Goal: Complete application form: Complete application form

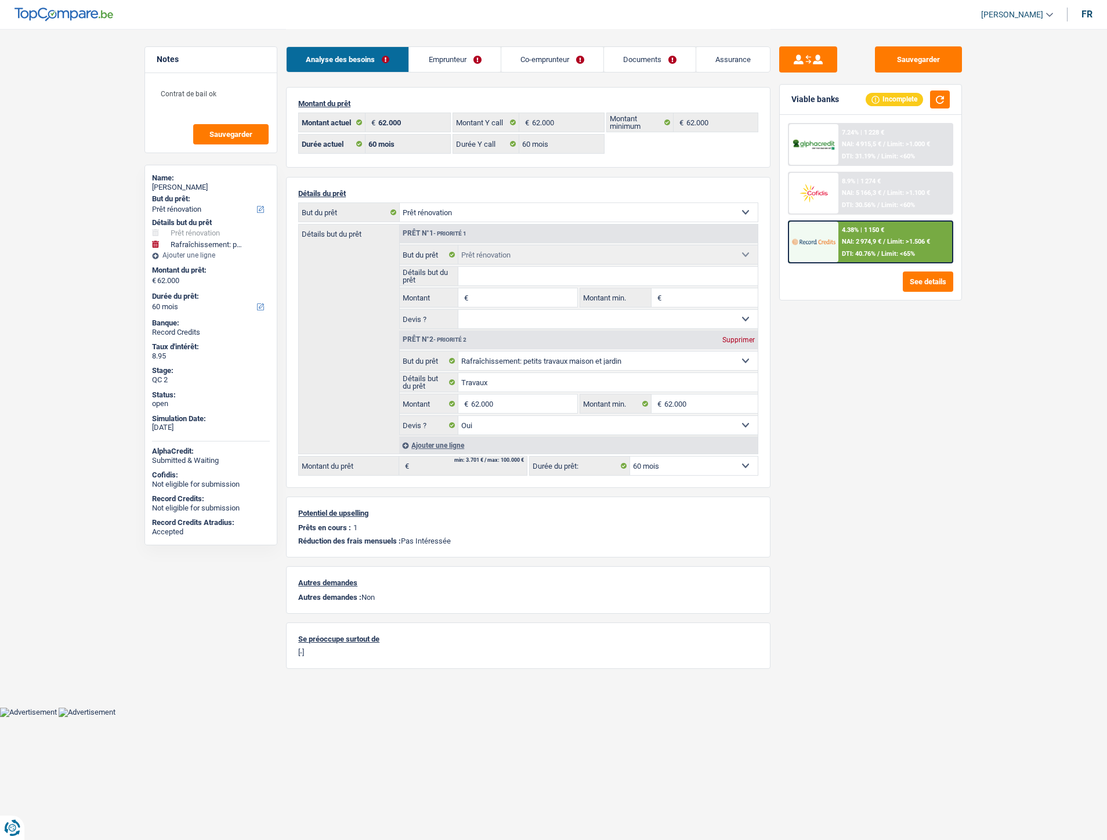
select select "renovation"
select select "houseOrGarden"
select select "60"
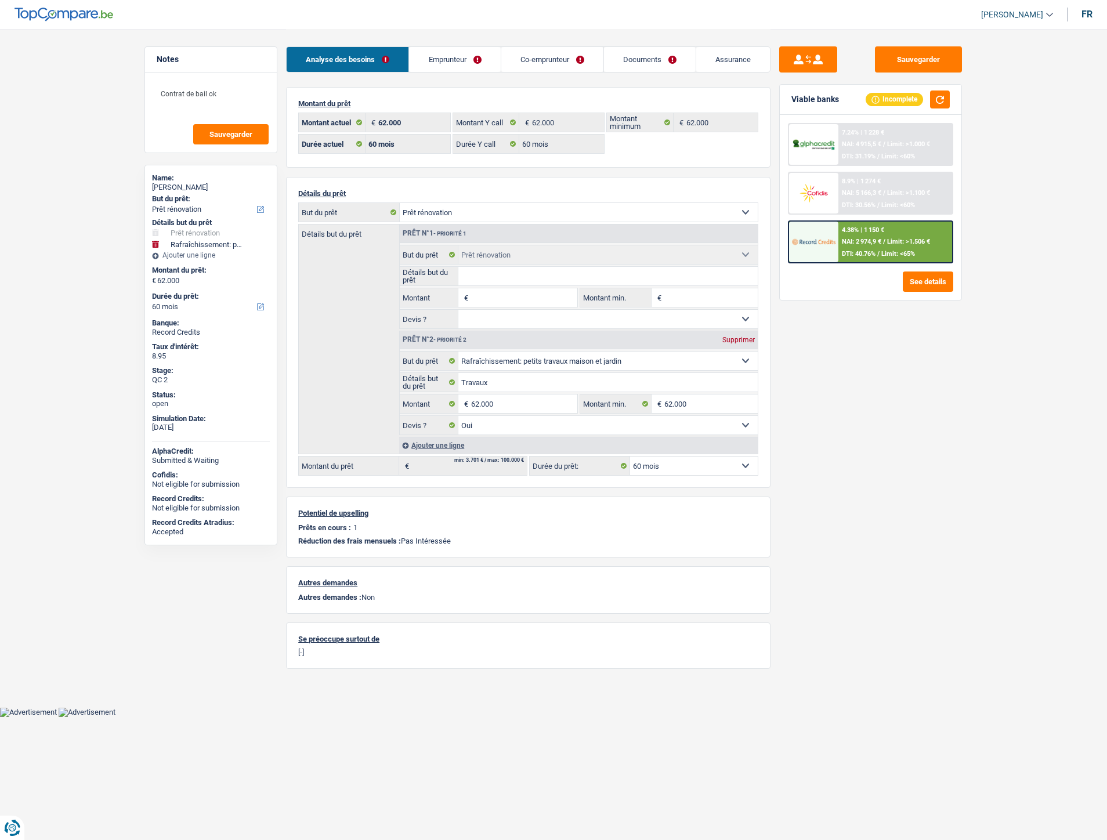
select select "60"
select select "renovation"
select select "houseOrGarden"
select select "yes"
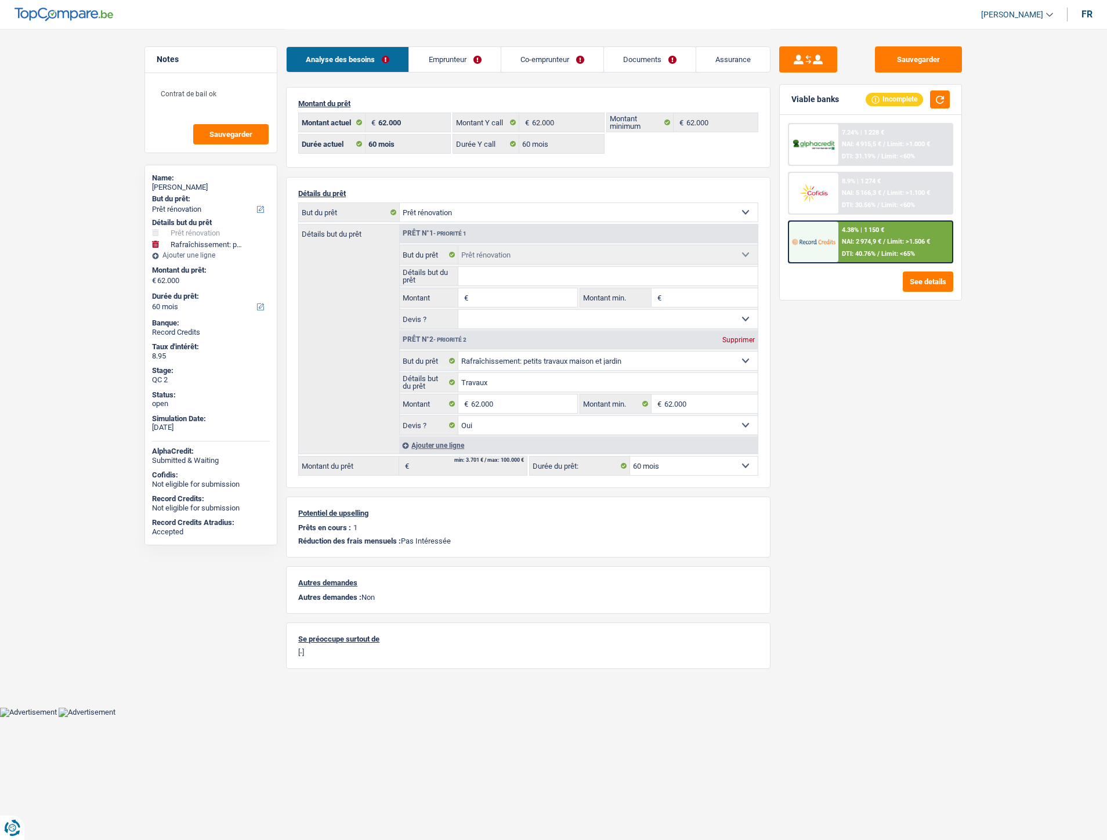
select select "60"
select select "ownerWithMortgage"
select select "BE"
select select "mortgage"
select select "300"
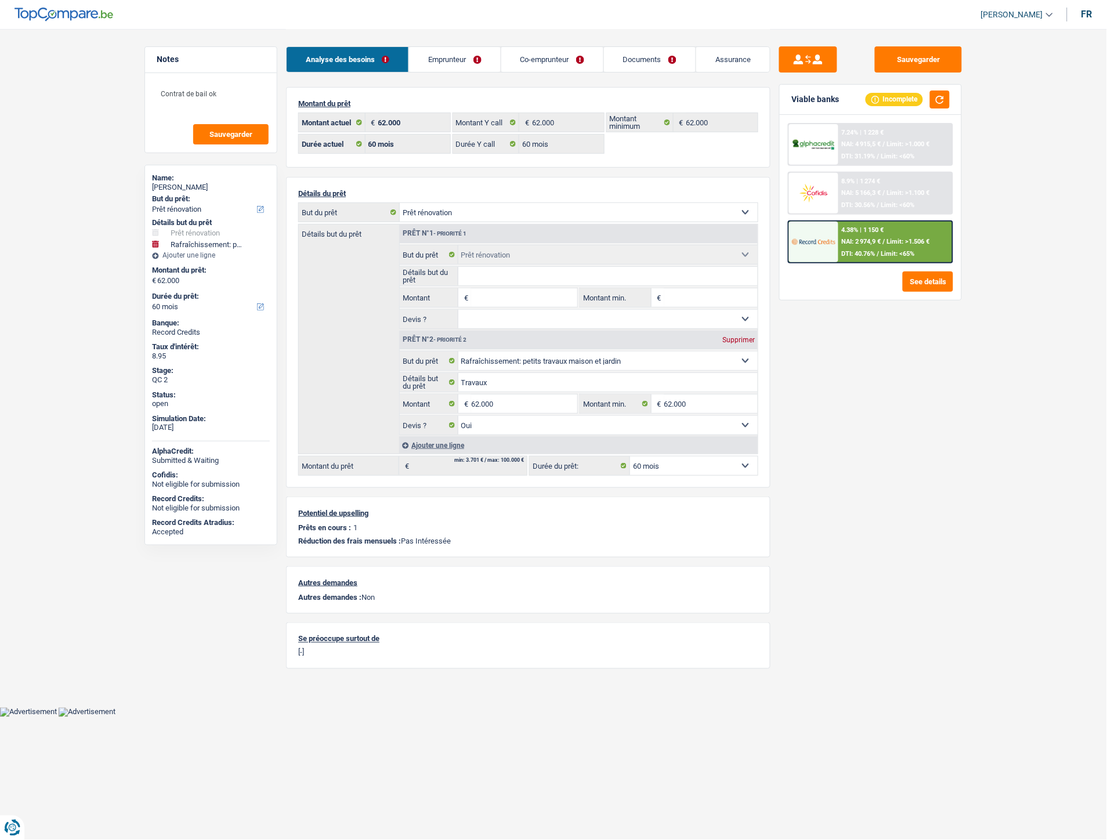
click at [462, 64] on link "Emprunteur" at bounding box center [454, 59] width 91 height 25
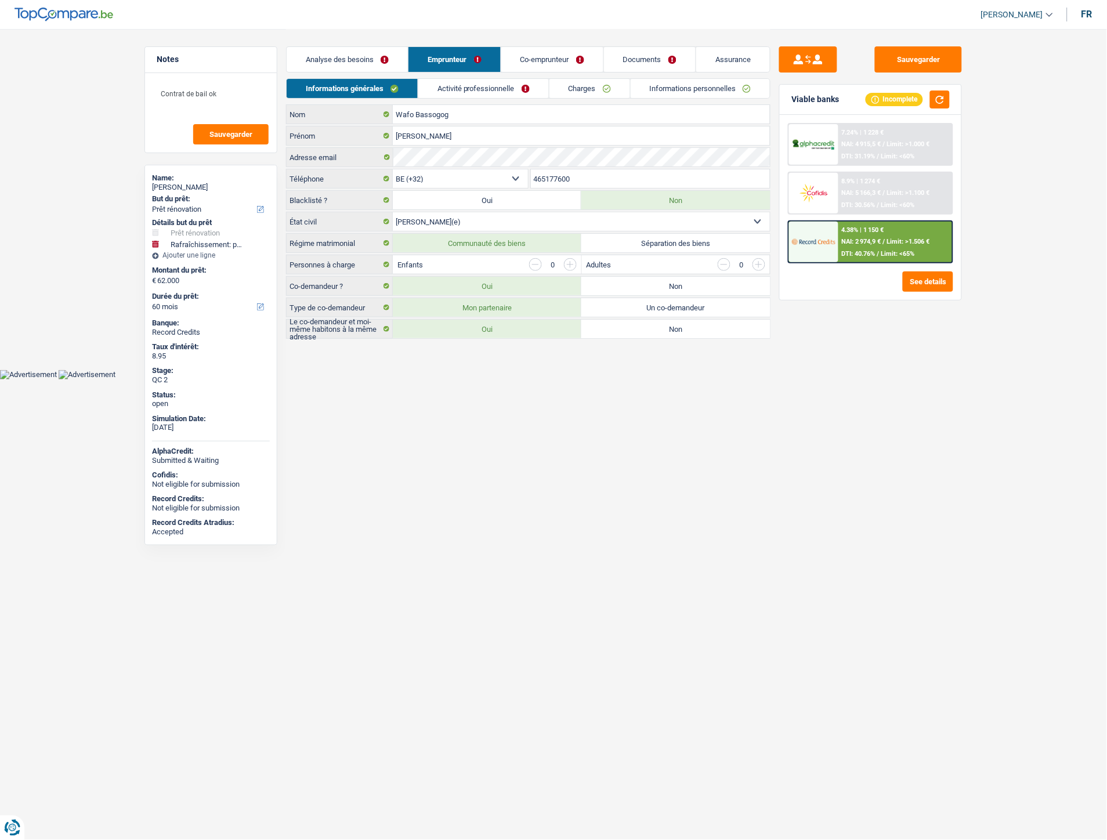
click at [583, 89] on link "Charges" at bounding box center [589, 88] width 81 height 19
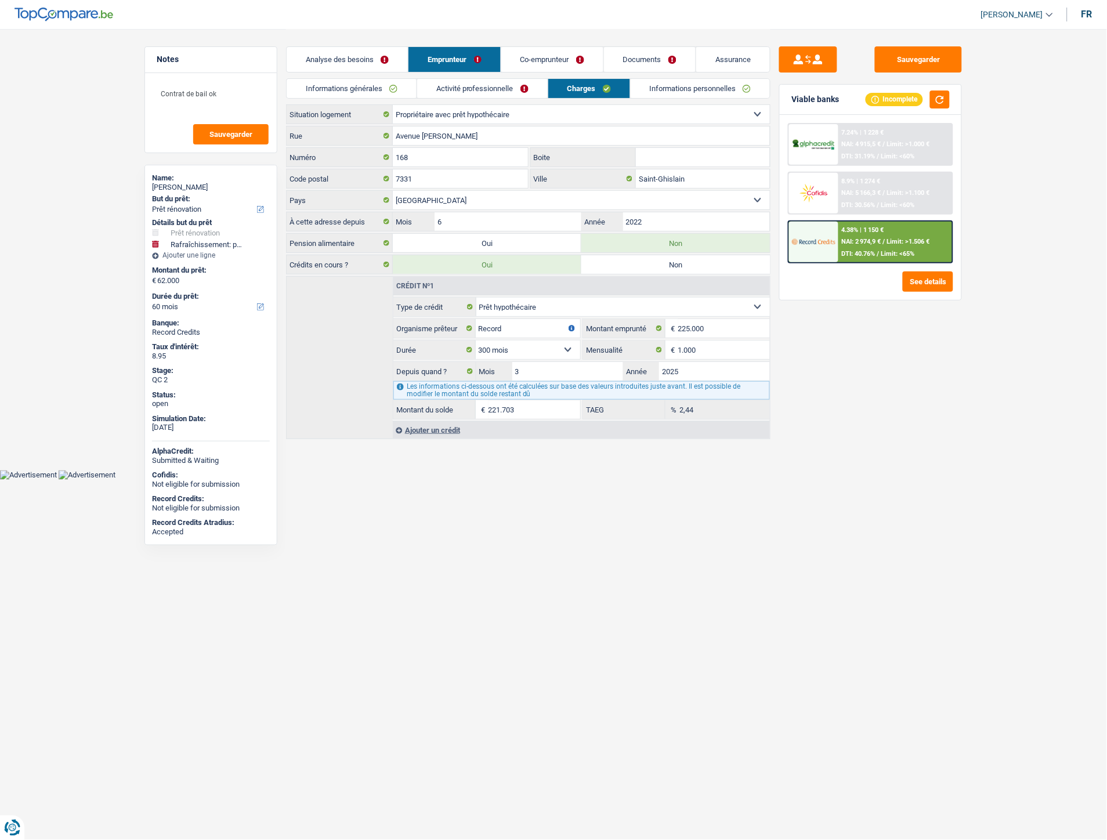
click at [648, 56] on link "Documents" at bounding box center [650, 59] width 92 height 25
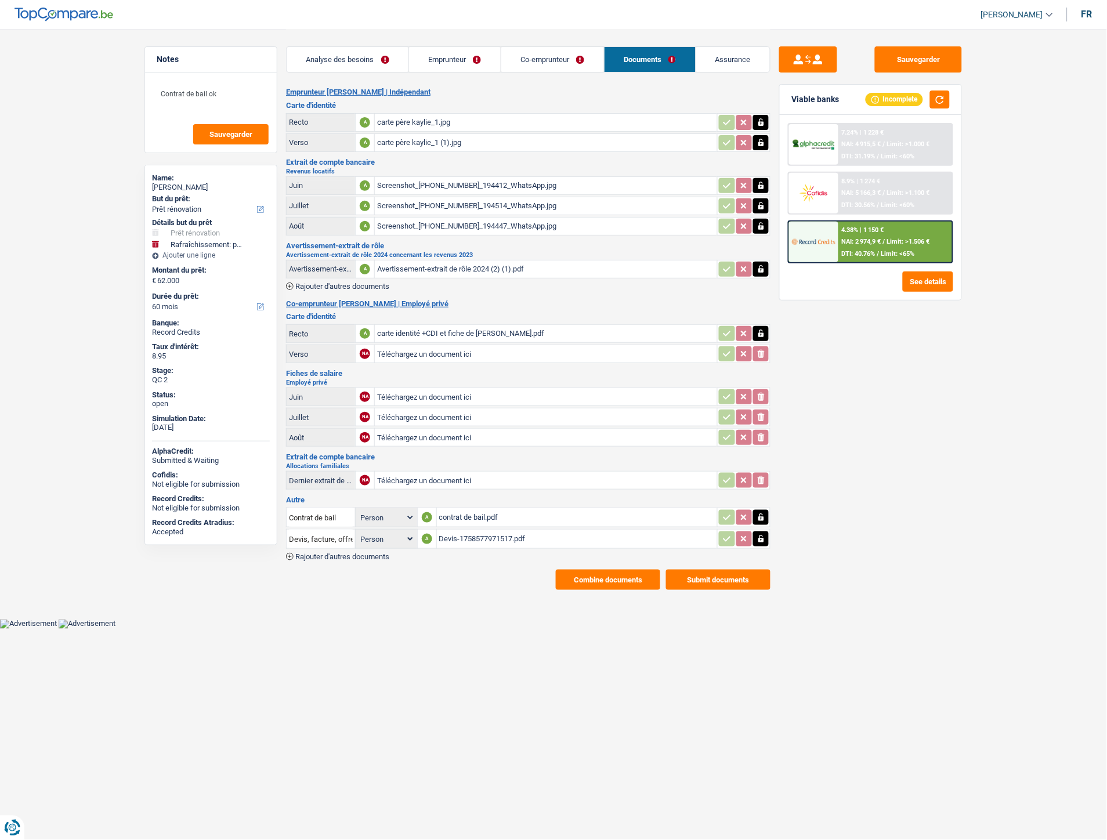
click at [457, 534] on div "Devis-1758577971517.pdf" at bounding box center [577, 538] width 276 height 17
click at [869, 413] on div "Sauvegarder Viable banks Incomplete 7.24% | 1 228 € NAI: 4 915,5 € / Limit: >1.…" at bounding box center [871, 433] width 200 height 775
click at [880, 259] on div "4.38% | 1 150 € NAI: 2 974,9 € / Limit: >1.506 € DTI: 40.76% / Limit: <65%" at bounding box center [870, 241] width 165 height 43
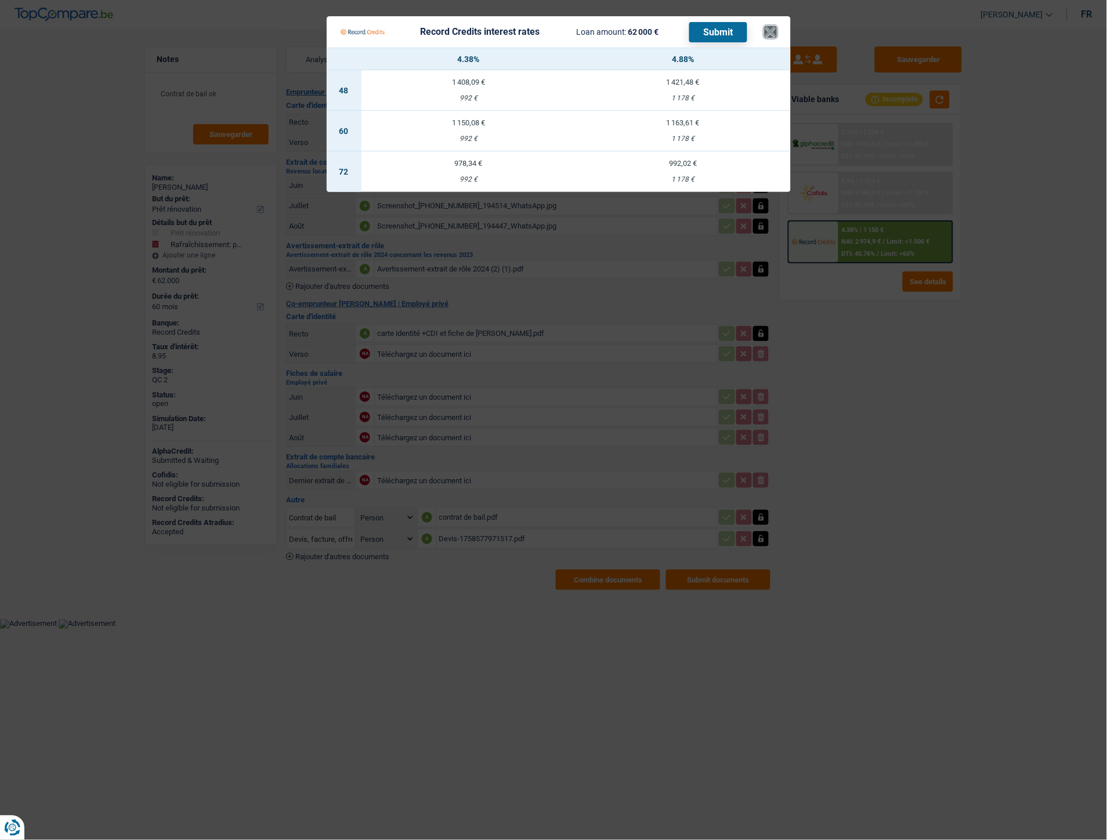
click at [769, 31] on button "×" at bounding box center [771, 32] width 12 height 12
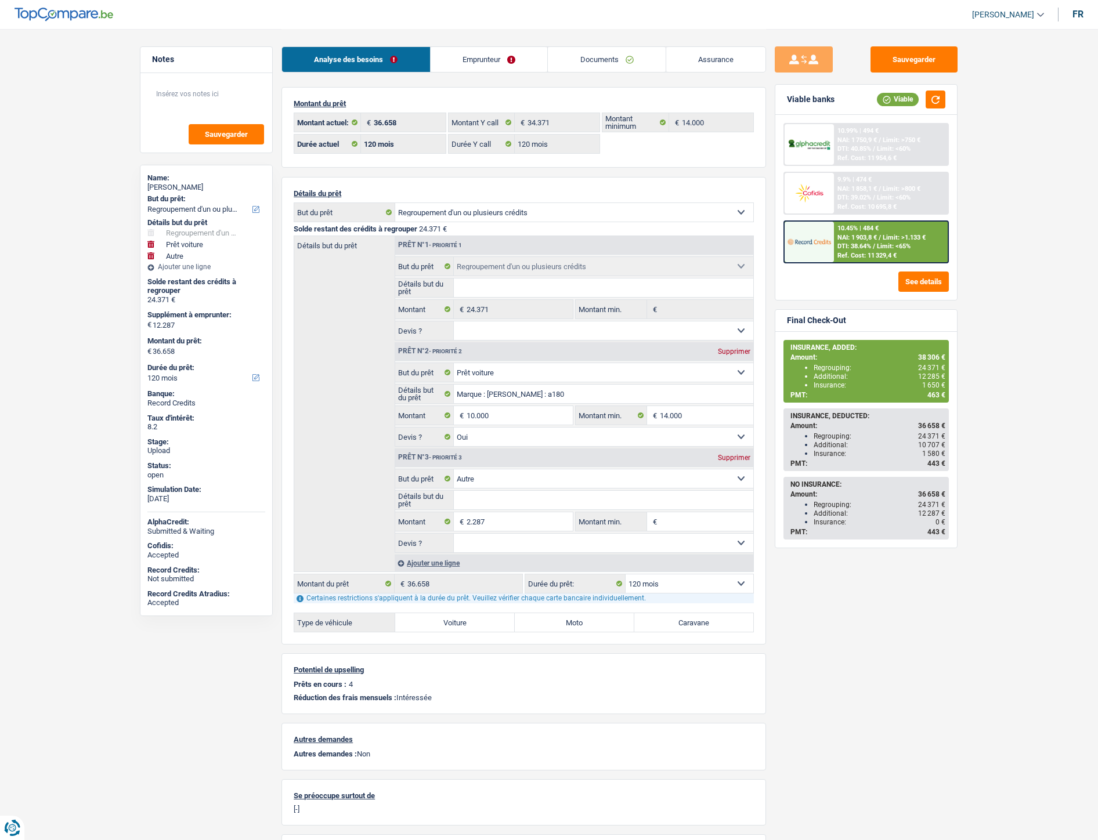
select select "refinancing"
select select "car"
select select "other"
select select "120"
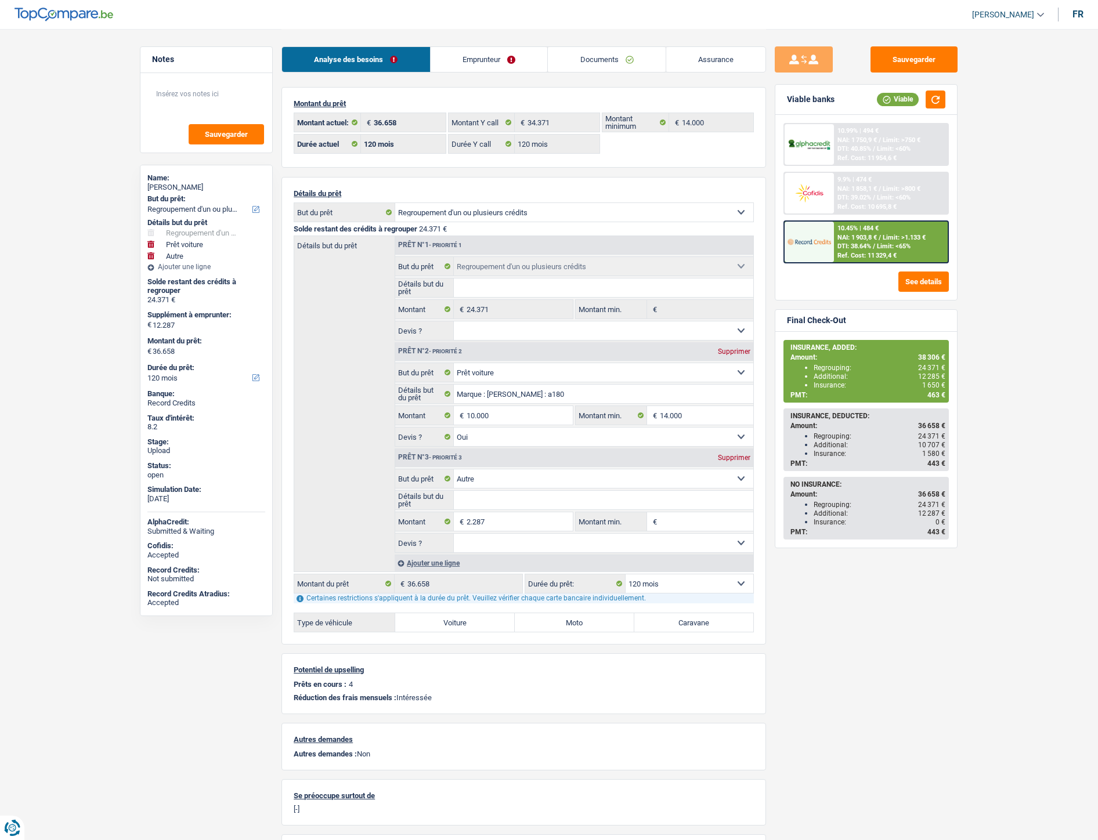
select select "120"
select select "refinancing"
select select "car"
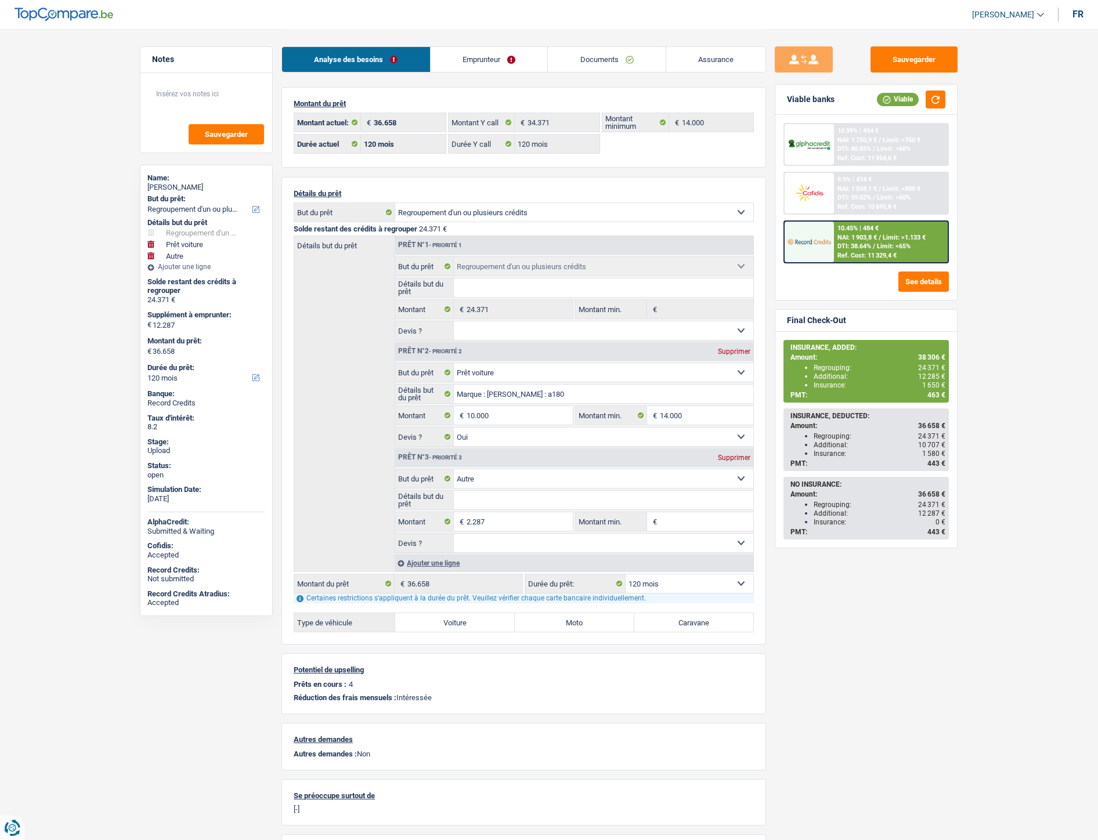
select select "yes"
select select "other"
select select "120"
drag, startPoint x: 152, startPoint y: 324, endPoint x: 178, endPoint y: 332, distance: 27.0
click at [178, 332] on div "Supplément à emprunter: € 12.287" at bounding box center [206, 321] width 118 height 27
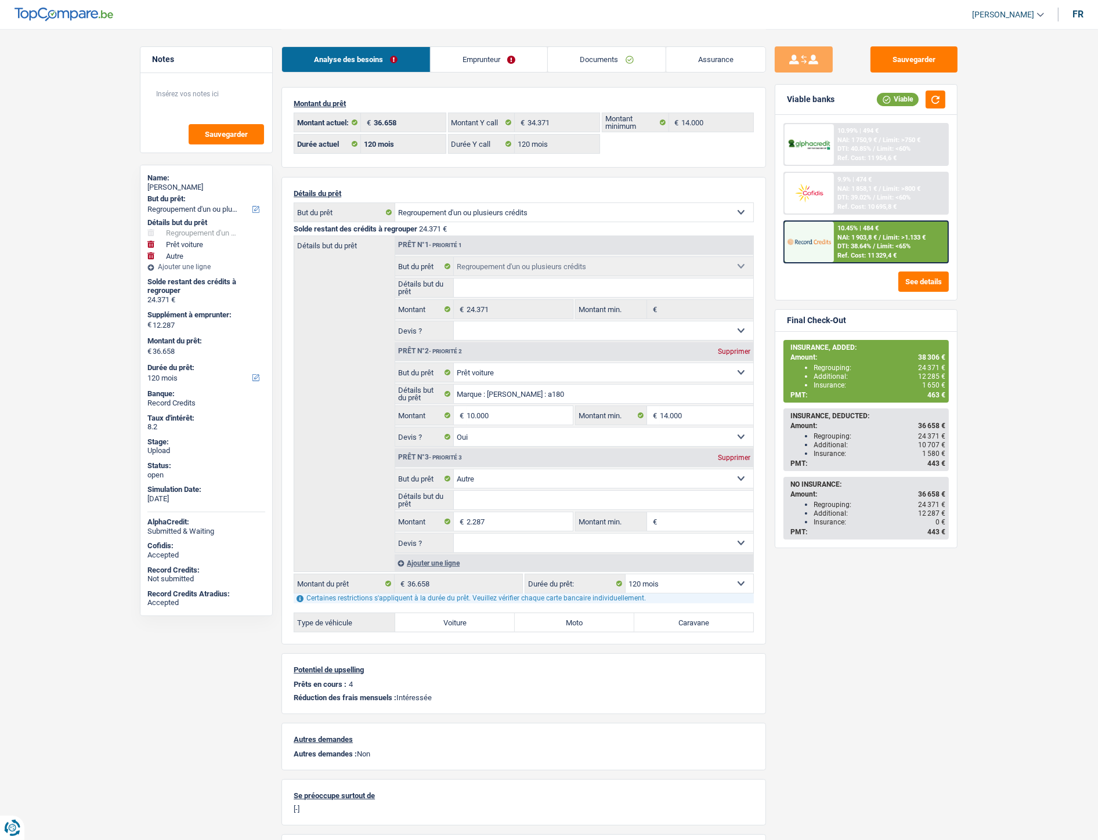
click at [135, 316] on div "Notes Sauvegarder Name: Sarah Demart But du prêt: Confort maison: meubles, text…" at bounding box center [206, 433] width 150 height 775
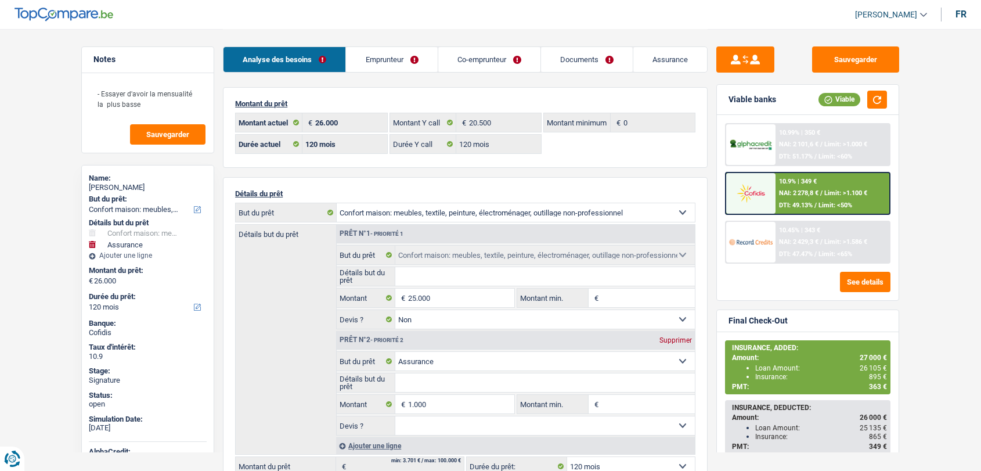
select select "household"
select select "insurance"
select select "120"
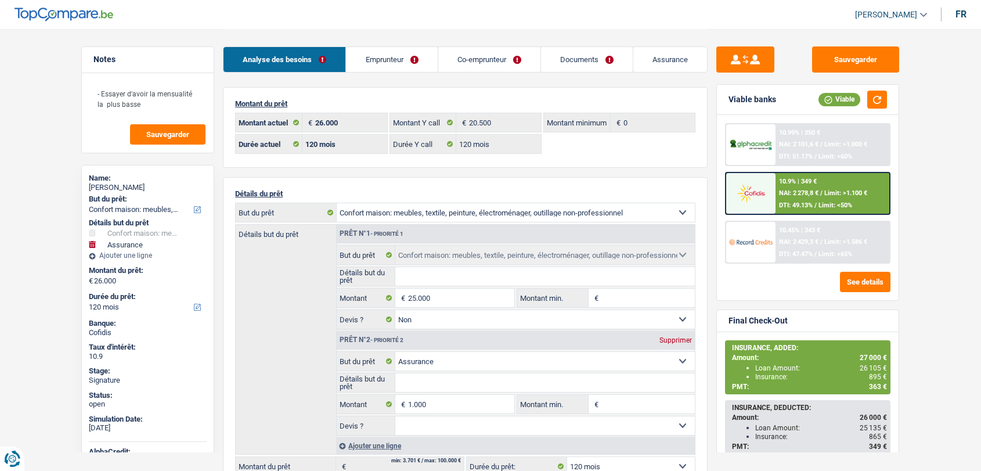
select select "120"
select select "household"
select select "false"
select select "insurance"
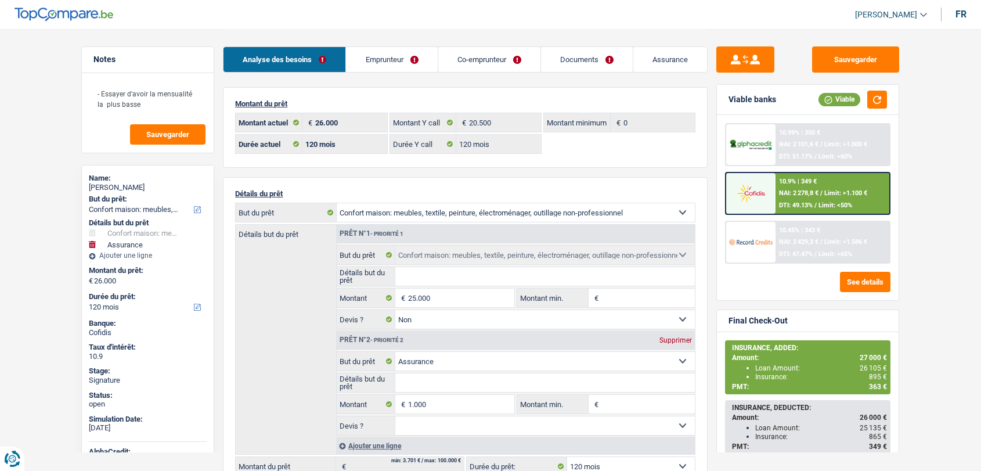
select select "120"
click at [798, 189] on span "NAI: 2 278,8 €" at bounding box center [798, 193] width 39 height 8
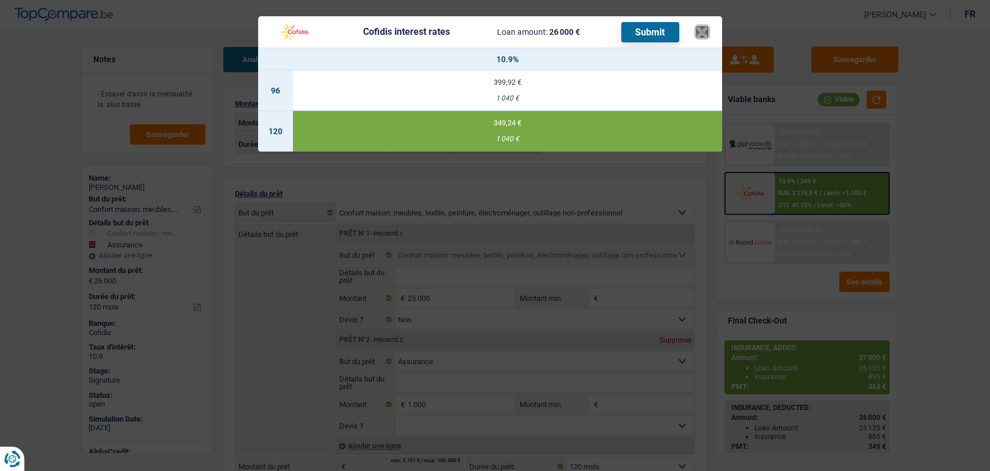
click at [697, 31] on button "×" at bounding box center [702, 32] width 12 height 12
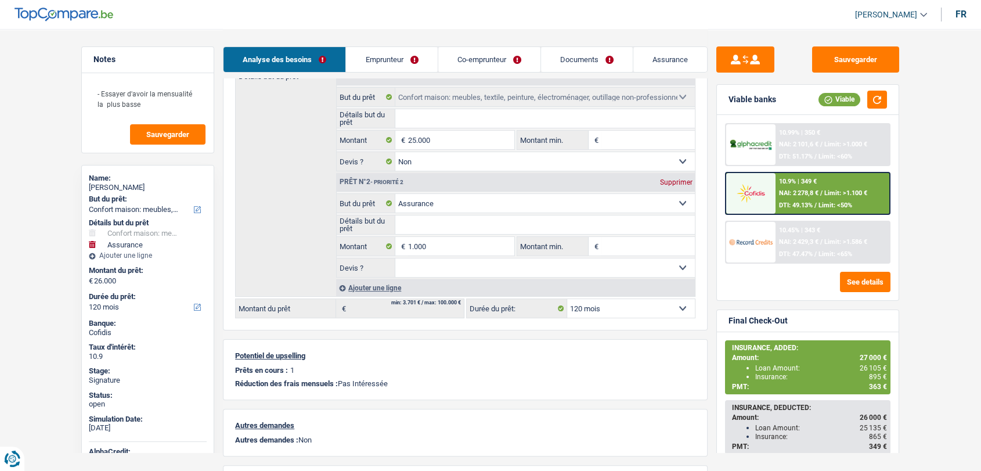
scroll to position [157, 0]
click at [414, 136] on input "25.000" at bounding box center [461, 140] width 106 height 19
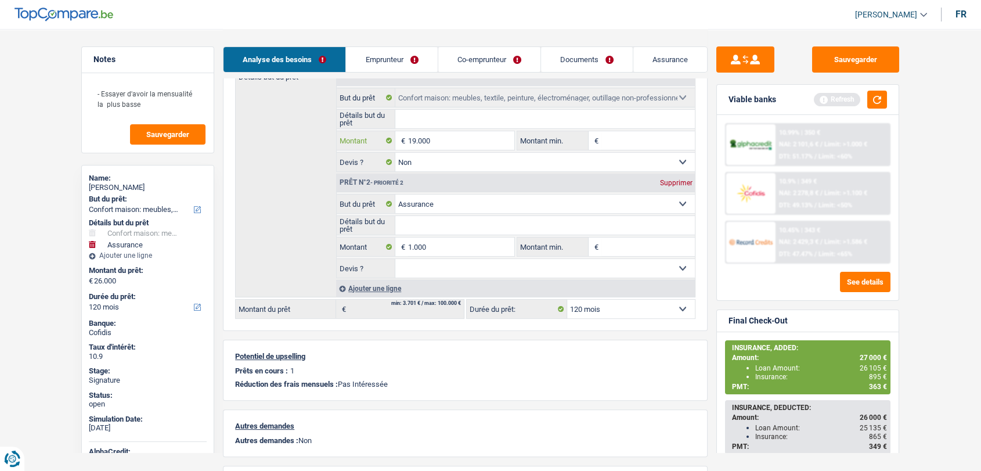
type input "19.000"
type input "20.000"
select select "84"
type input "20.000"
select select "84"
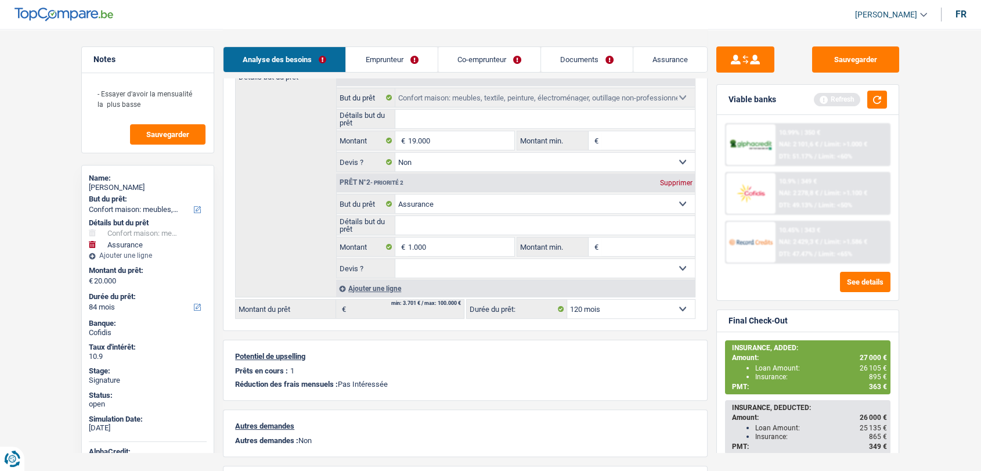
type input "20.000"
select select "84"
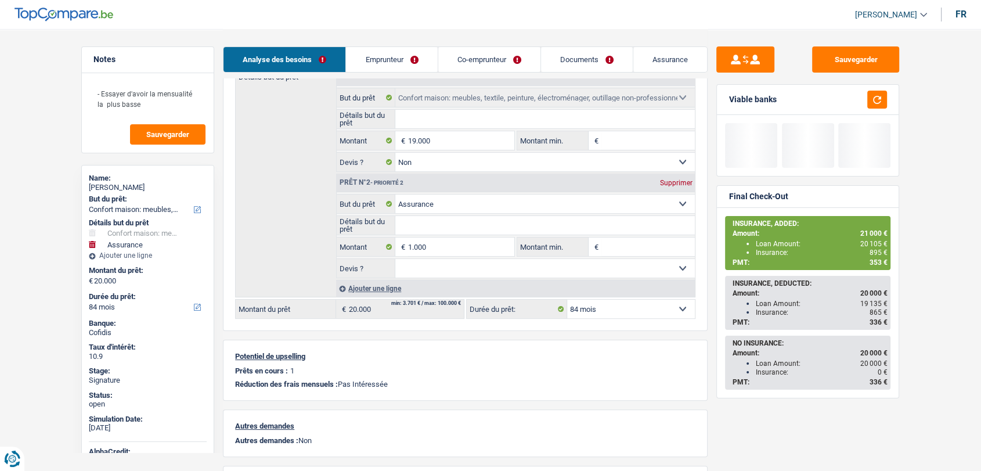
click at [602, 308] on select "12 mois 18 mois 24 mois 30 mois 36 mois 42 mois 48 mois 60 mois 72 mois 84 mois…" at bounding box center [631, 308] width 128 height 19
click at [599, 308] on select "12 mois 18 mois 24 mois 30 mois 36 mois 42 mois 48 mois 60 mois 72 mois 84 mois…" at bounding box center [631, 308] width 128 height 19
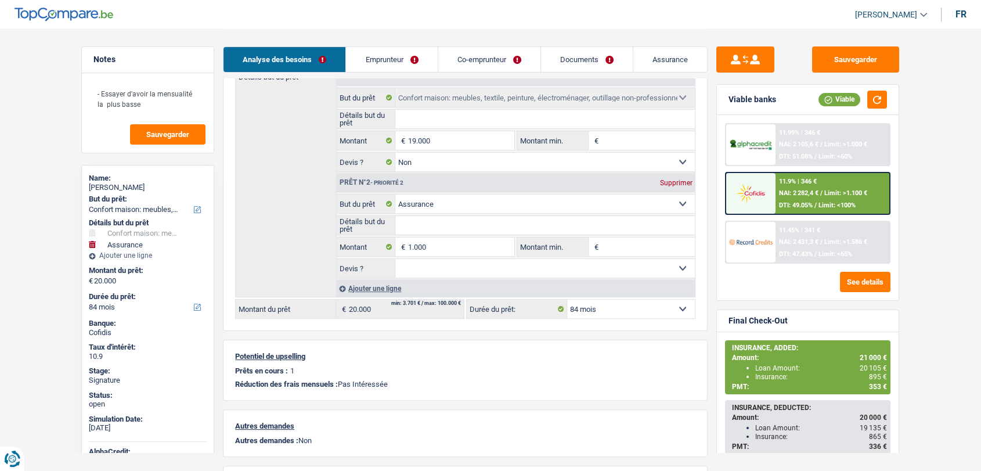
click at [789, 186] on div "11.9% | 346 € NAI: 2 282,4 € / Limit: >1.100 € DTI: 49.05% / Limit: <100%" at bounding box center [832, 193] width 114 height 41
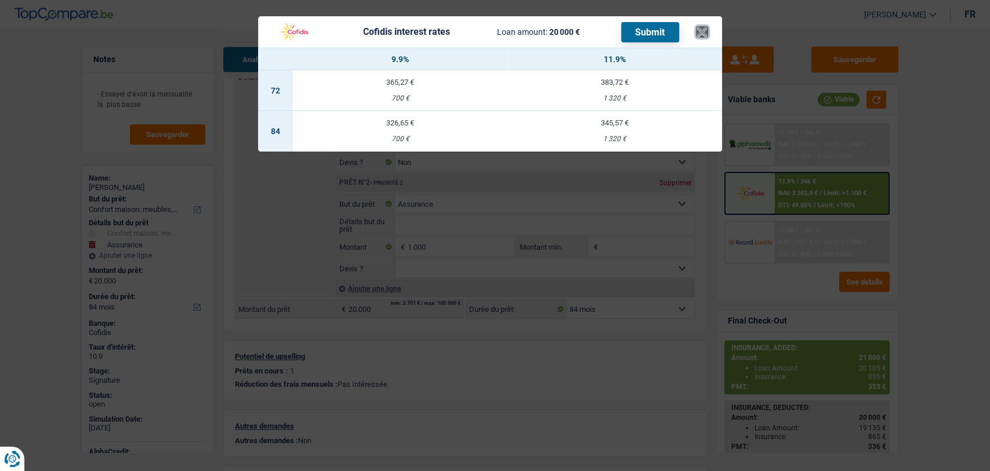
click at [706, 31] on button "×" at bounding box center [702, 32] width 12 height 12
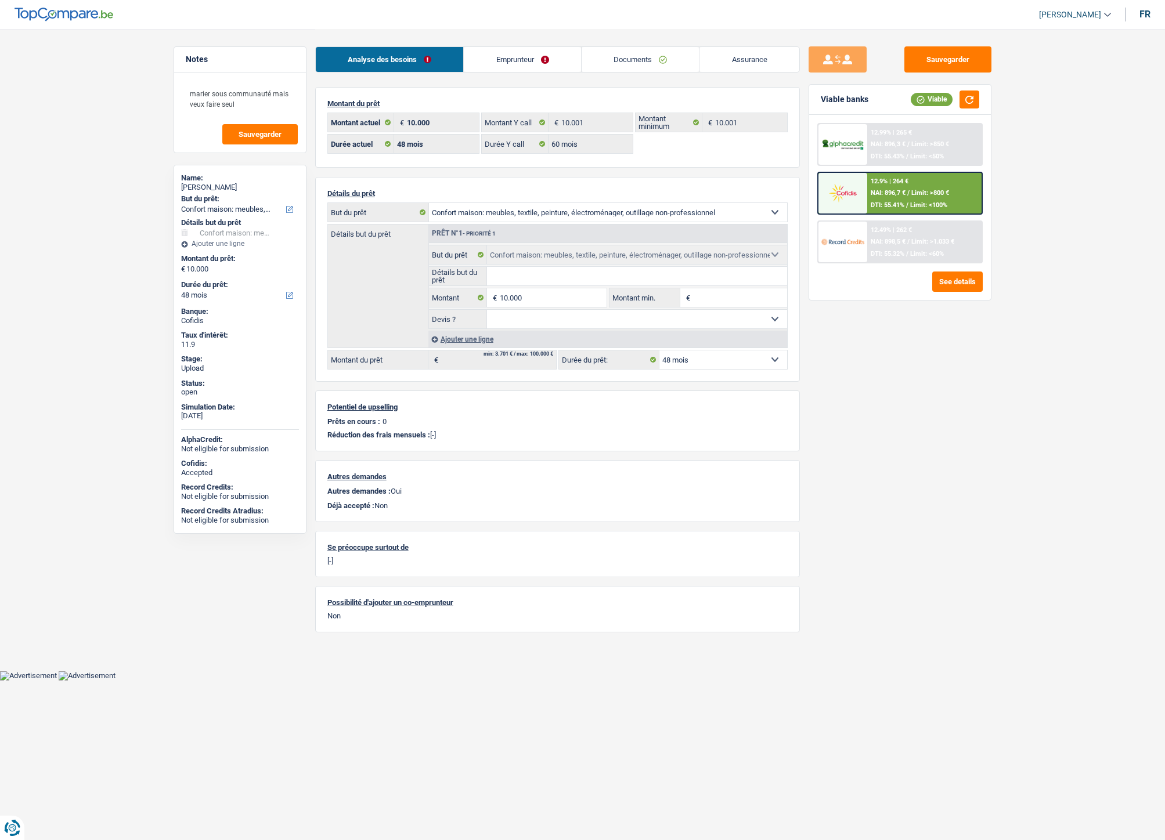
select select "household"
select select "48"
select select "60"
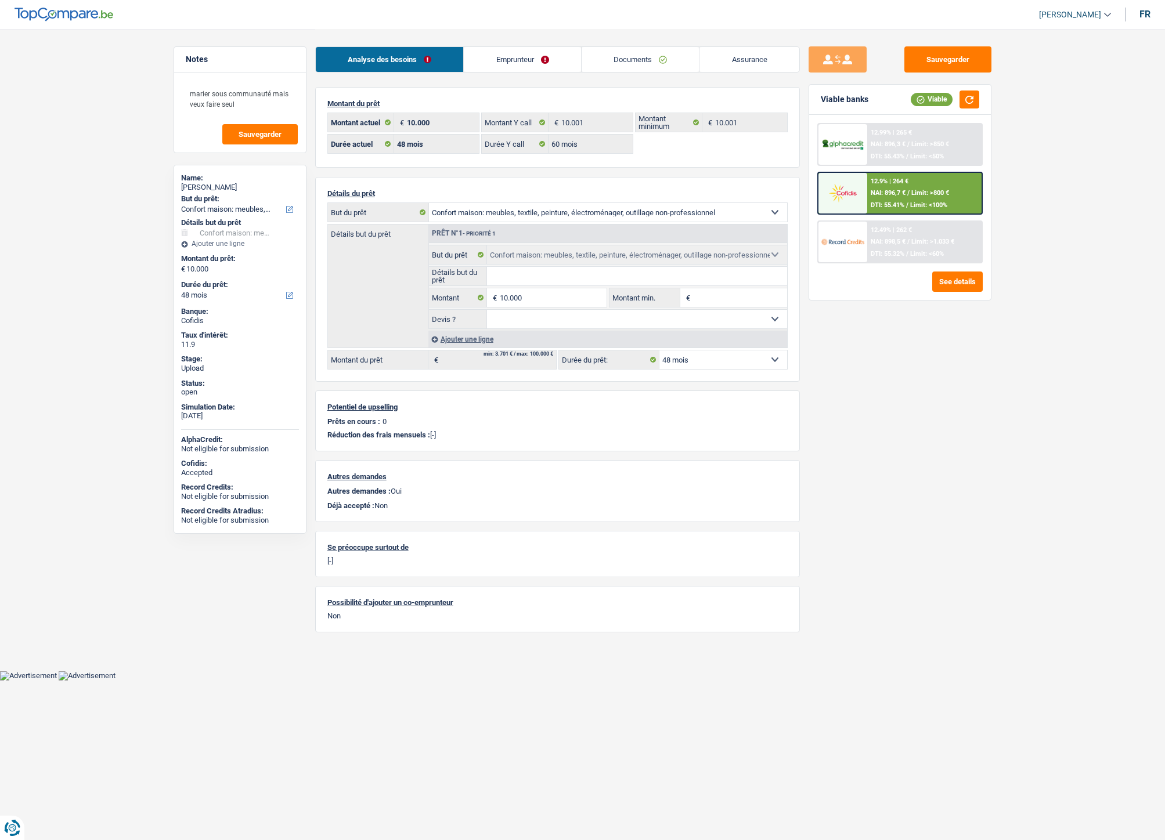
select select "household"
select select "48"
click at [501, 60] on link "Emprunteur" at bounding box center [522, 59] width 117 height 25
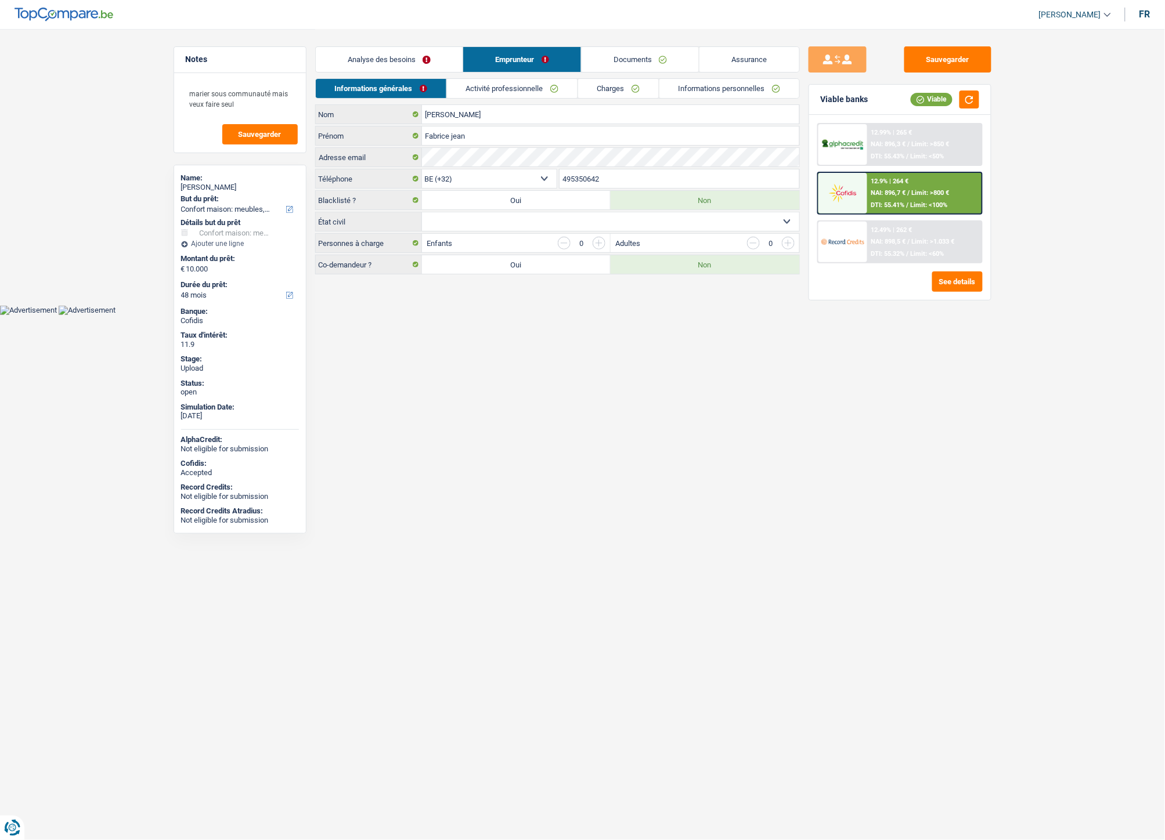
click at [692, 82] on link "Informations personnelles" at bounding box center [729, 88] width 140 height 19
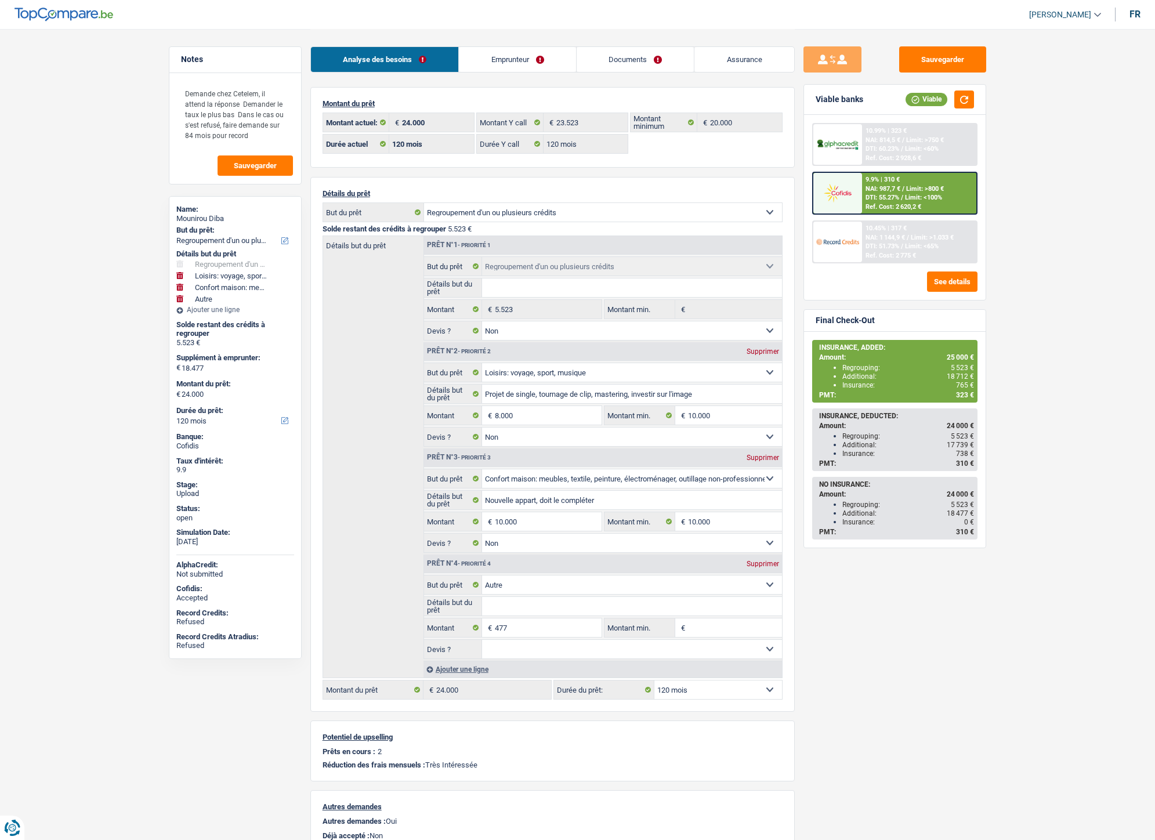
select select "refinancing"
select select "hobbies"
select select "household"
select select "other"
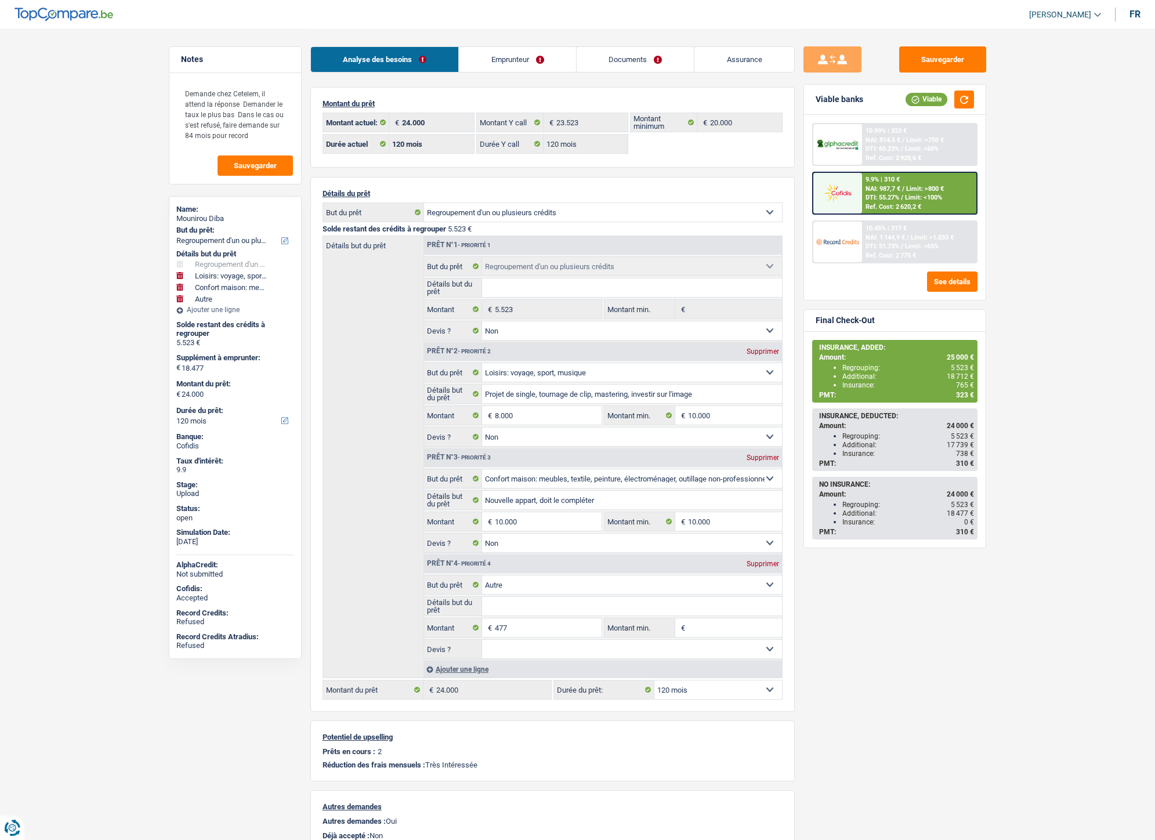
select select "120"
select select "refinancing"
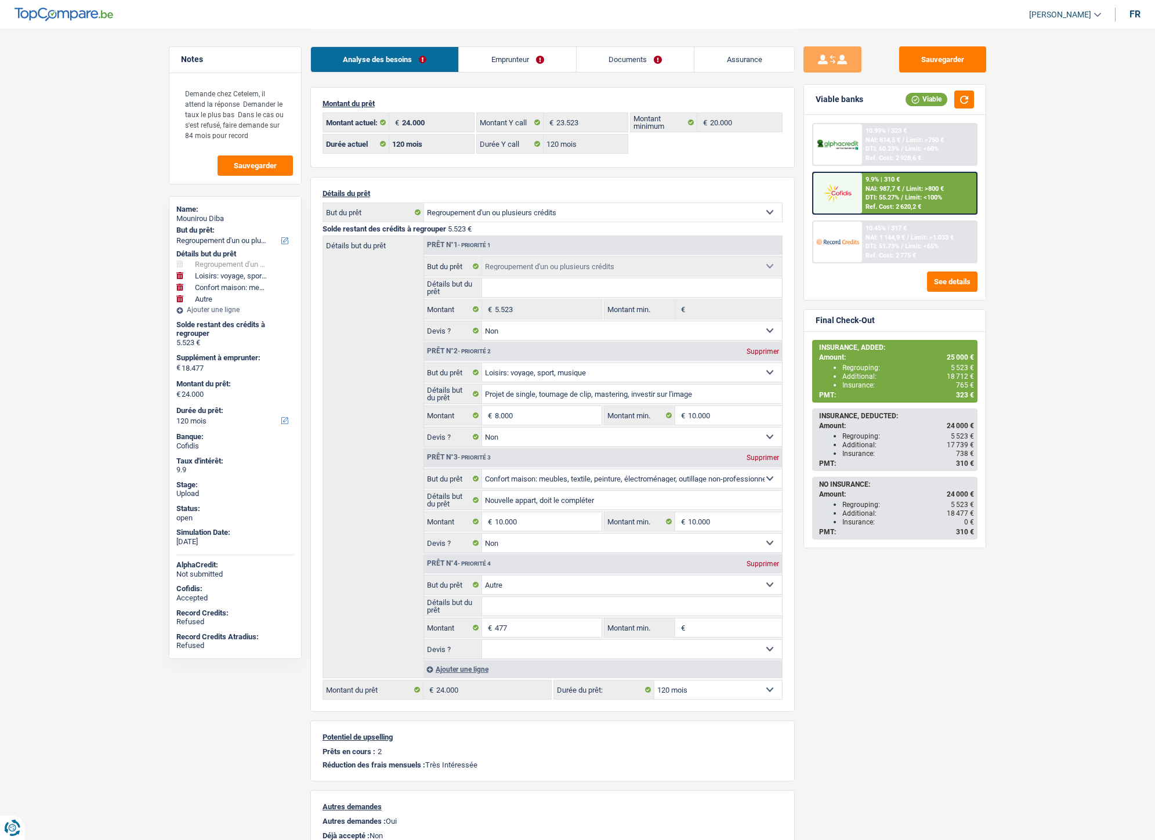
select select "false"
select select "hobbies"
select select "false"
select select "household"
select select "false"
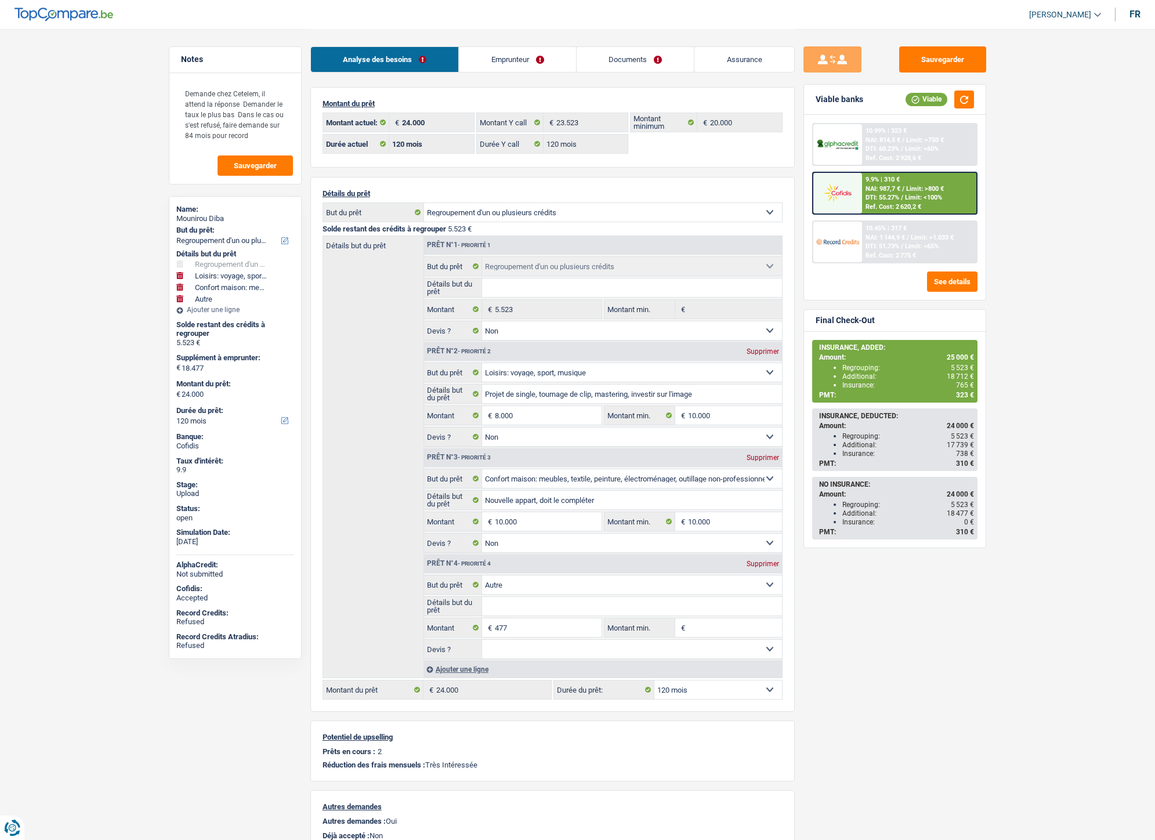
select select "other"
select select "120"
select select "refinancing"
select select "hobbies"
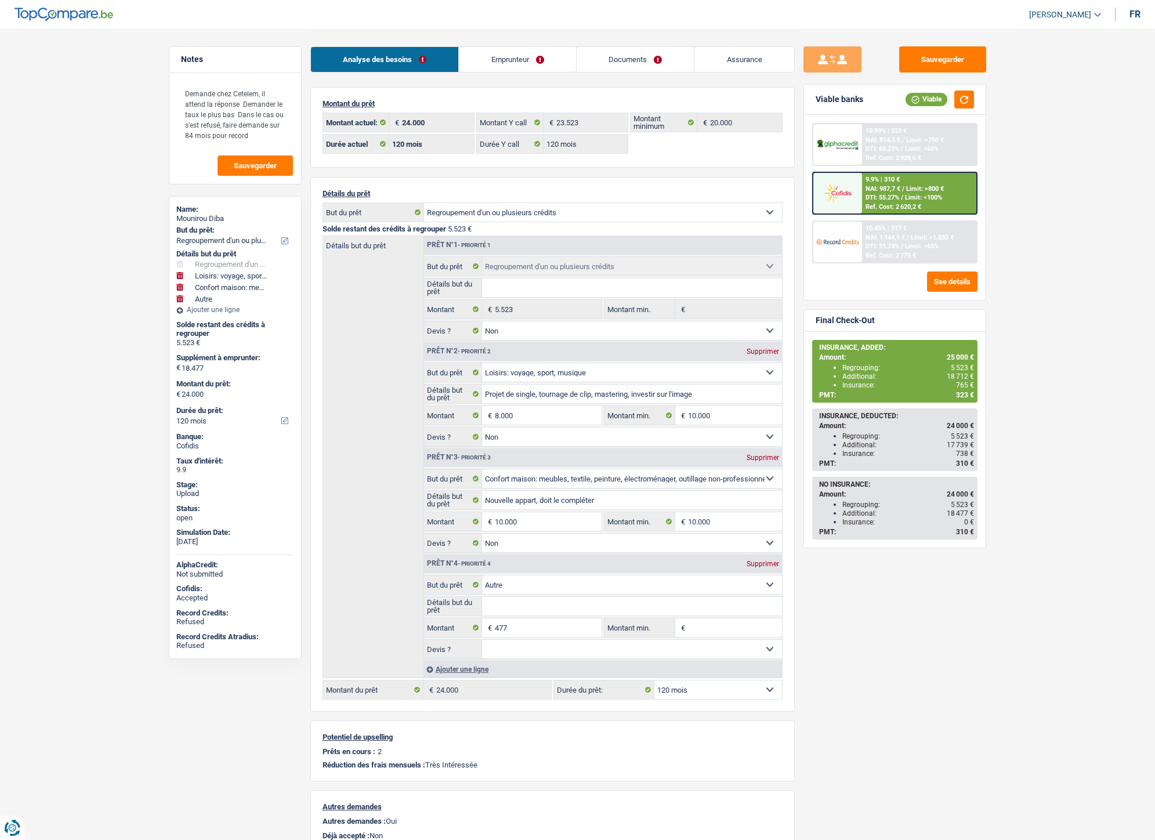
select select "household"
select select "other"
select select "120"
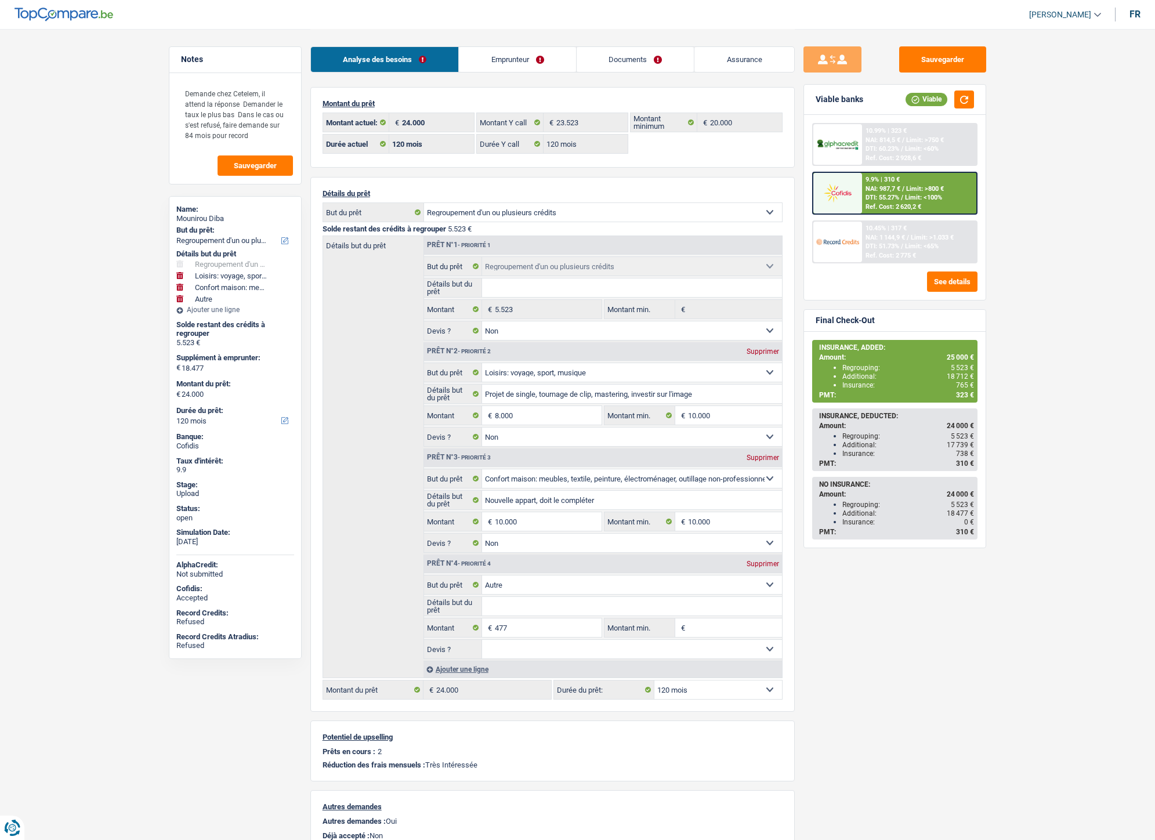
select select "refinancing"
select select "false"
select select "hobbies"
select select "false"
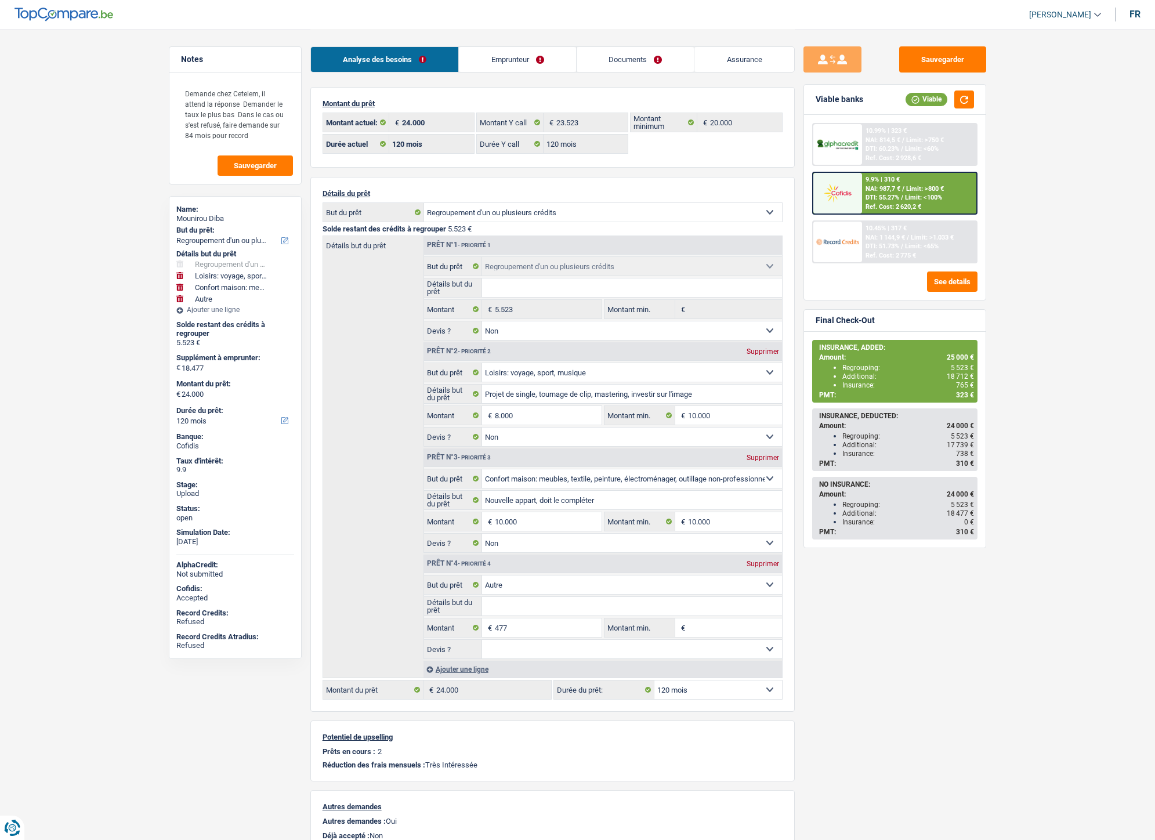
select select "household"
select select "false"
select select "other"
select select "120"
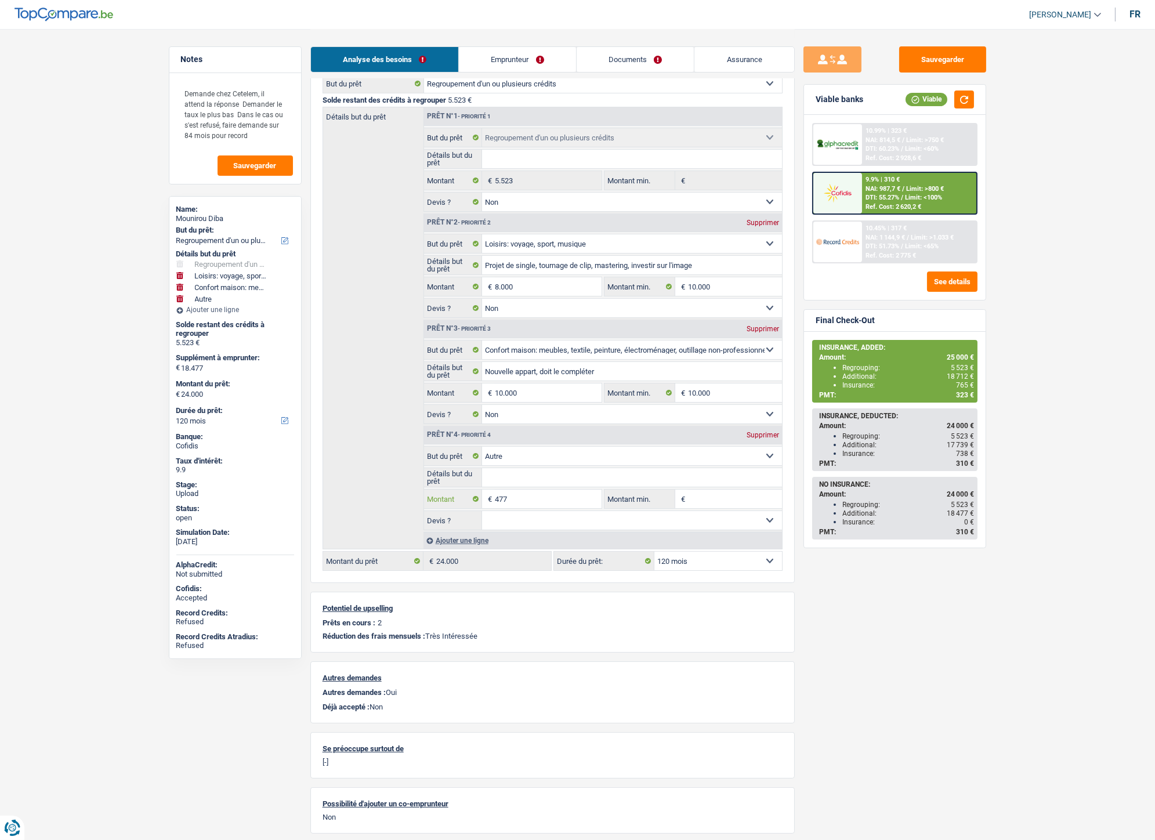
click at [495, 506] on input "477" at bounding box center [548, 499] width 106 height 19
type input "1.477"
type input "19.477"
type input "25.000"
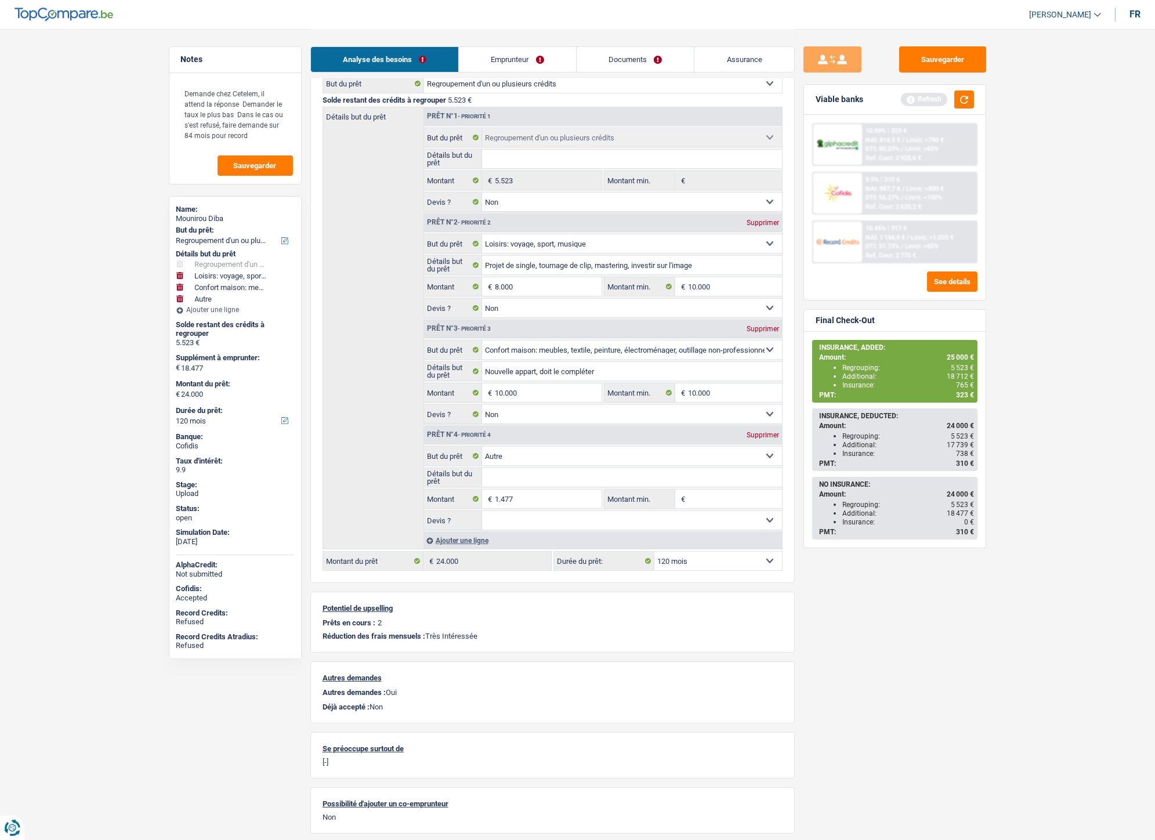
type input "25.000"
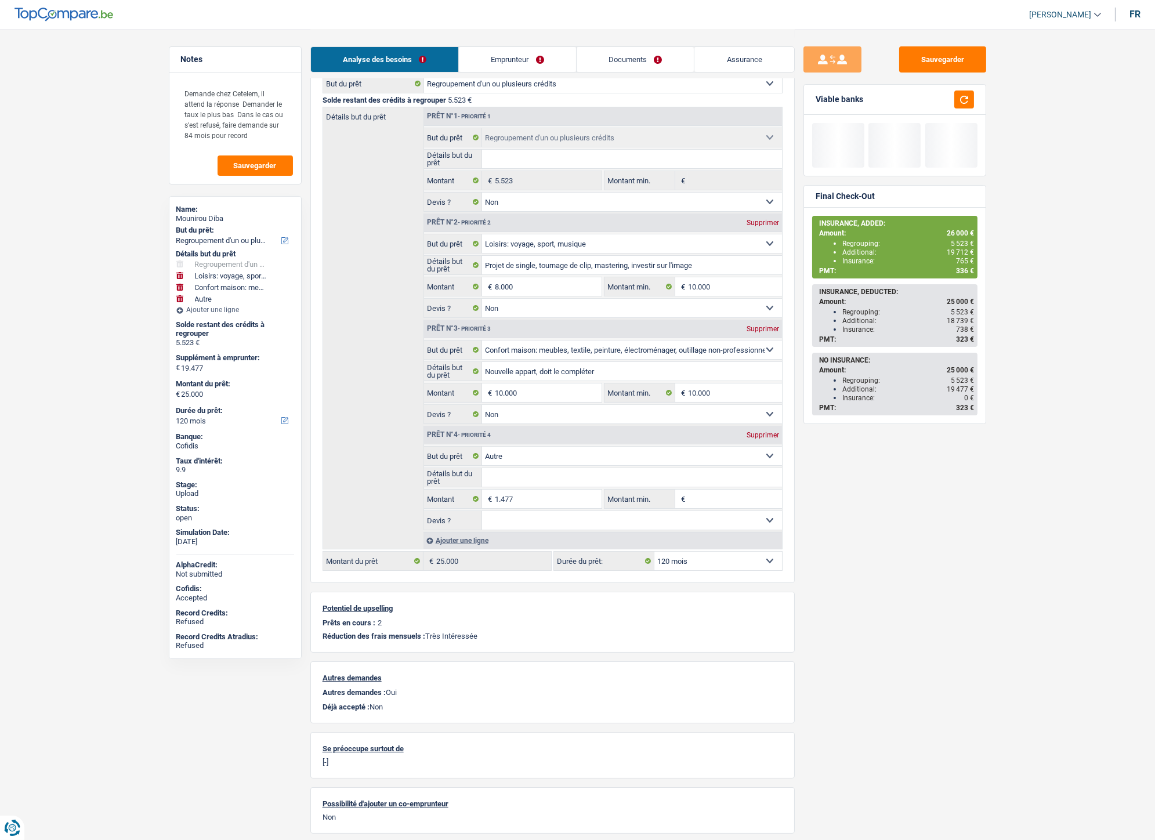
click at [731, 565] on select "12 mois 18 mois 24 mois 30 mois 36 mois 42 mois 48 mois 60 mois 72 mois 84 mois…" at bounding box center [718, 561] width 128 height 19
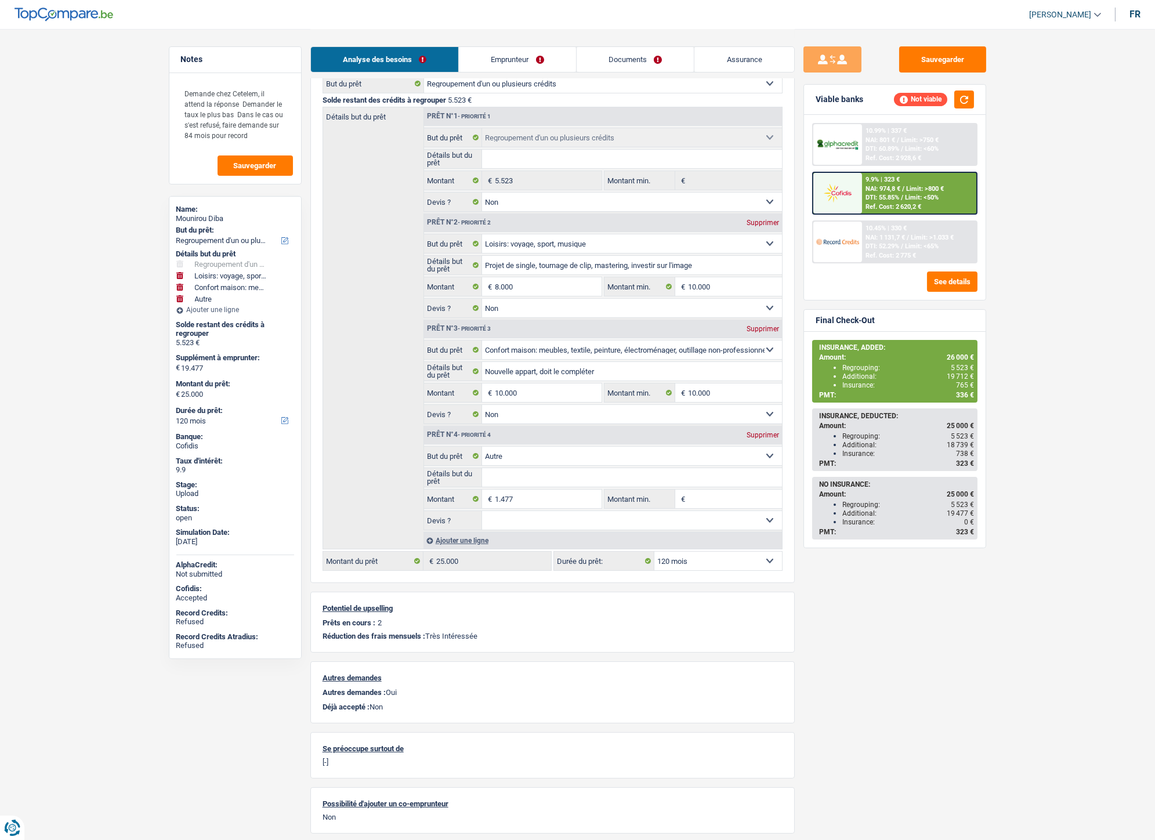
click at [873, 182] on div "9.9% | 323 €" at bounding box center [883, 180] width 34 height 8
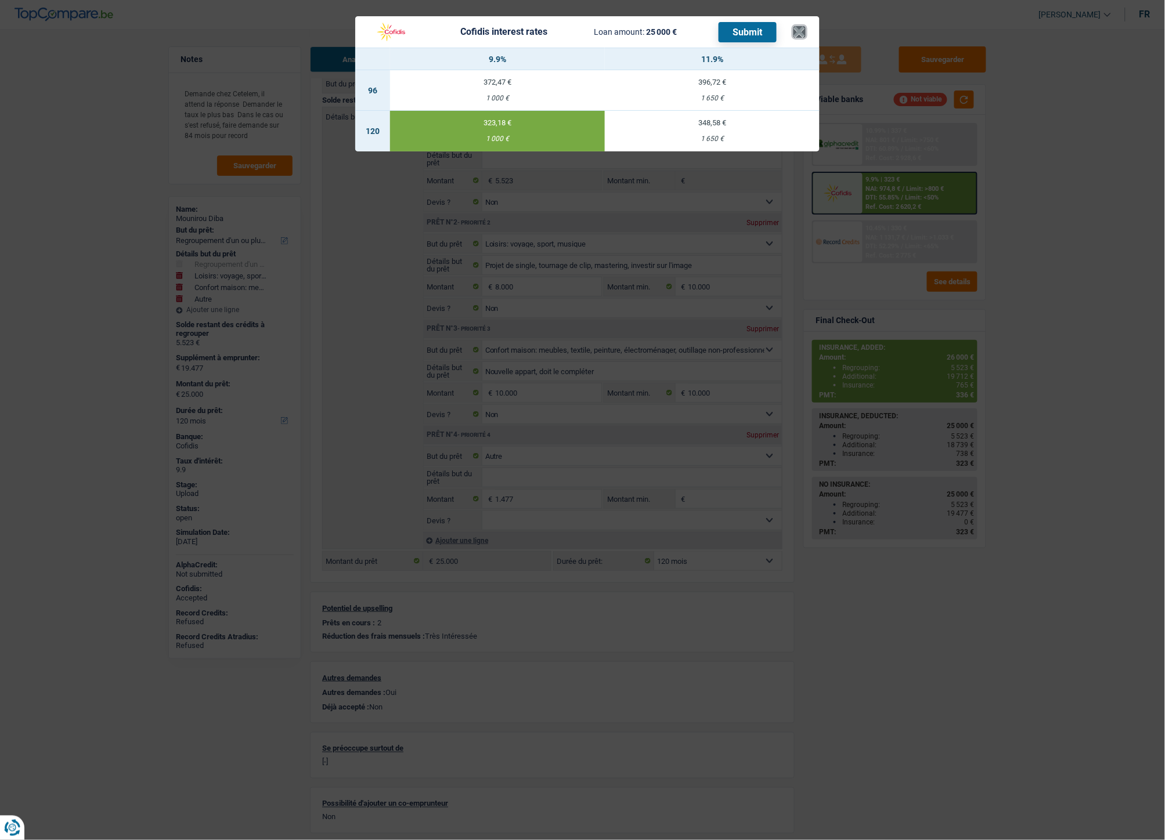
click at [804, 35] on button "×" at bounding box center [799, 32] width 12 height 12
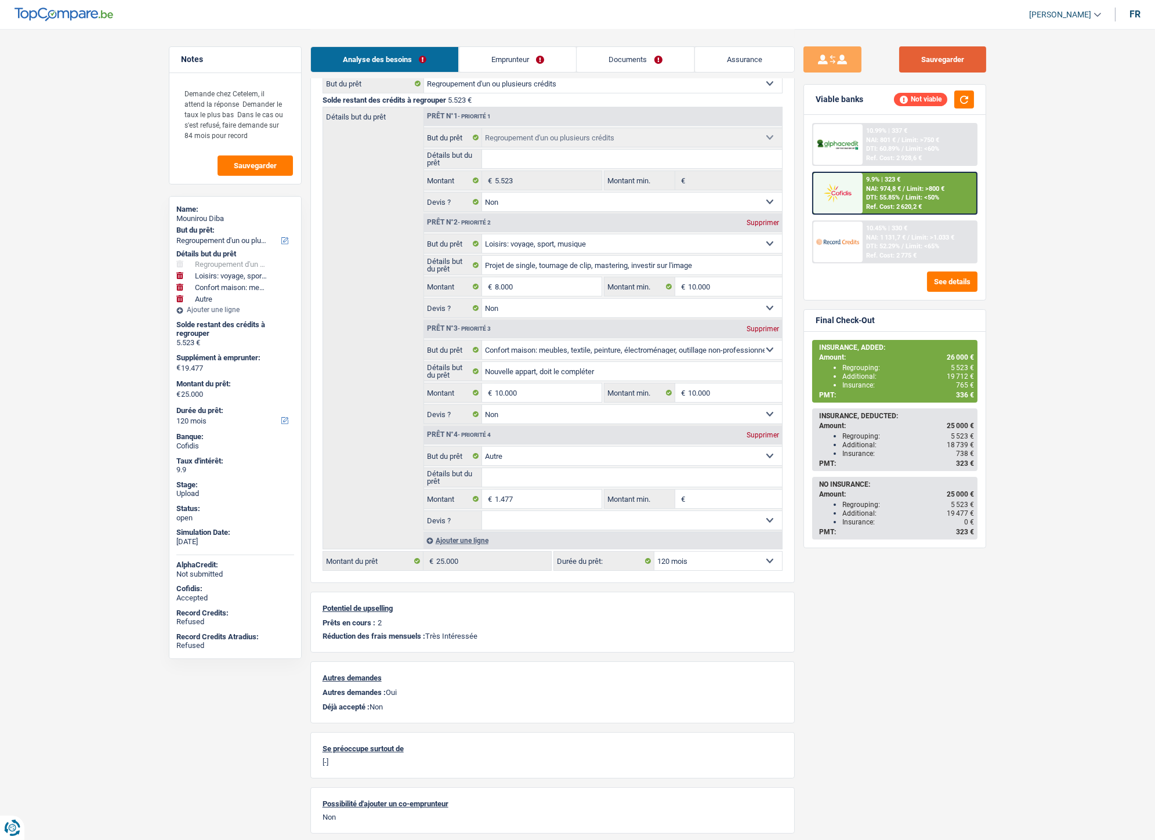
click at [927, 59] on button "Sauvegarder" at bounding box center [942, 59] width 87 height 26
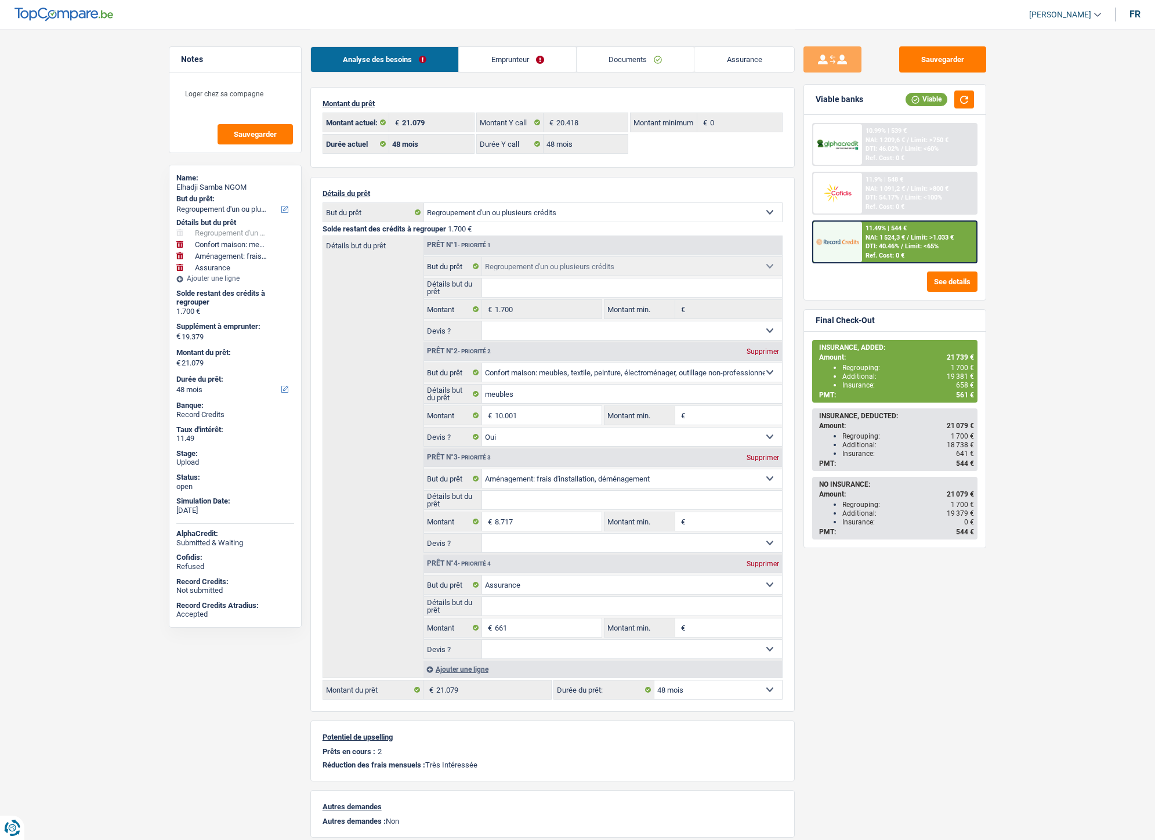
select select "refinancing"
select select "household"
select select "movingOrInstallation"
select select "insurance"
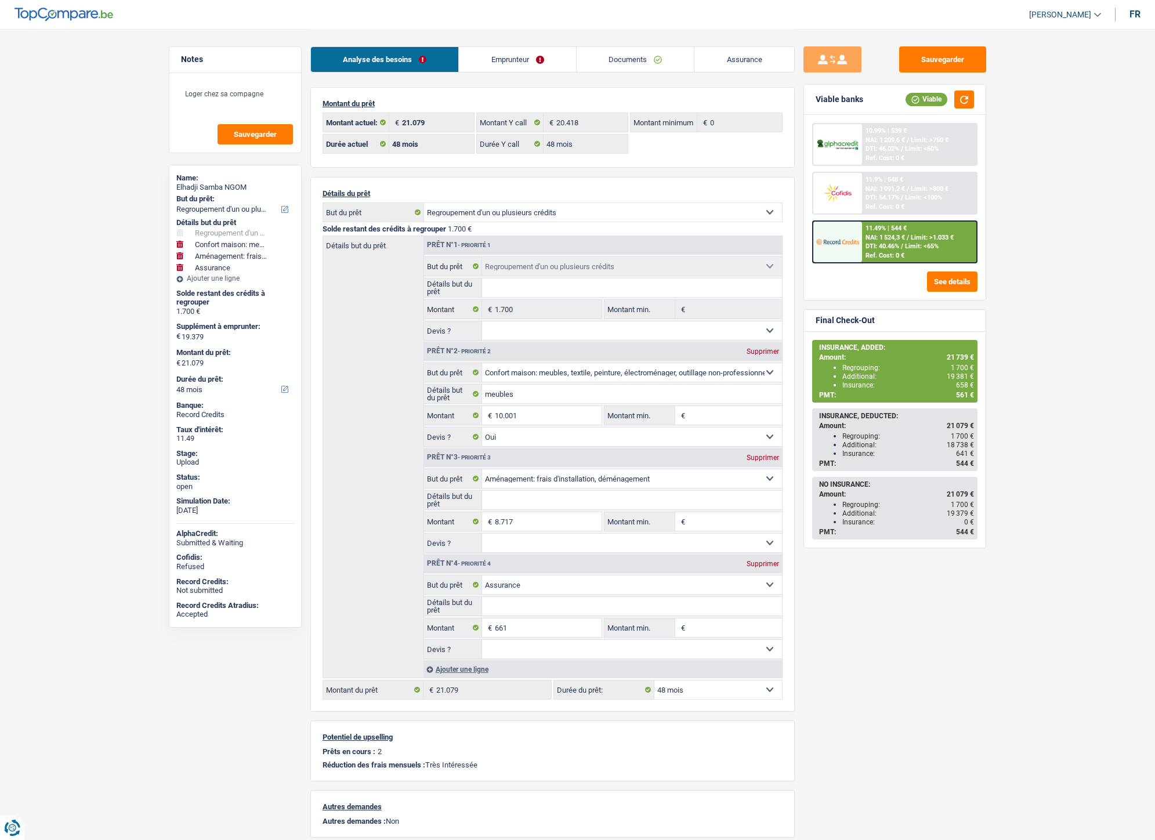
select select "48"
select select "refinancing"
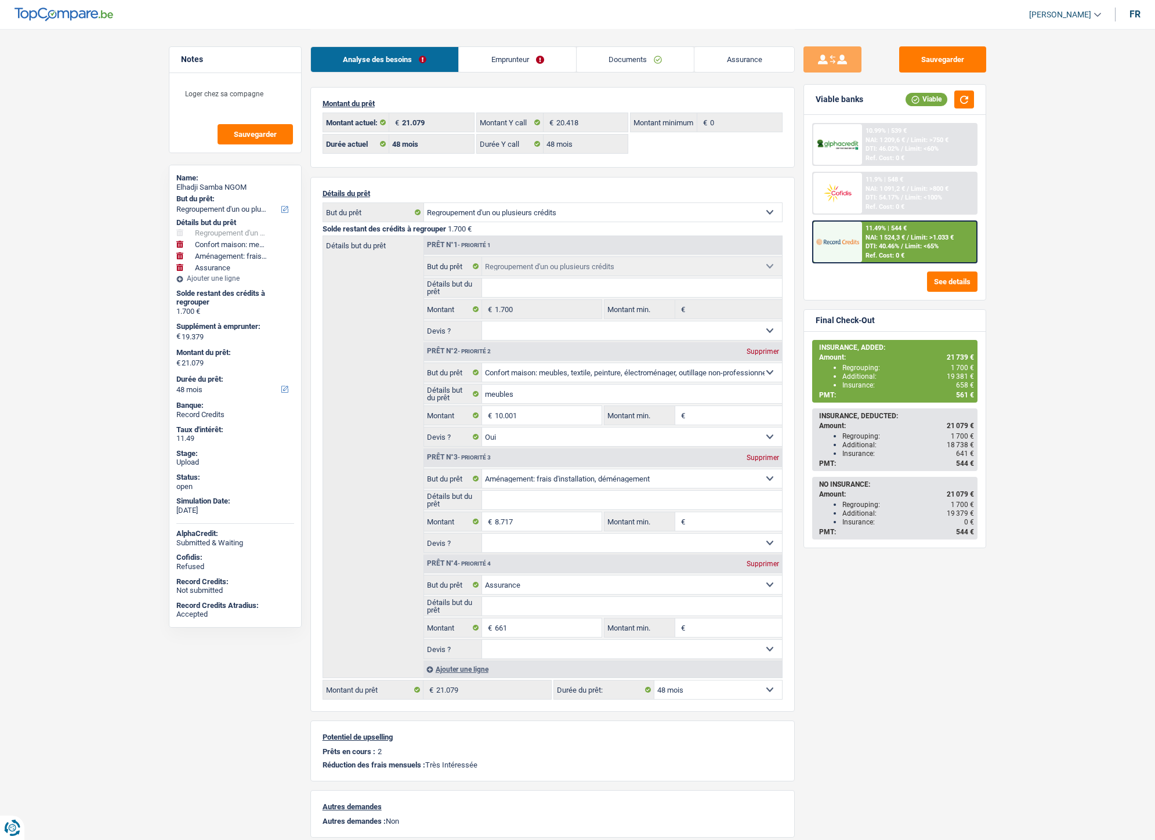
select select "household"
select select "yes"
select select "movingOrInstallation"
select select "insurance"
select select "48"
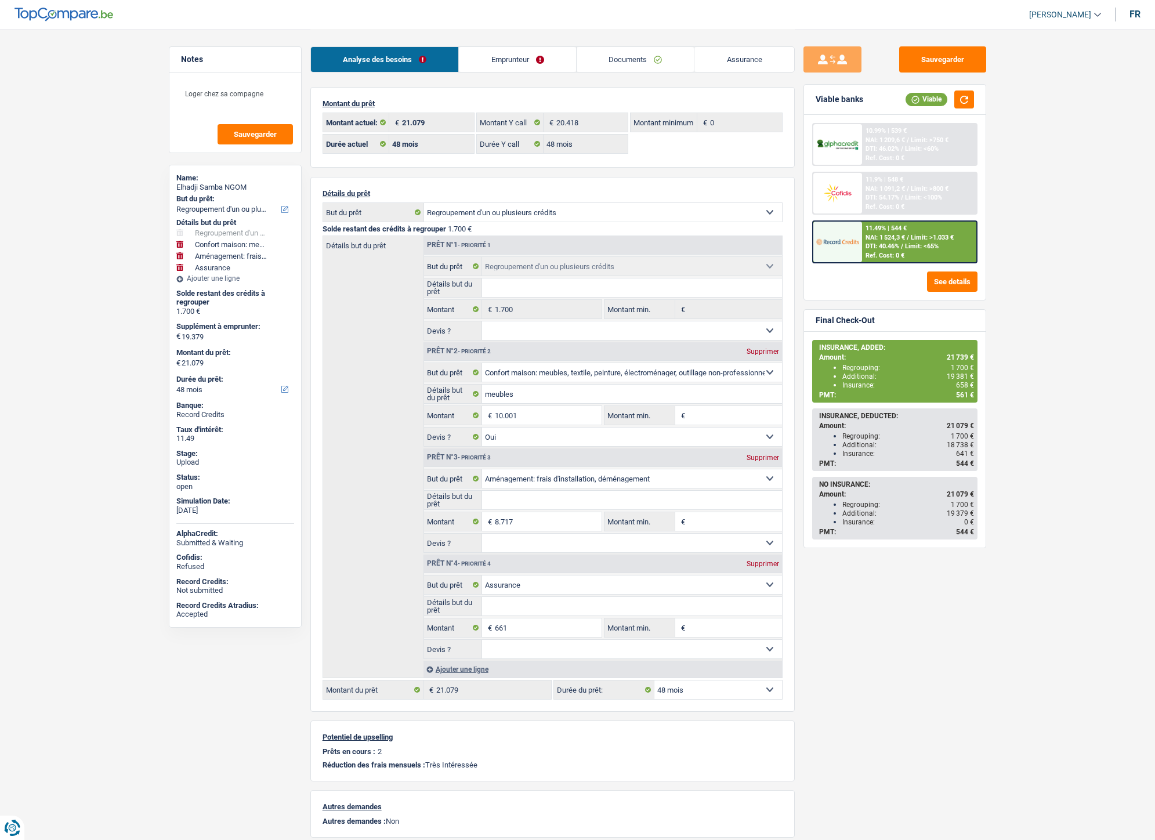
select select "liveWithParents"
select select "BE"
select select "cardOrCredit"
select select "personalLoan"
select select "homeFurnishingOrRelocation"
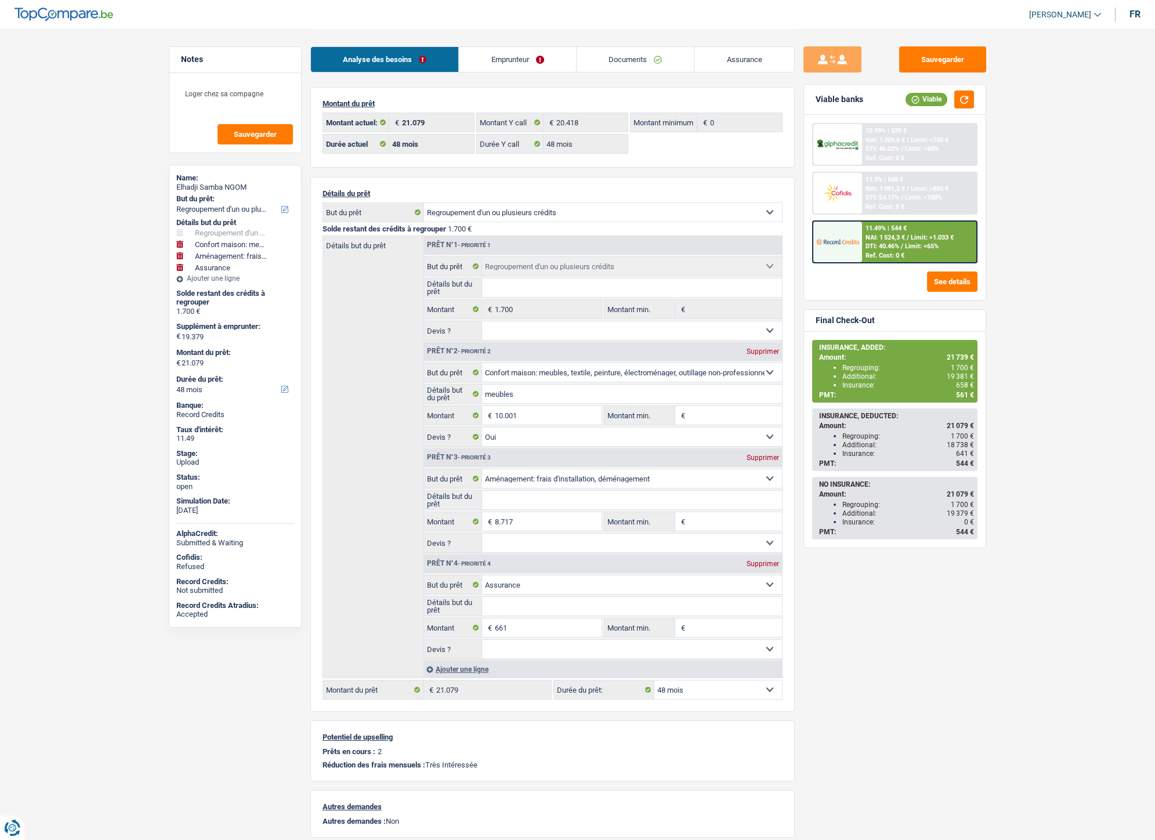
select select "36"
click at [479, 55] on link "Emprunteur" at bounding box center [517, 59] width 117 height 25
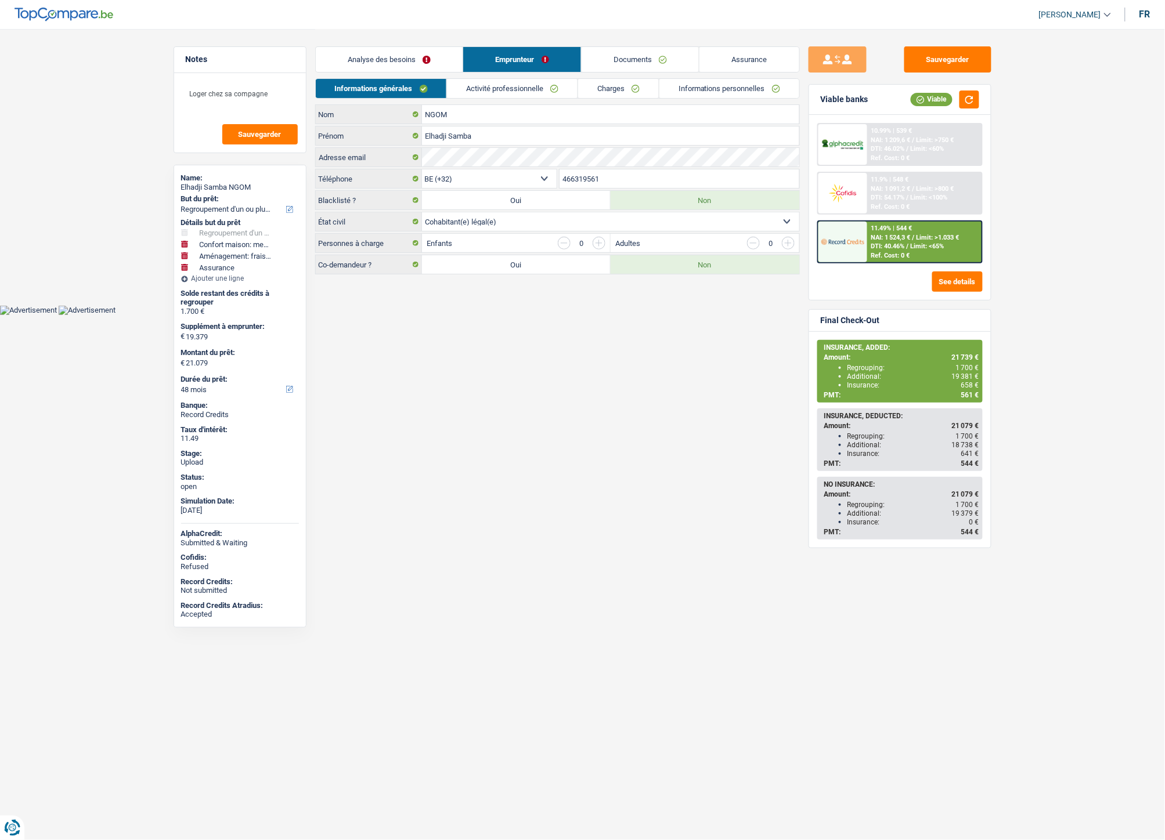
click at [596, 96] on link "Charges" at bounding box center [618, 88] width 81 height 19
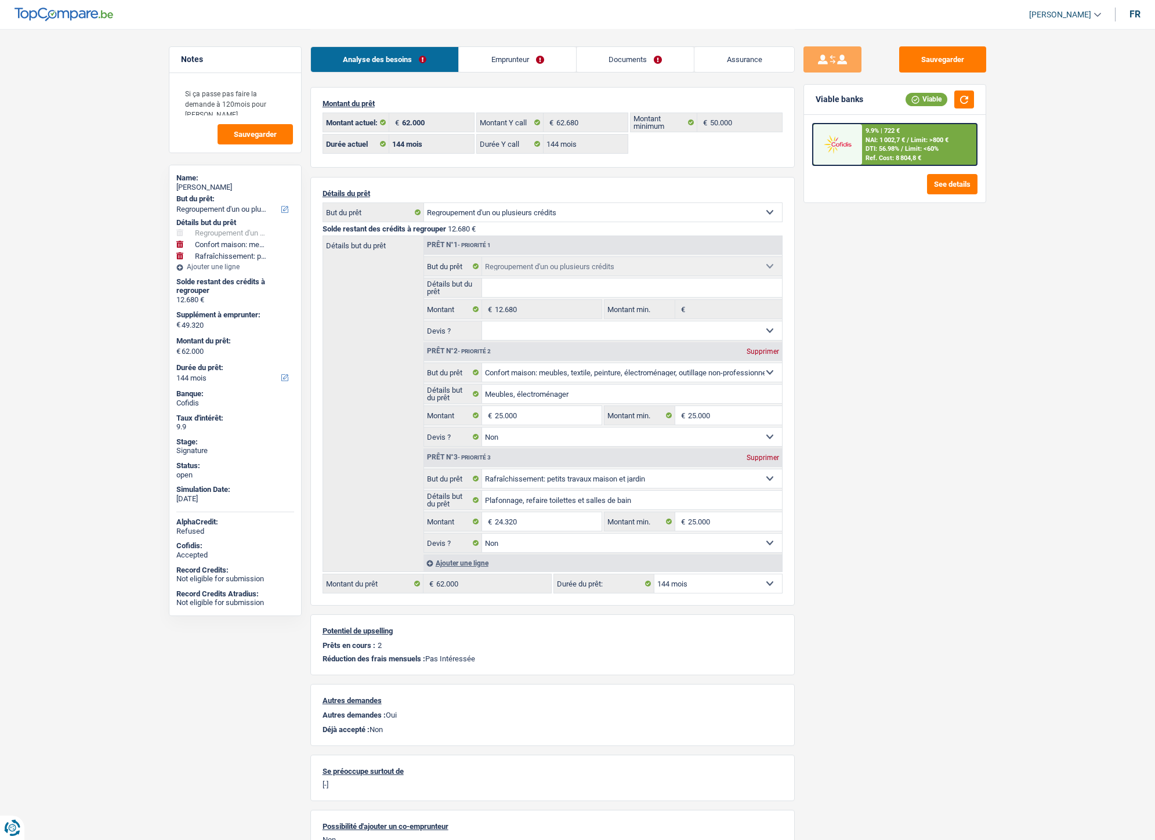
select select "refinancing"
select select "household"
select select "houseOrGarden"
select select "144"
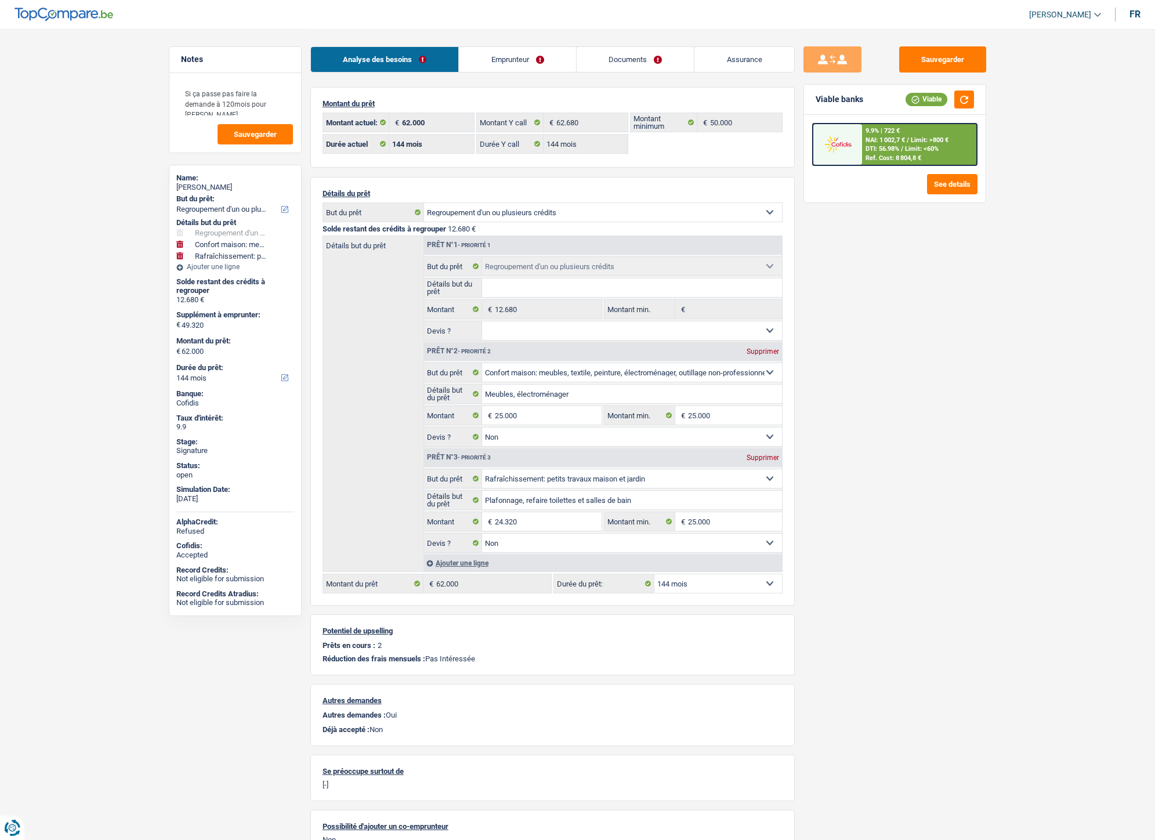
select select "144"
select select "refinancing"
select select "household"
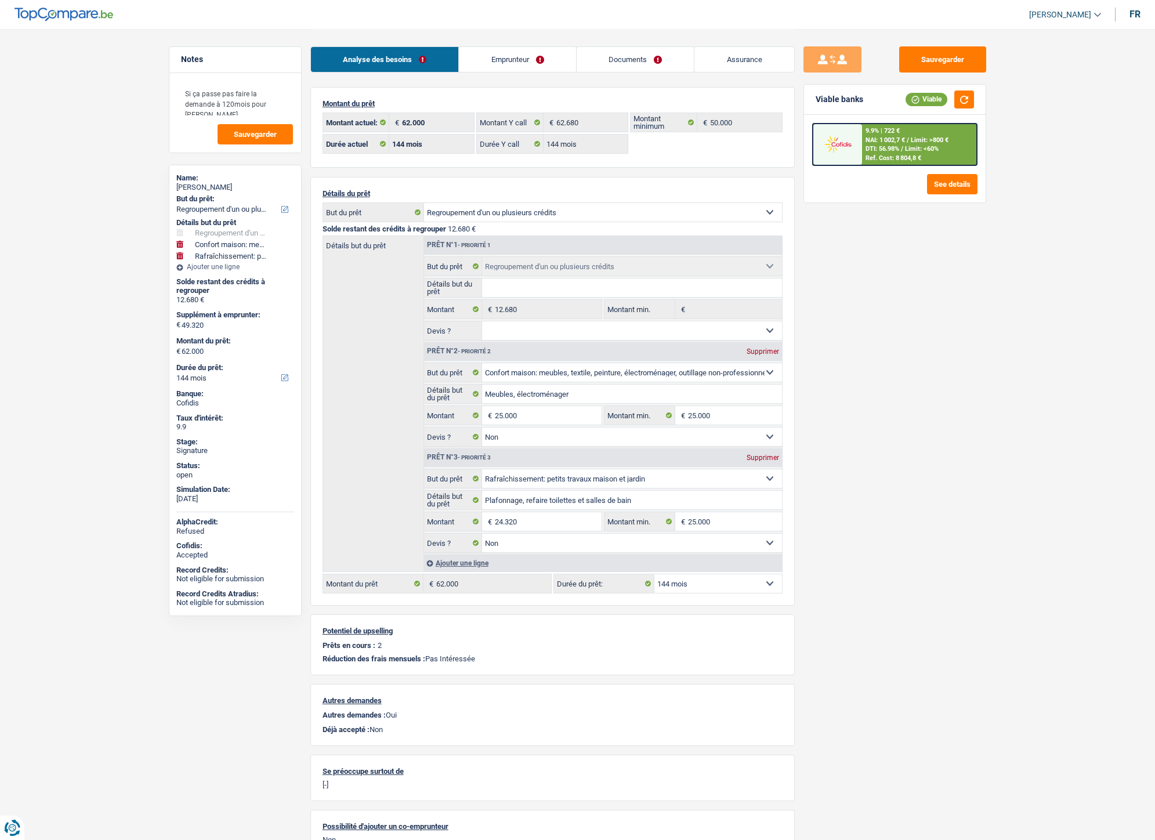
select select "false"
select select "houseOrGarden"
select select "false"
select select "144"
select select "ownerWithMortgage"
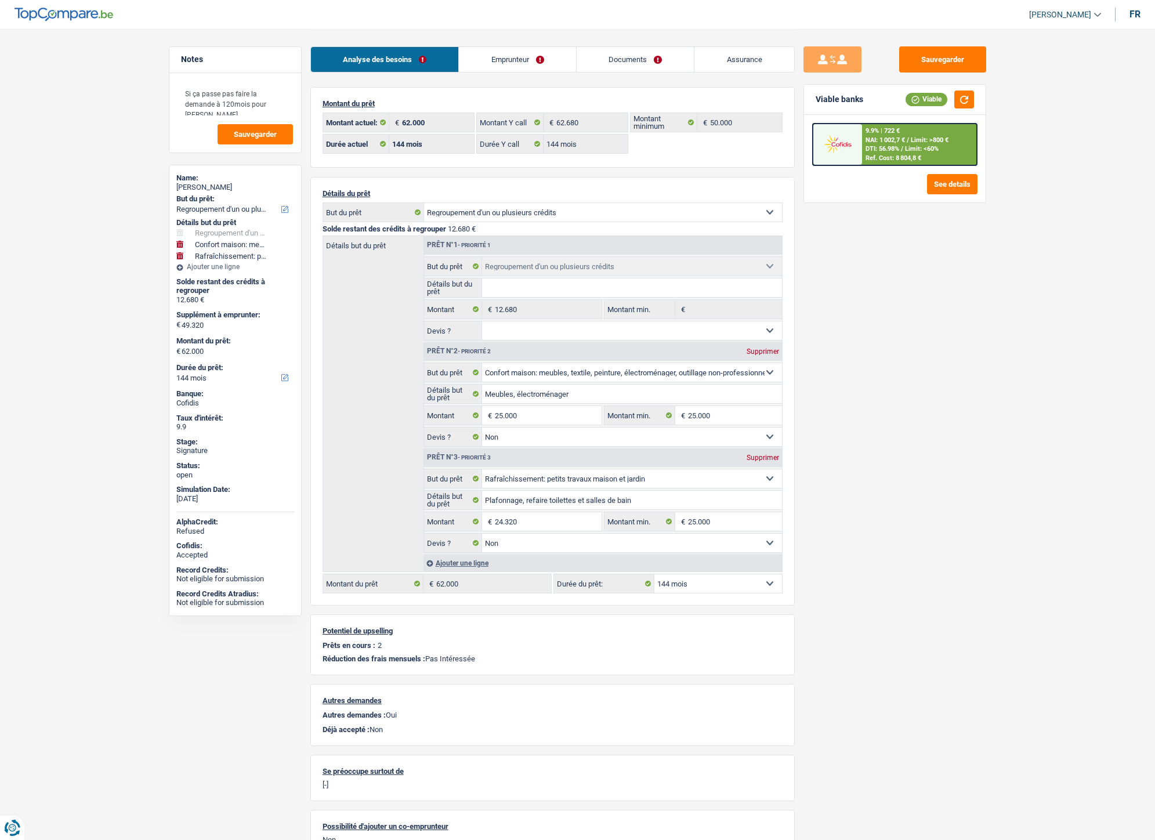
select select "BE"
select select "mortgage"
select select "360"
select select "carLoan"
select select "84"
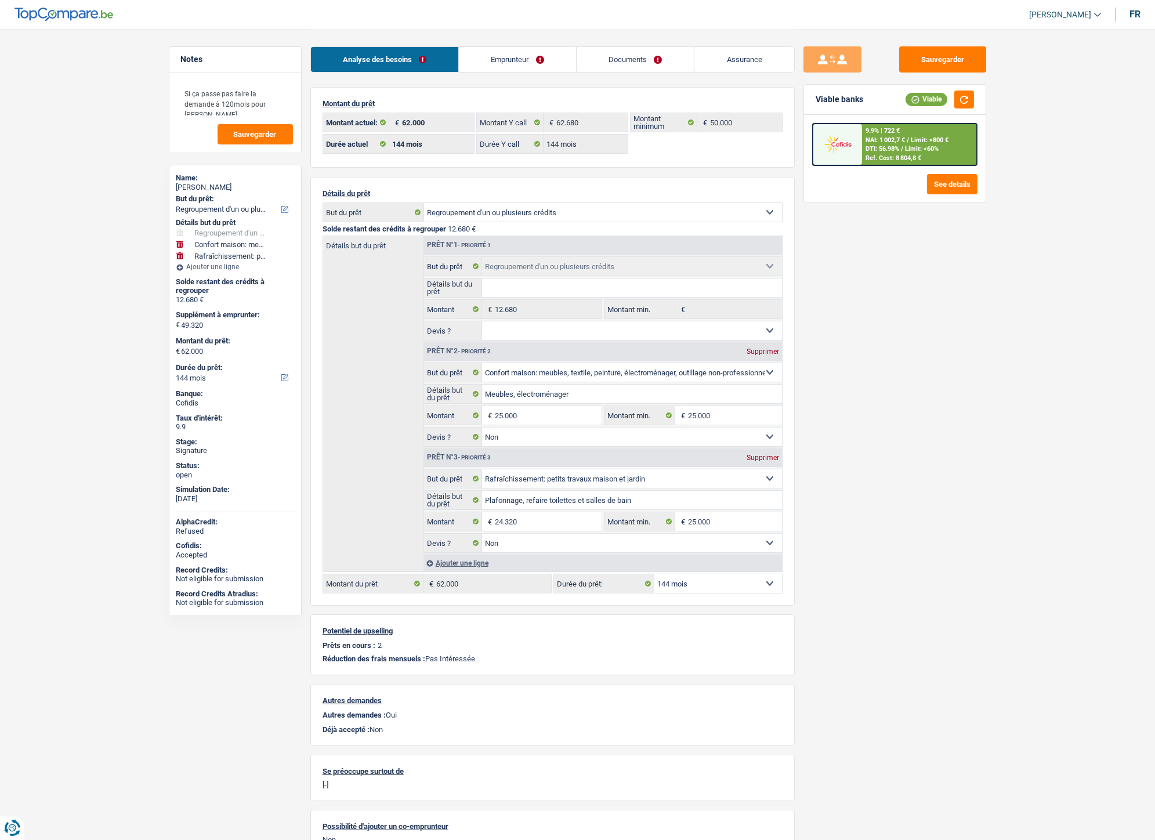
click at [494, 60] on link "Emprunteur" at bounding box center [517, 59] width 117 height 25
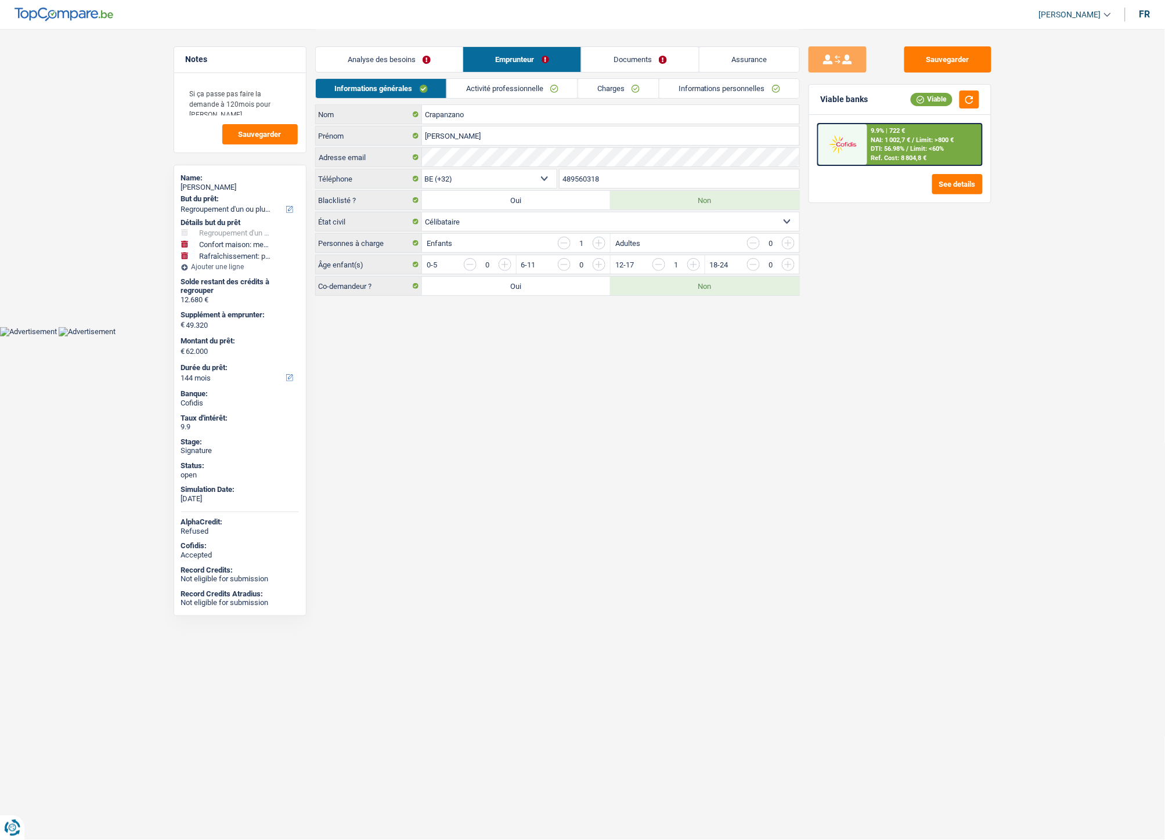
click at [604, 93] on link "Charges" at bounding box center [618, 88] width 81 height 19
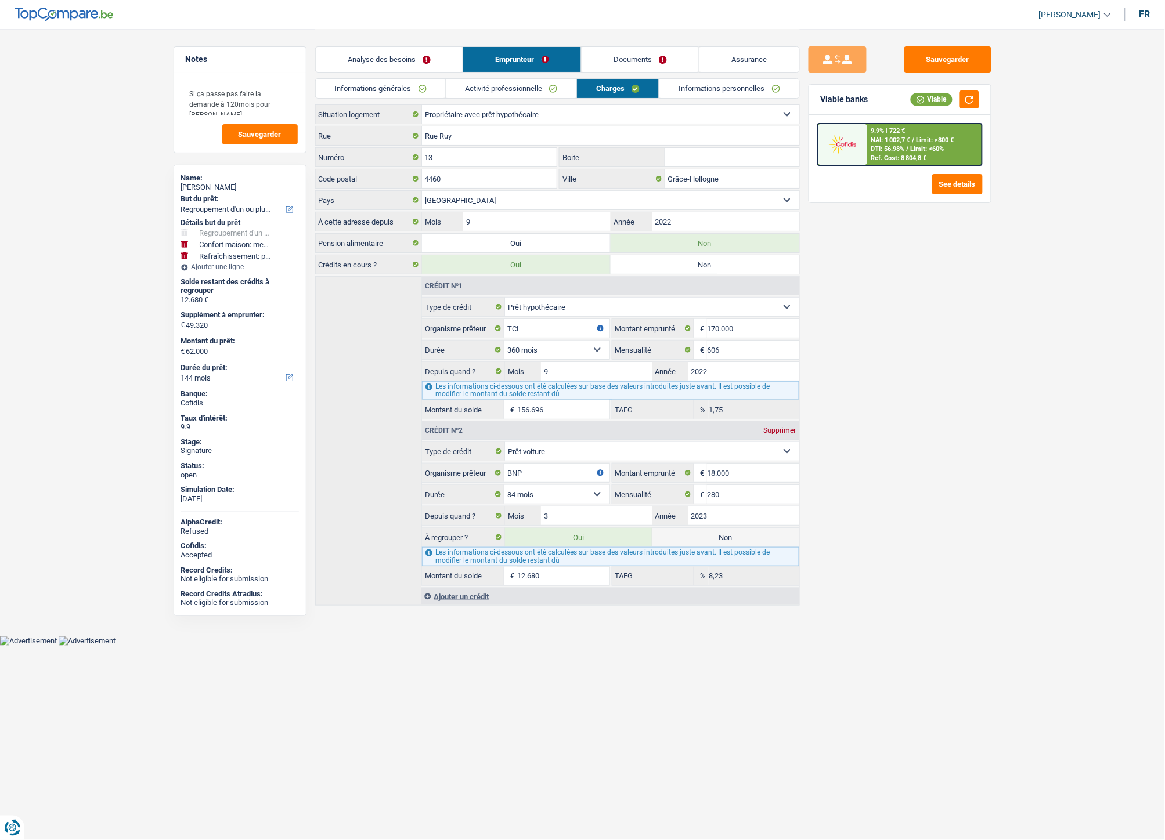
click at [624, 56] on link "Documents" at bounding box center [640, 59] width 118 height 25
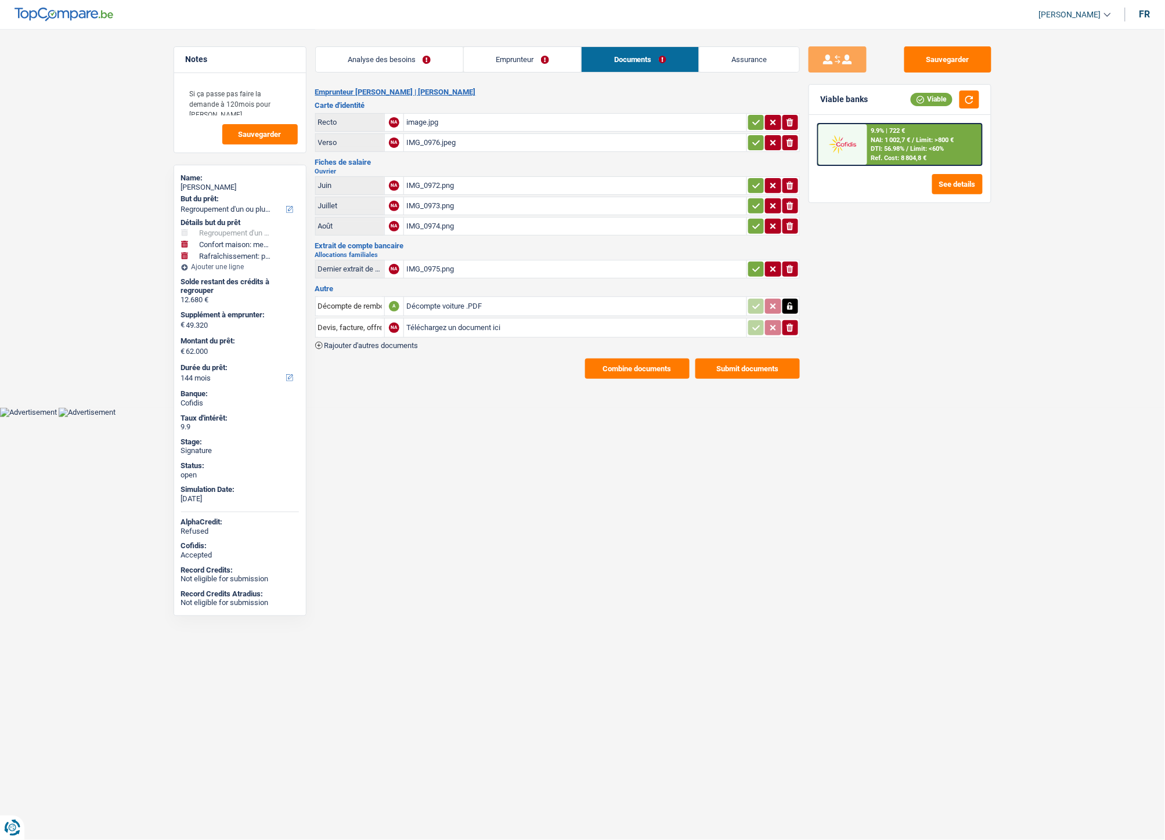
click at [416, 302] on div "Décompte voiture .PDF" at bounding box center [575, 306] width 338 height 17
click at [447, 180] on div "IMG_0972.png" at bounding box center [575, 185] width 338 height 17
click at [534, 67] on link "Emprunteur" at bounding box center [522, 59] width 117 height 25
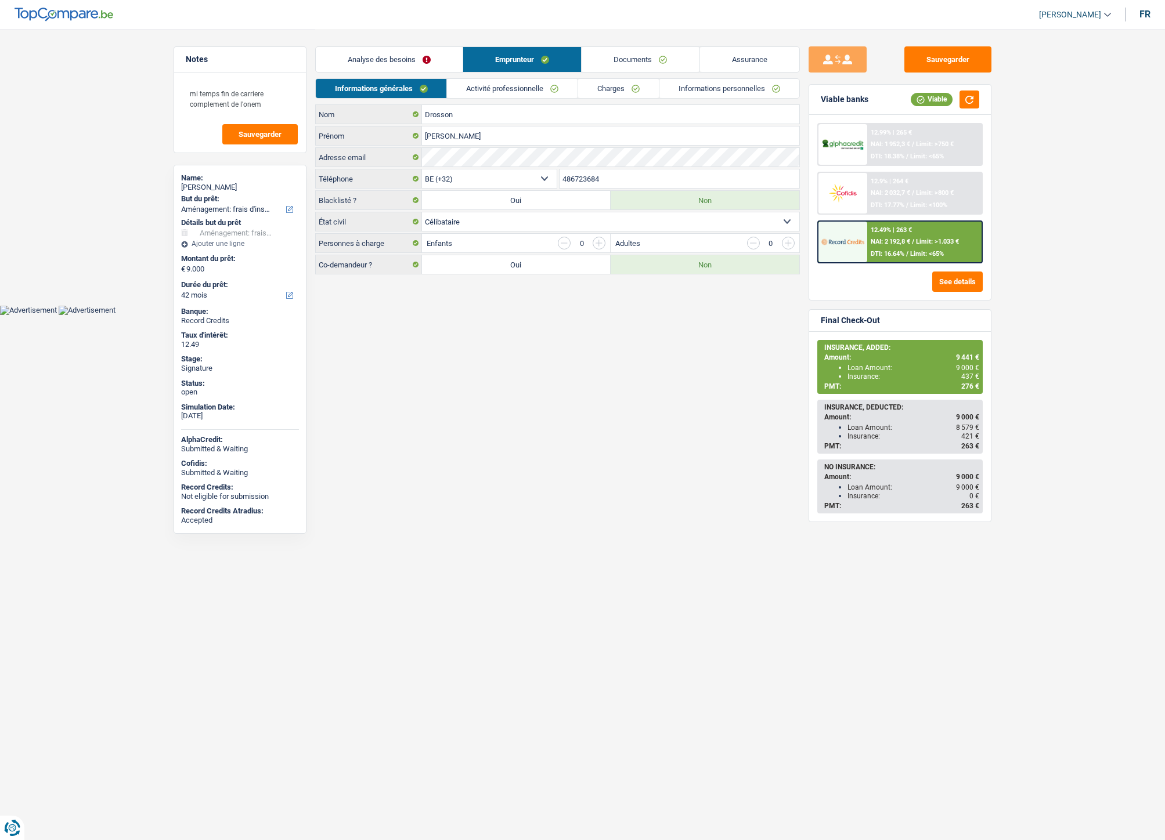
select select "movingOrInstallation"
select select "42"
select select "32"
select select "single"
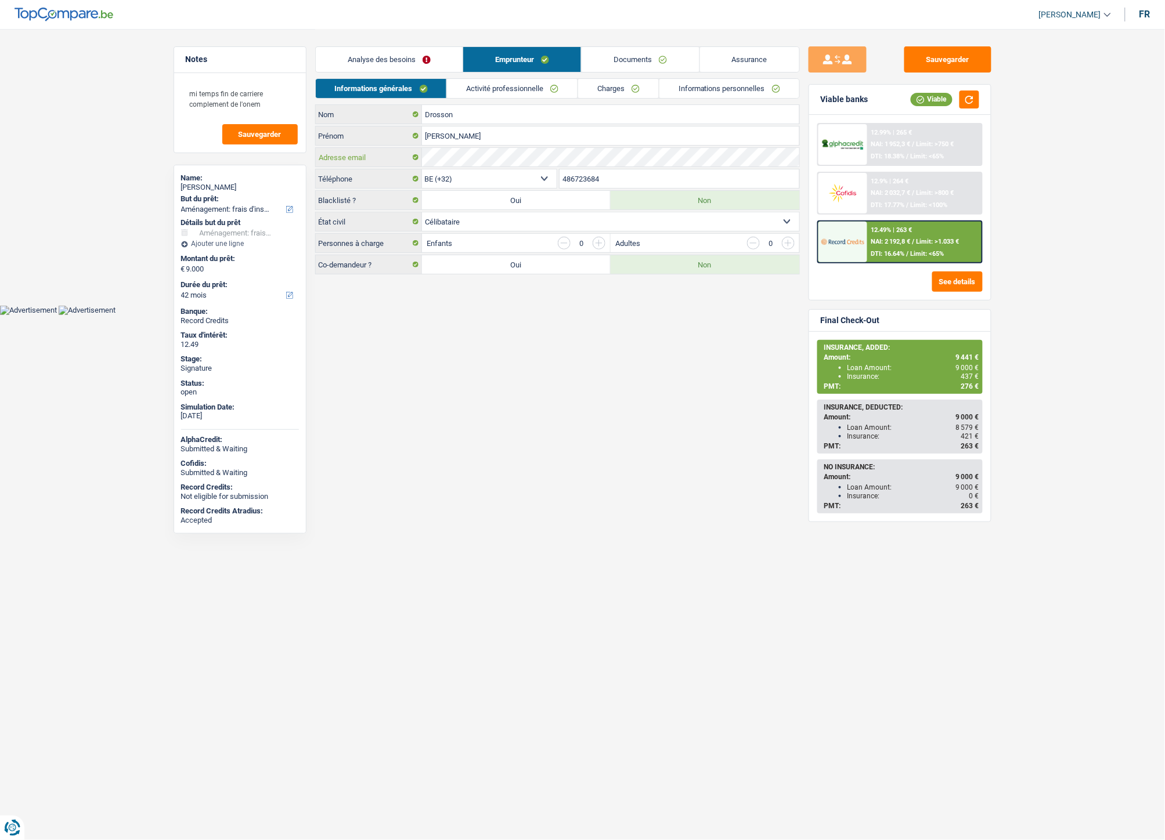
click at [421, 154] on div "Adresse email" at bounding box center [557, 157] width 483 height 19
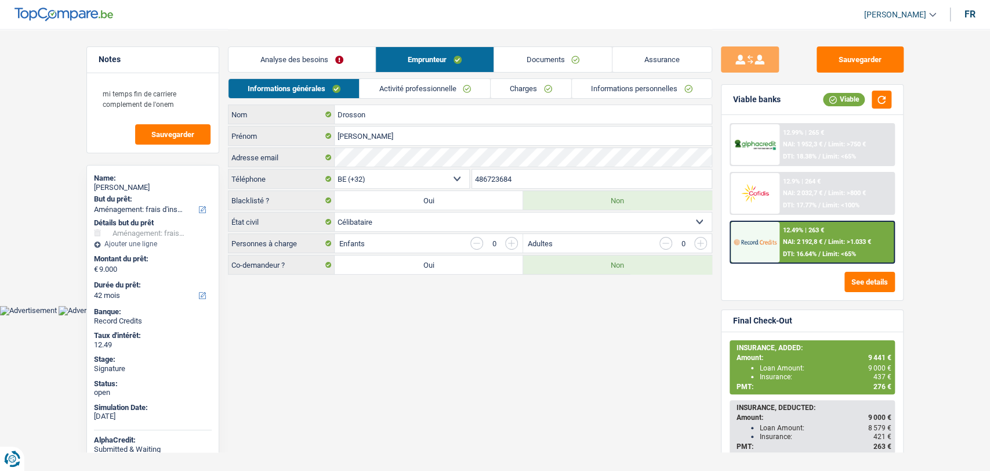
click at [520, 52] on link "Documents" at bounding box center [552, 59] width 117 height 25
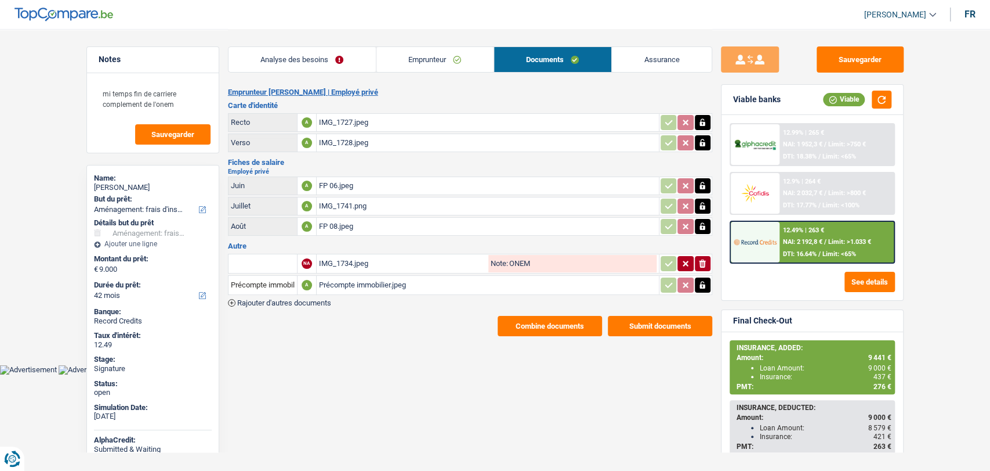
click at [338, 183] on div "FP 06.jpeg" at bounding box center [488, 185] width 338 height 17
click at [346, 258] on div "IMG_1734.jpeg" at bounding box center [402, 263] width 167 height 17
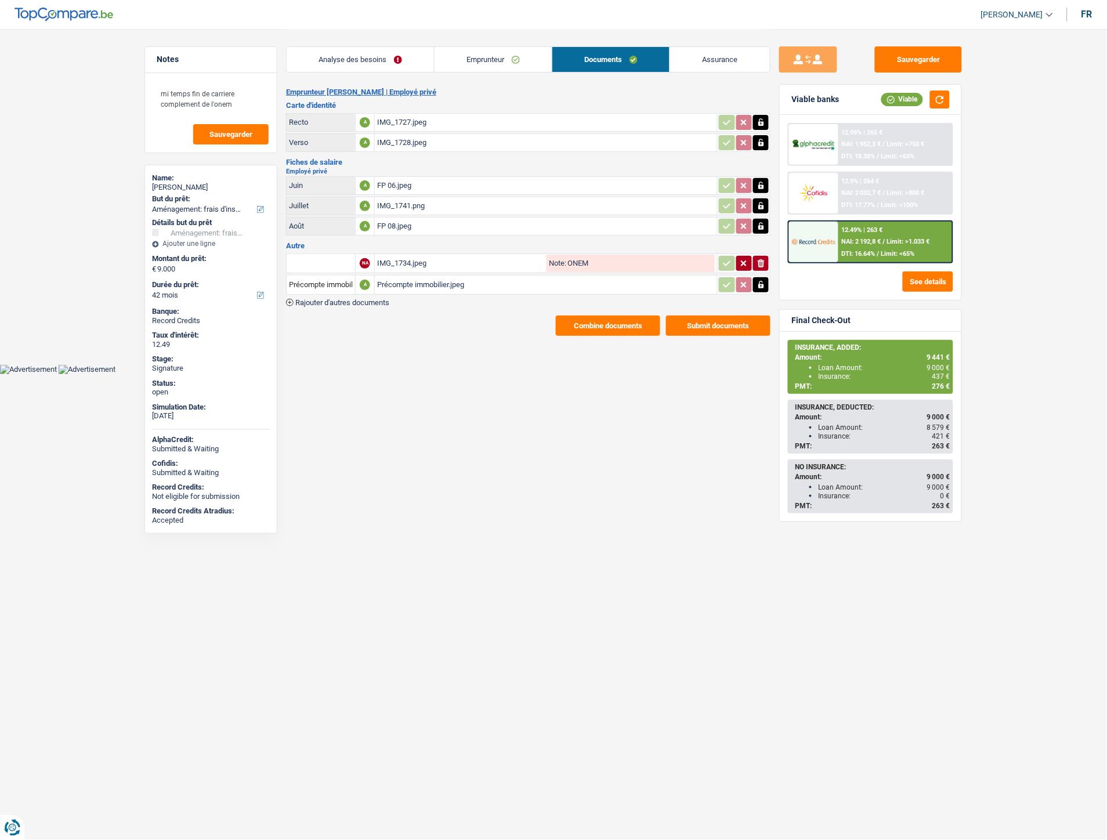
click at [378, 299] on span "Rajouter d'autres documents" at bounding box center [342, 303] width 94 height 8
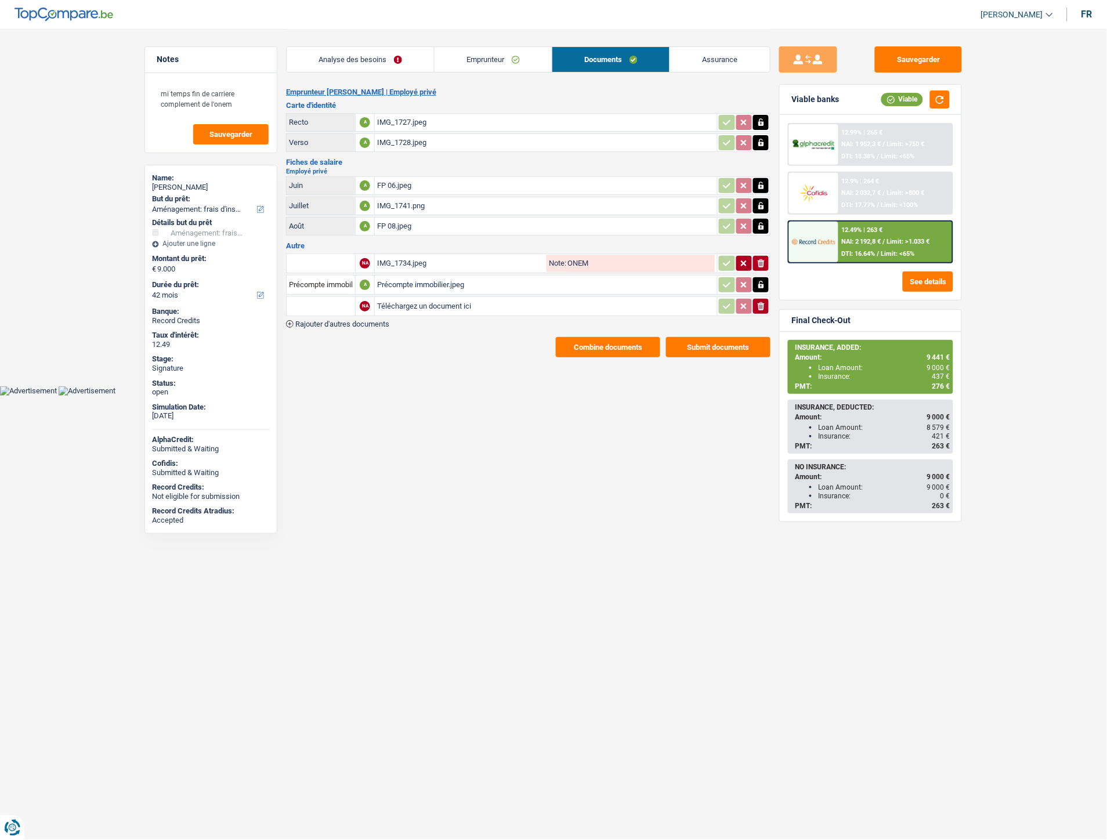
click at [349, 320] on span "Rajouter d'autres documents" at bounding box center [342, 324] width 94 height 8
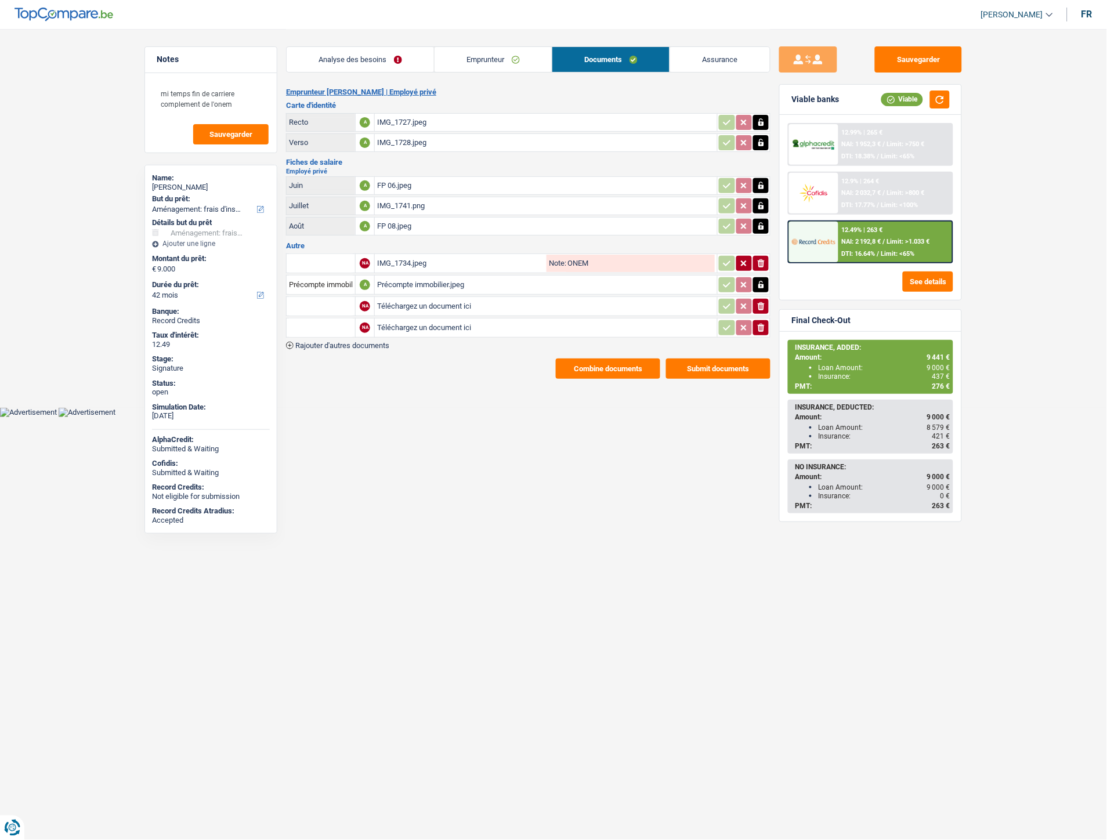
click at [389, 301] on input "Téléchargez un document ici" at bounding box center [546, 306] width 338 height 17
type input "C:\fakepath\IMG-20250929-WA0003.jpg"
click at [388, 322] on input "Téléchargez un document ici" at bounding box center [546, 327] width 338 height 17
type input "C:\fakepath\IMG-20250929-WA0004.jpg"
click at [317, 300] on input "text" at bounding box center [321, 306] width 64 height 19
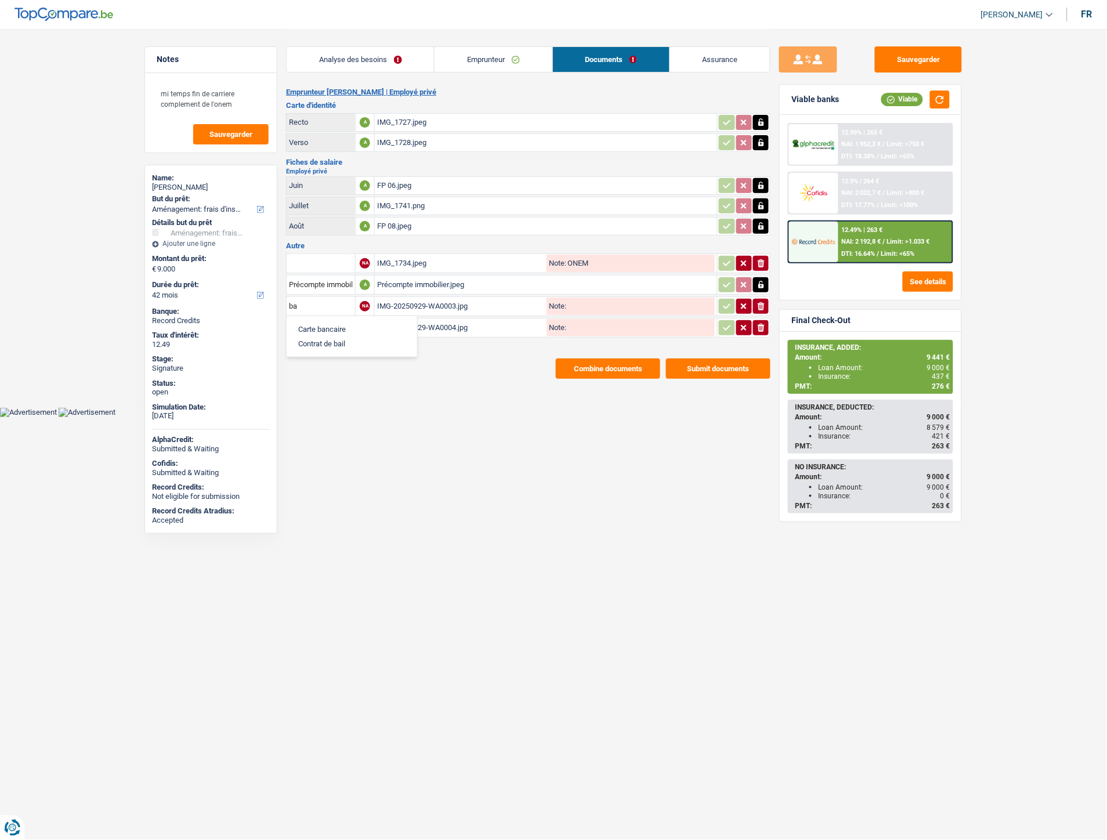
click at [328, 323] on li "Carte bancaire" at bounding box center [351, 329] width 119 height 15
type input "Carte bancaire"
click at [328, 323] on input "text" at bounding box center [321, 328] width 64 height 19
click at [326, 343] on li "Carte bancaire" at bounding box center [351, 350] width 119 height 15
type input "Carte bancaire"
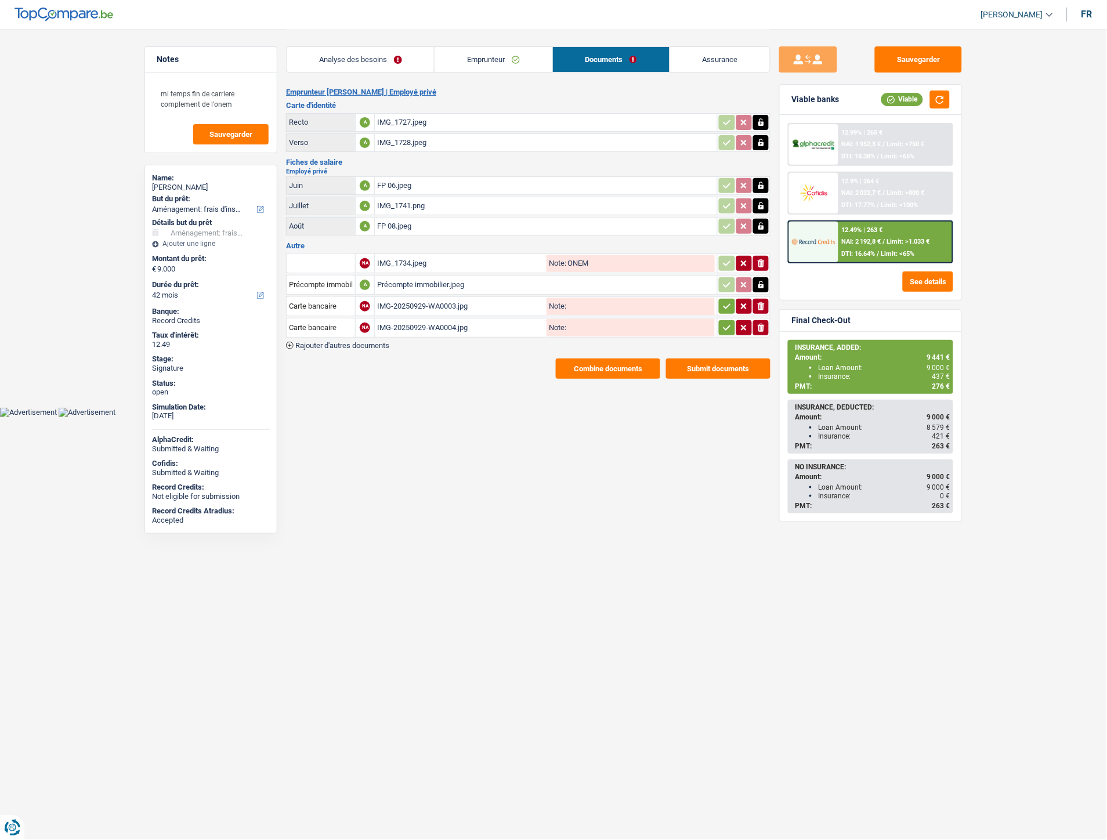
click at [722, 306] on icon "button" at bounding box center [726, 307] width 9 height 12
click at [729, 328] on icon "button" at bounding box center [726, 328] width 9 height 12
click at [605, 368] on button "Combine documents" at bounding box center [608, 369] width 104 height 20
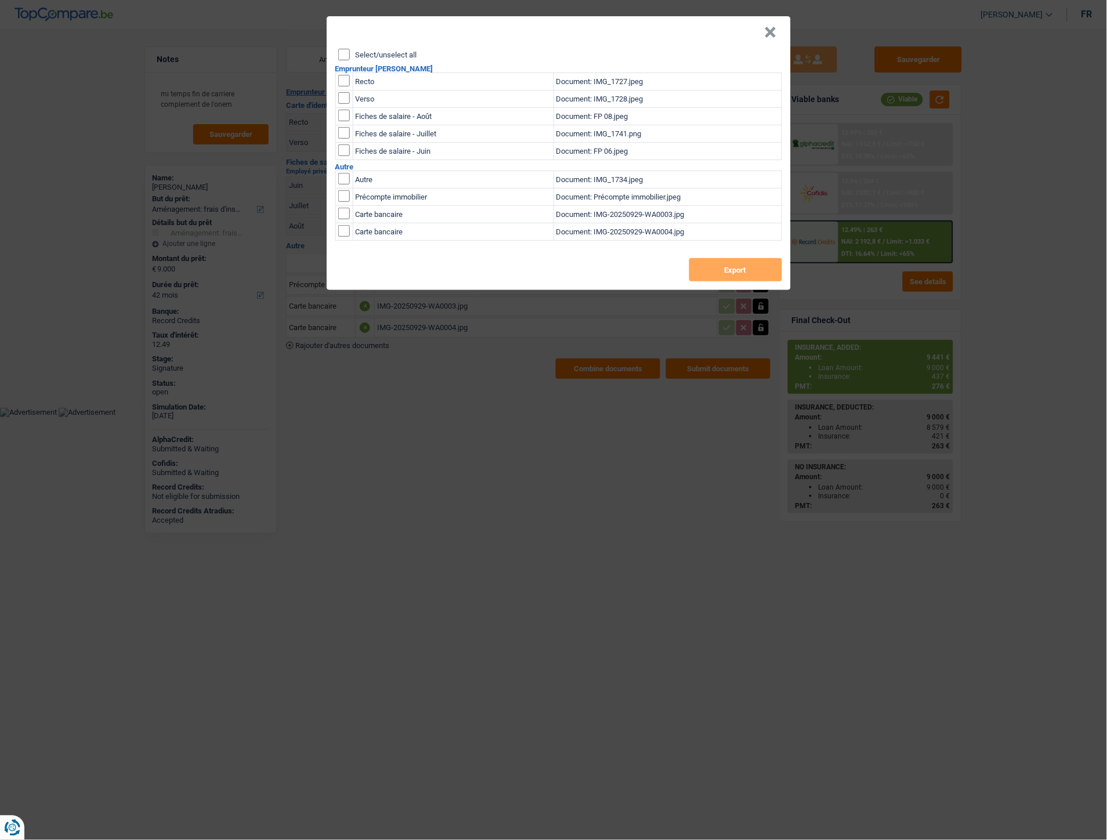
click at [347, 49] on input "Select/unselect all" at bounding box center [344, 55] width 12 height 12
checkbox input "true"
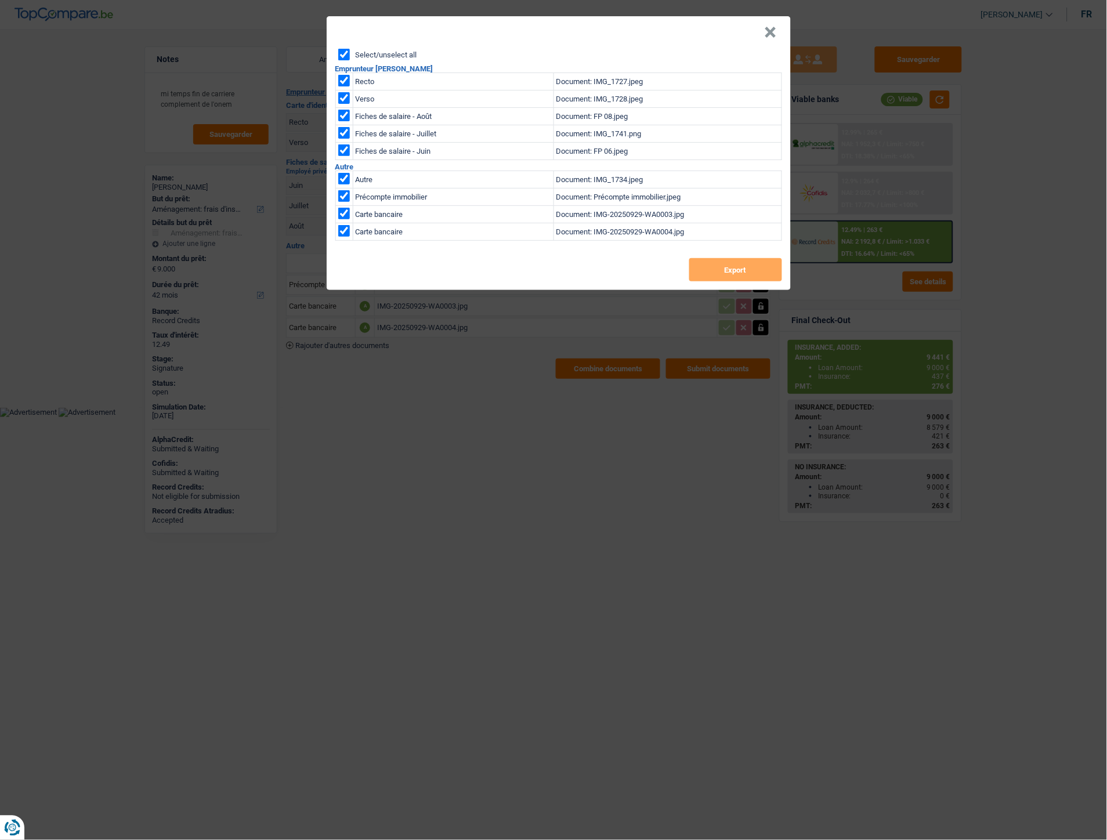
checkbox input "true"
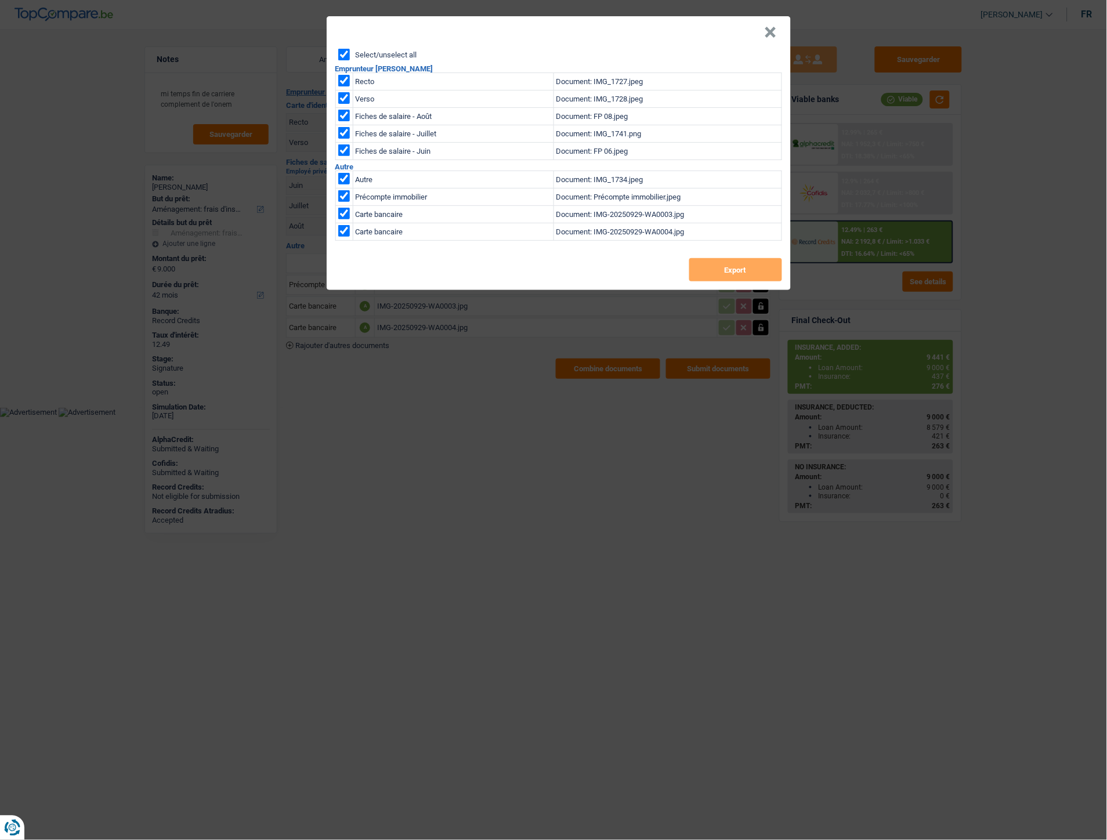
checkbox input "true"
click at [773, 31] on button "×" at bounding box center [771, 33] width 12 height 12
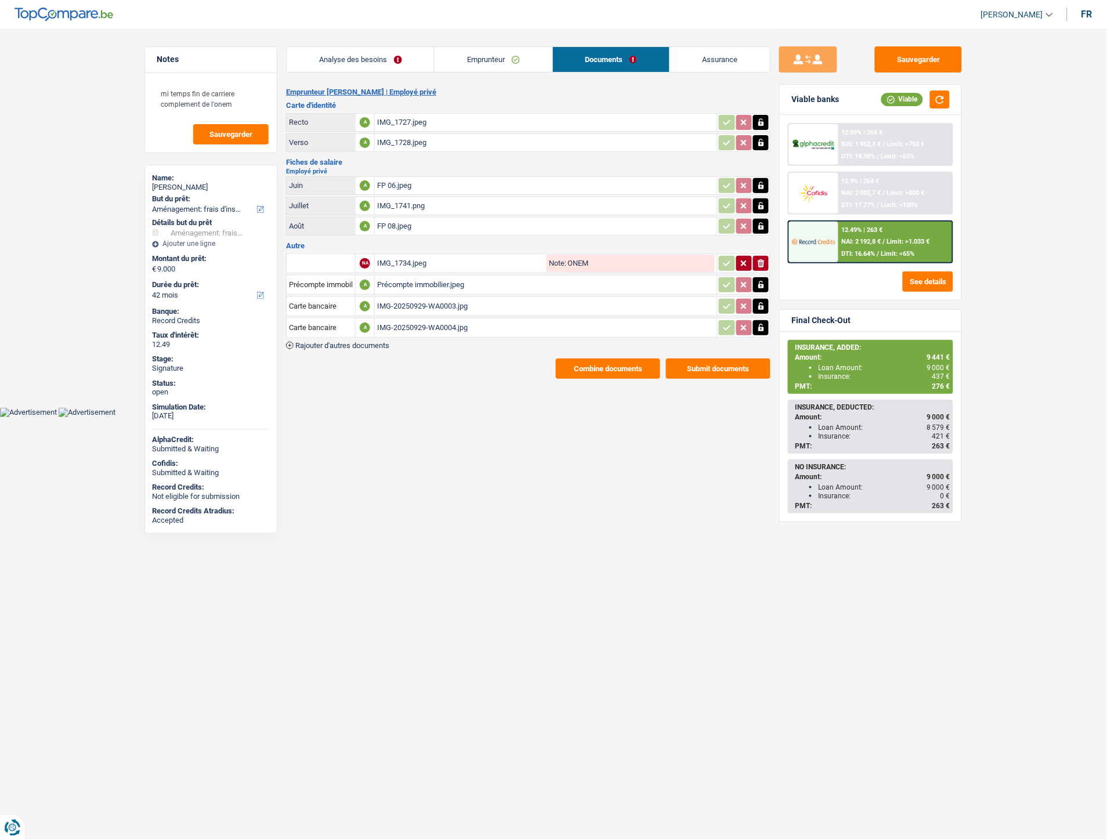
click at [572, 361] on button "Combine documents" at bounding box center [608, 369] width 104 height 20
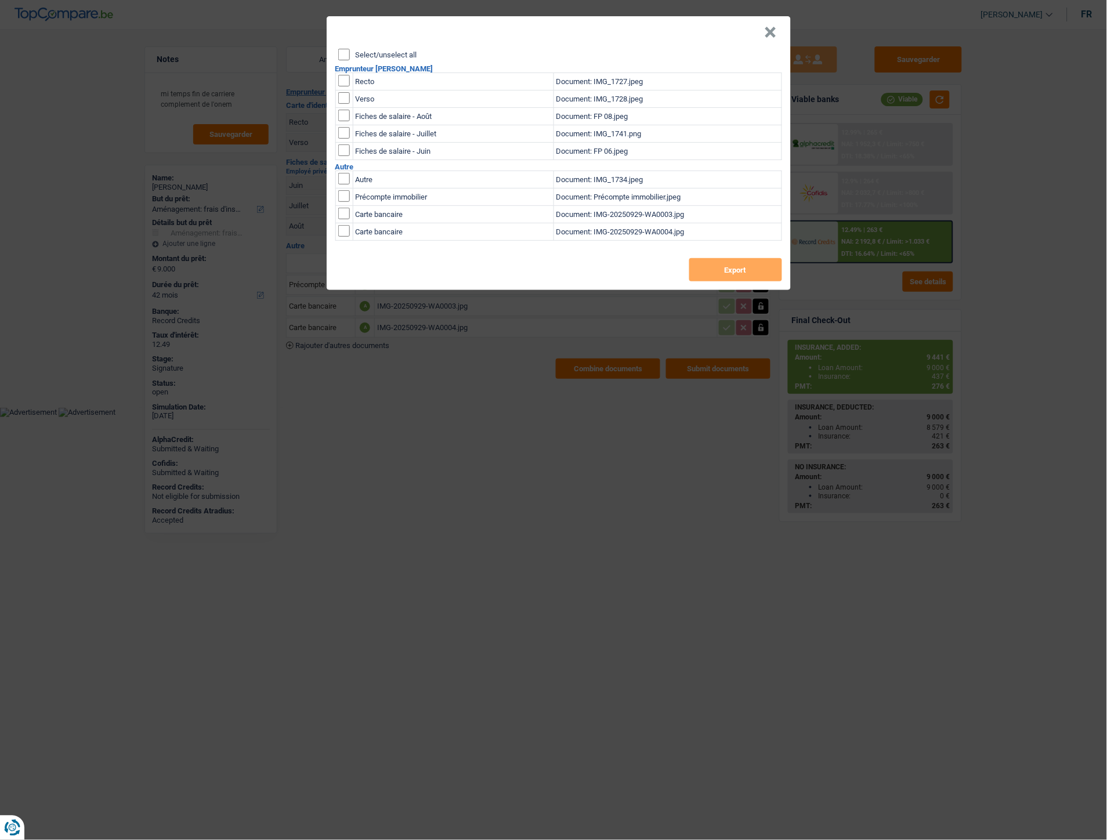
click at [348, 53] on input "Select/unselect all" at bounding box center [344, 55] width 12 height 12
checkbox input "true"
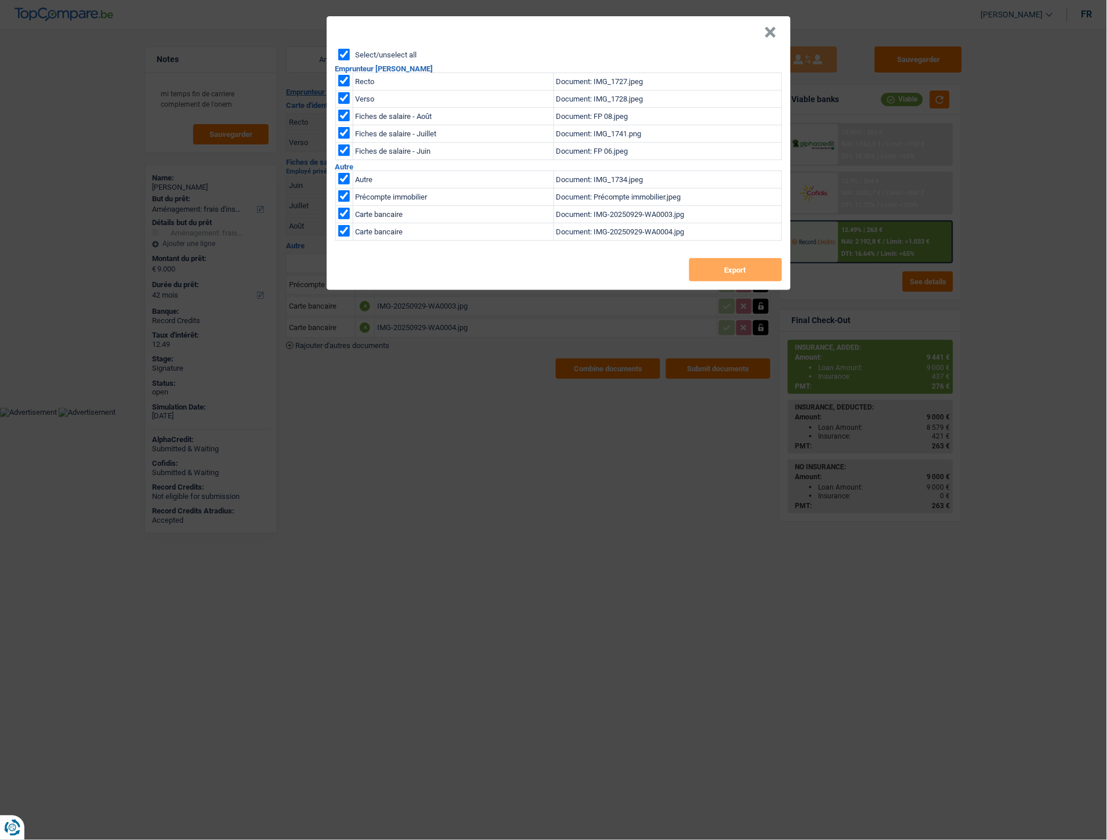
checkbox input "true"
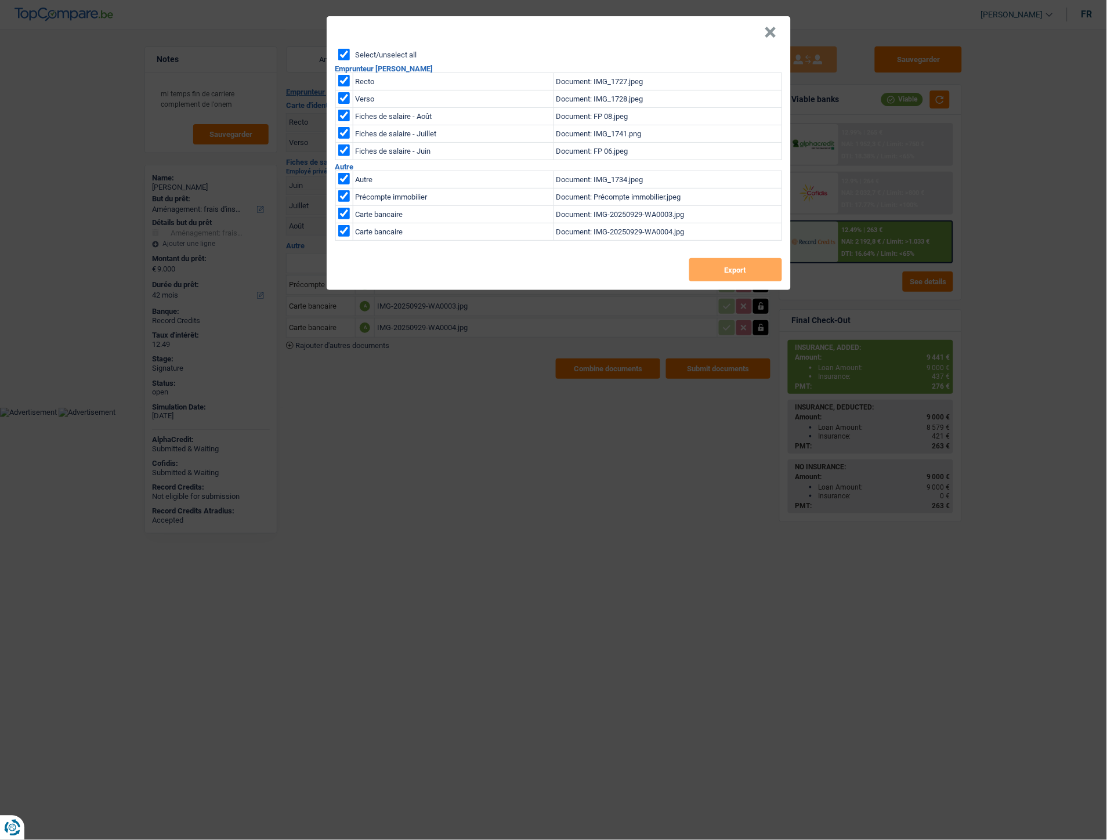
checkbox input "true"
click at [723, 271] on button "Export" at bounding box center [735, 269] width 93 height 23
click at [763, 27] on header "×" at bounding box center [559, 32] width 464 height 32
click at [766, 32] on button "×" at bounding box center [771, 33] width 12 height 12
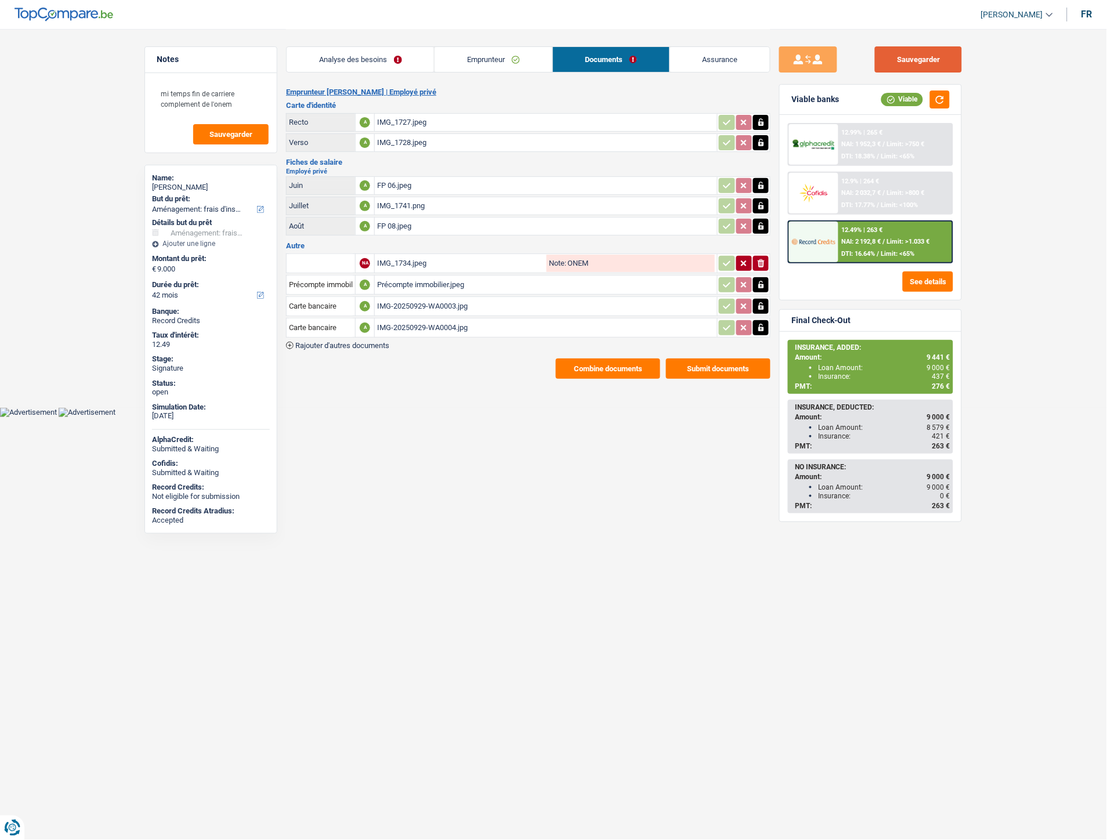
click at [895, 58] on button "Sauvegarder" at bounding box center [918, 59] width 87 height 26
click at [373, 64] on link "Analyse des besoins" at bounding box center [360, 59] width 147 height 25
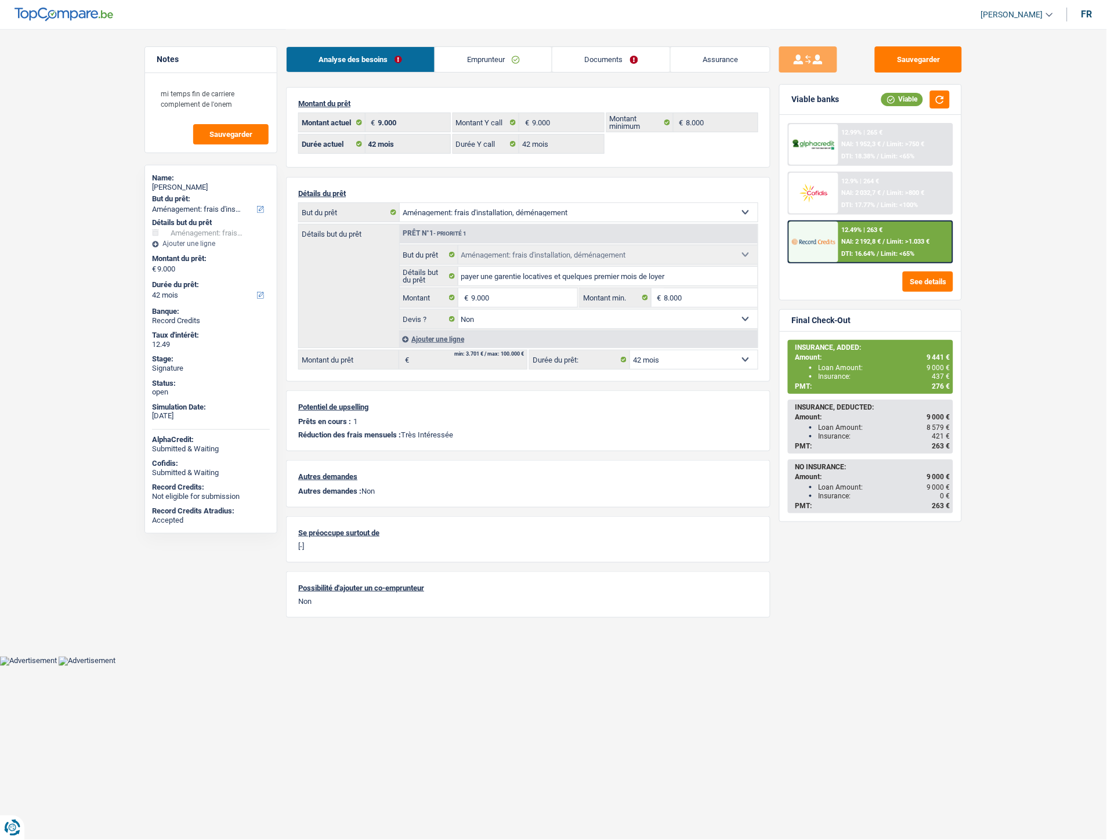
click at [451, 338] on div "Ajouter une ligne" at bounding box center [578, 339] width 359 height 17
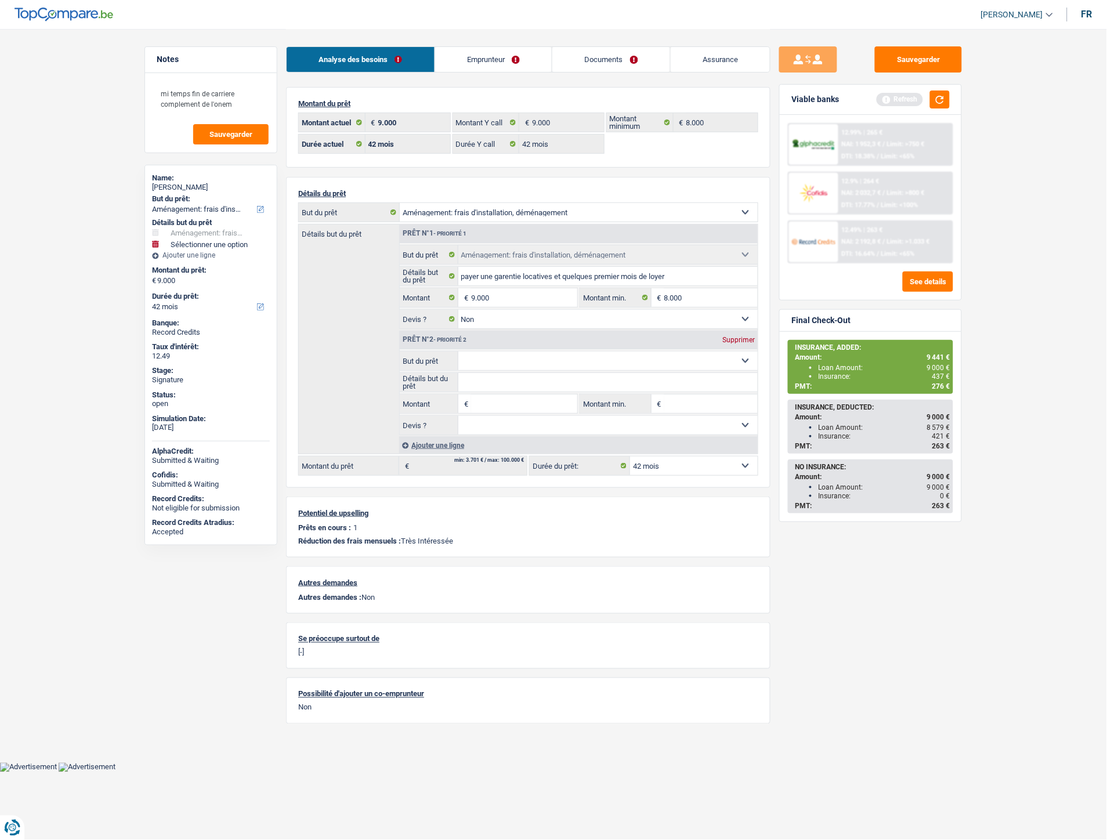
click at [476, 403] on input "Montant" at bounding box center [524, 404] width 106 height 19
type input "441"
type input "9.441"
select select "48"
type input "9.441"
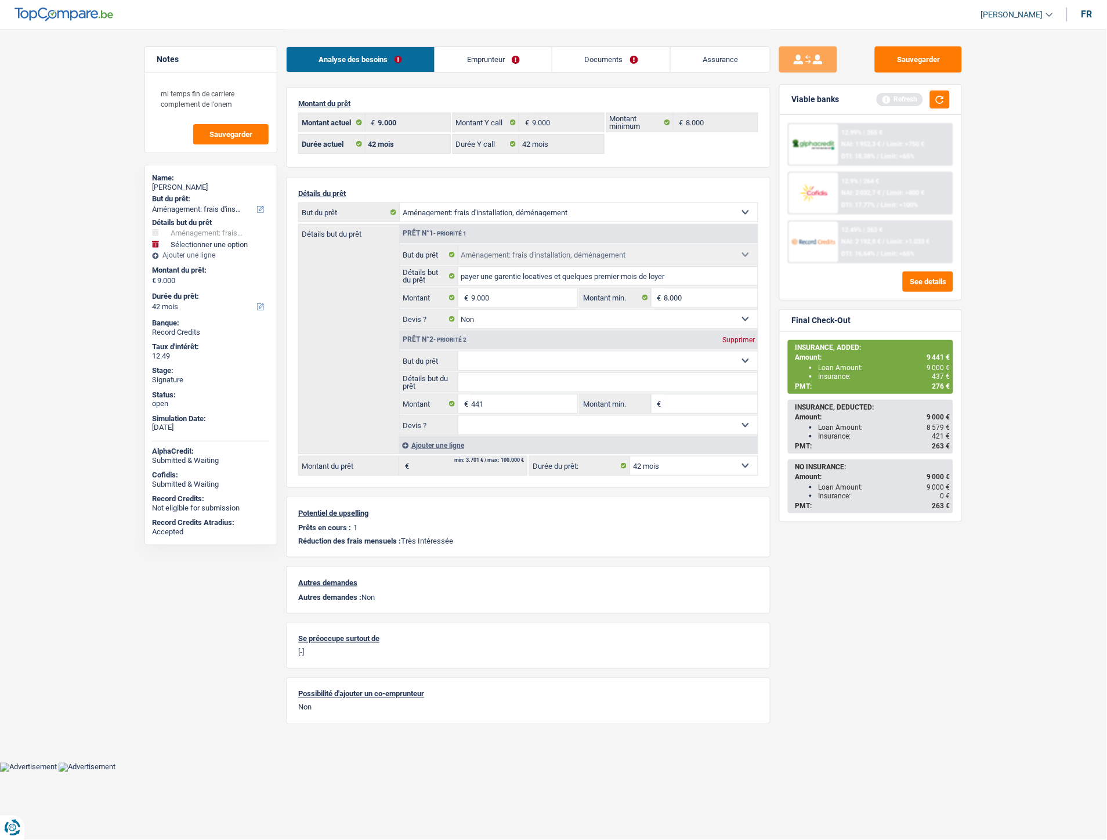
select select "48"
type input "9.441"
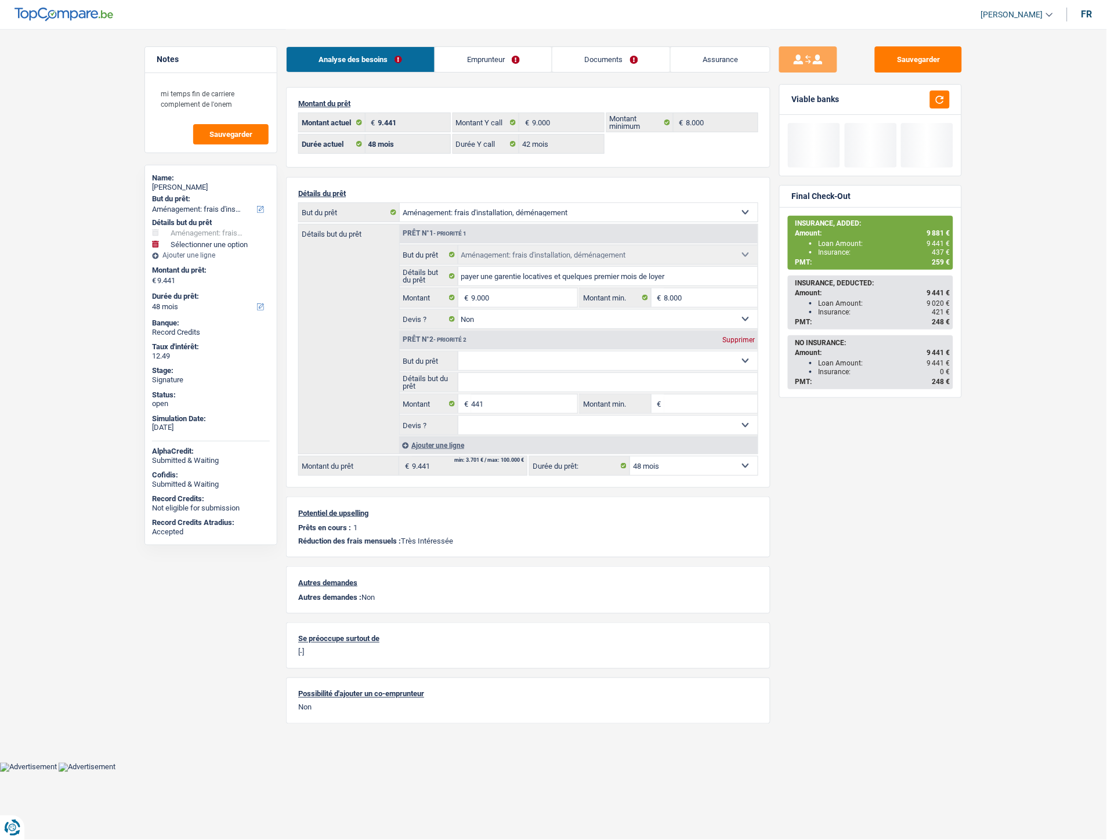
click at [874, 555] on div "Sauvegarder Viable banks Final Check-Out INSURANCE, ADDED: Amount: 9 881 € Loan…" at bounding box center [871, 433] width 200 height 775
click at [686, 471] on select "12 mois 18 mois 24 mois 30 mois 36 mois 42 mois 48 mois Sélectionner une option" at bounding box center [694, 466] width 128 height 19
select select "42"
click at [630, 459] on select "12 mois 18 mois 24 mois 30 mois 36 mois 42 mois 48 mois Sélectionner une option" at bounding box center [694, 466] width 128 height 19
select select "42"
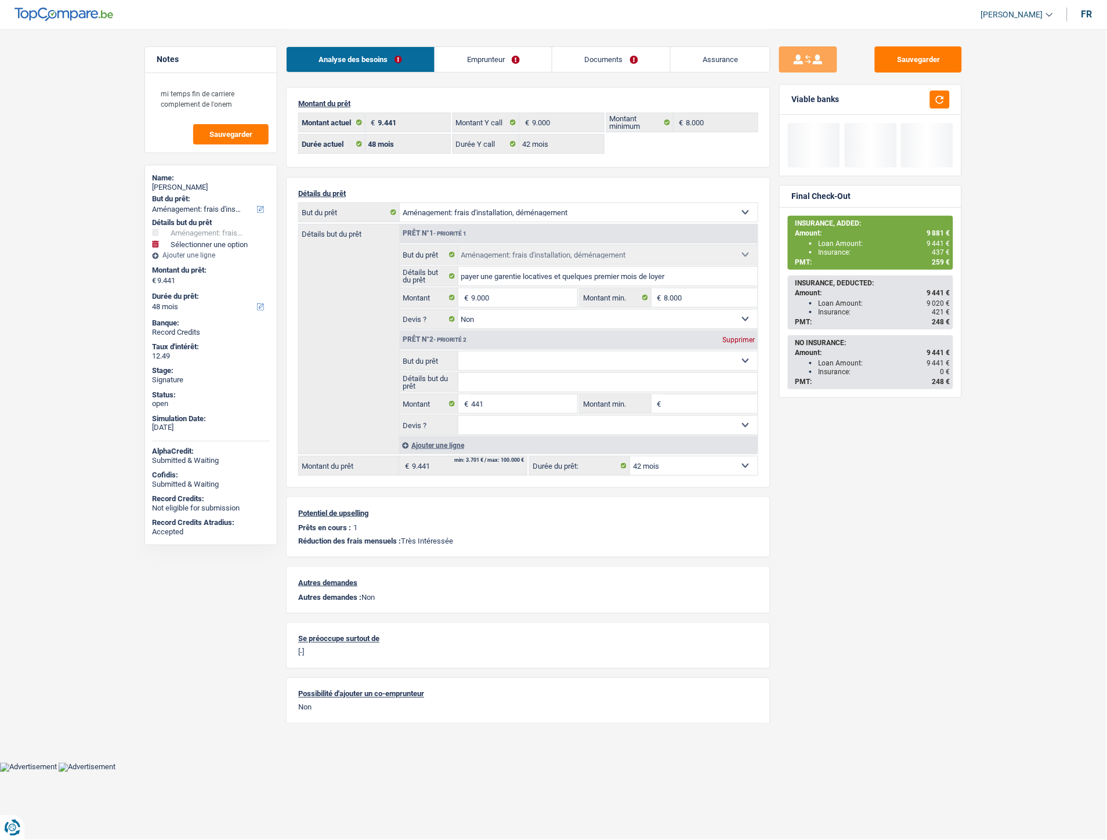
select select "42"
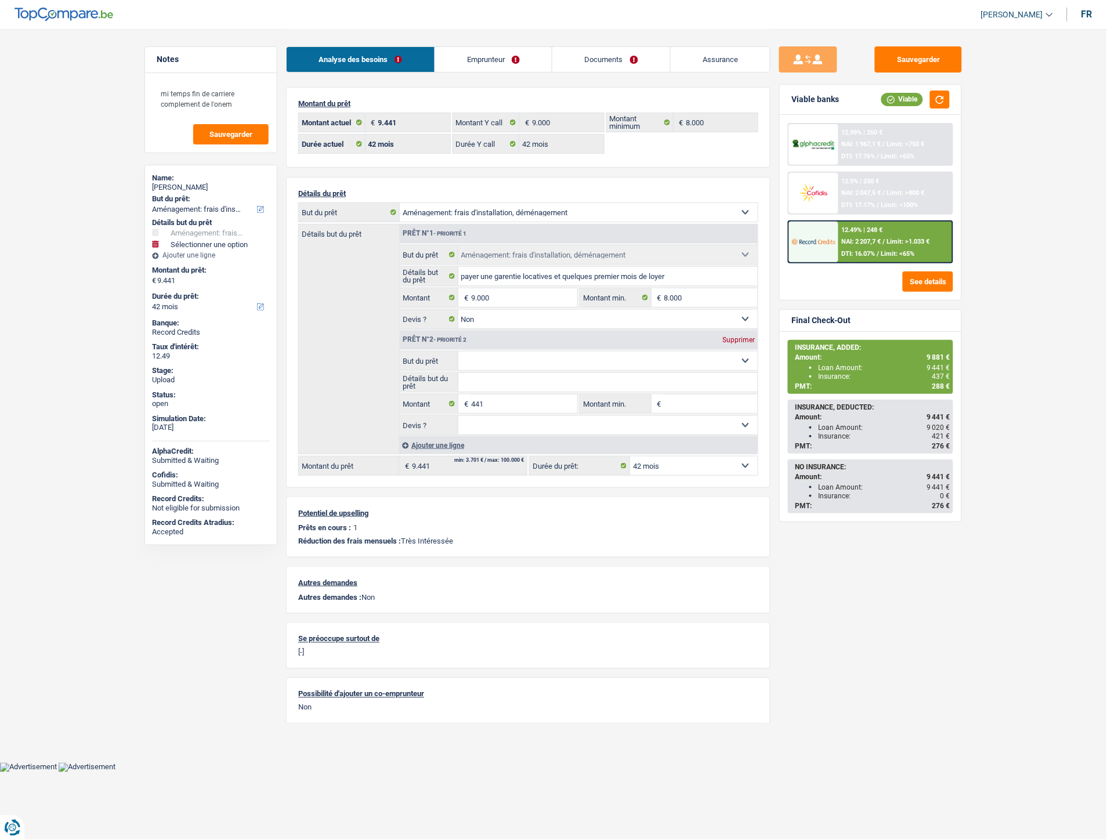
click at [824, 233] on img at bounding box center [813, 241] width 43 height 21
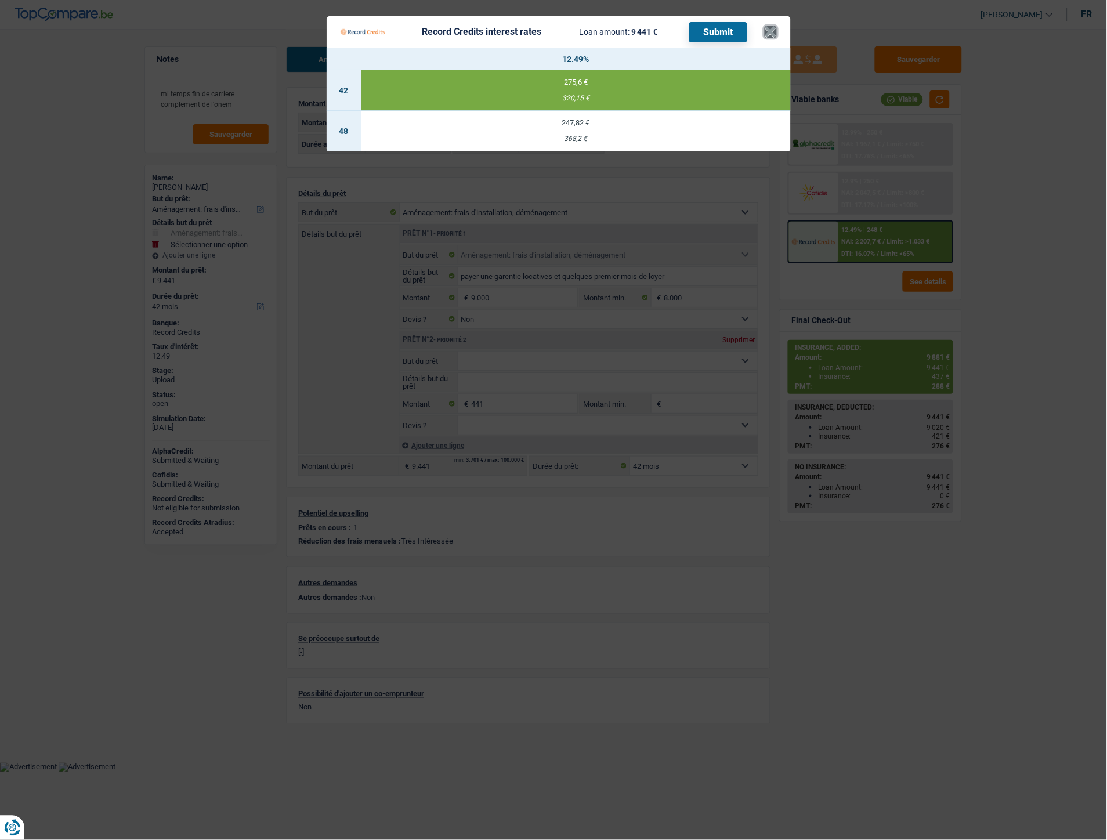
click at [766, 31] on button "×" at bounding box center [771, 32] width 12 height 12
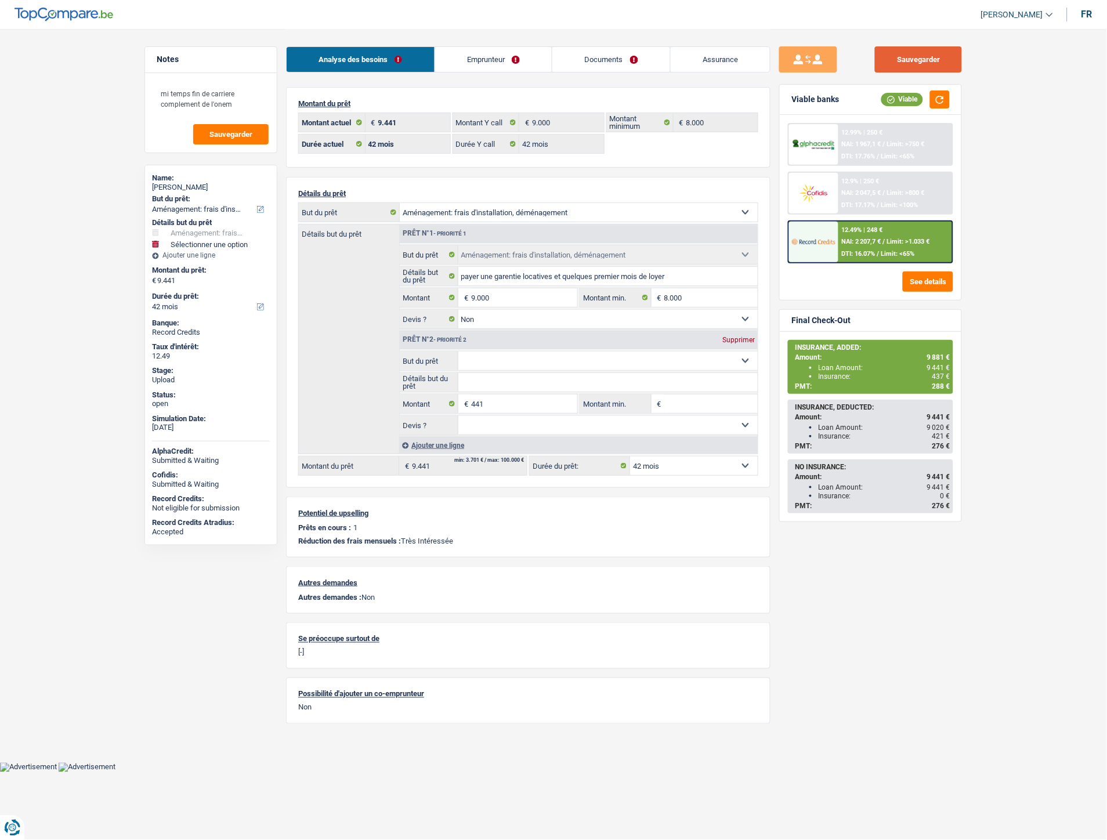
click at [883, 61] on button "Sauvegarder" at bounding box center [918, 59] width 87 height 26
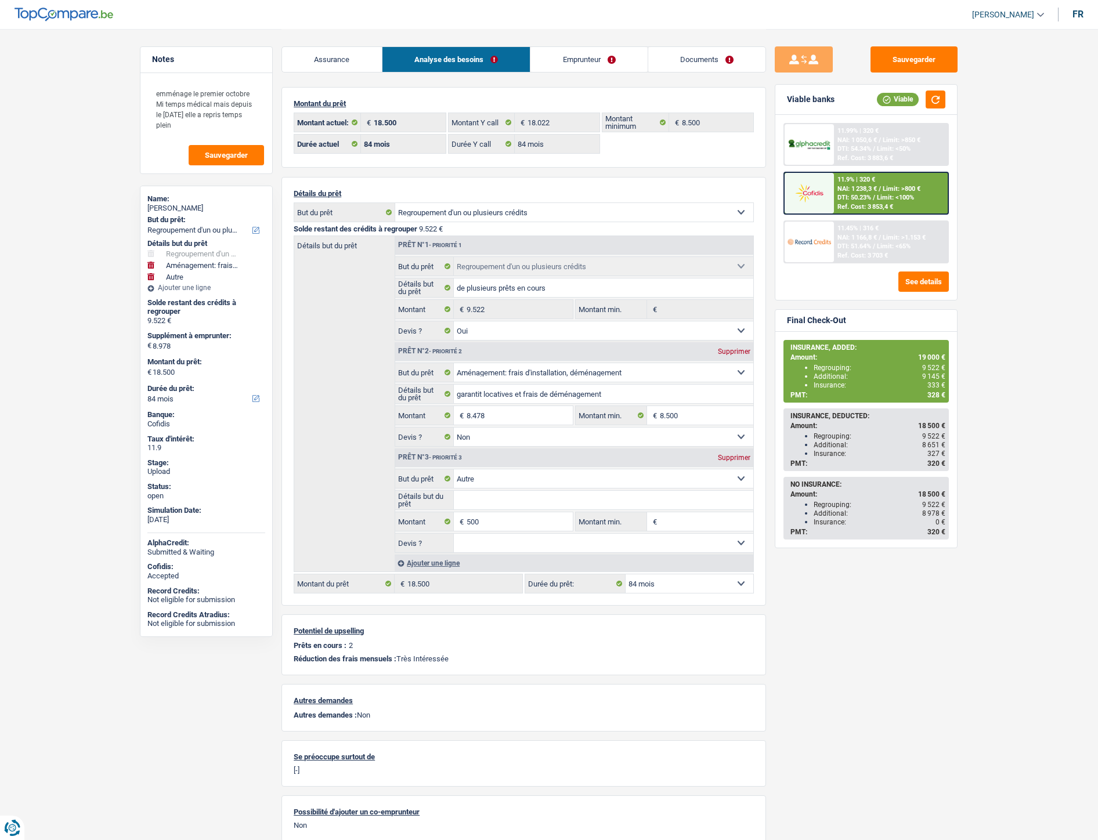
select select "refinancing"
select select "movingOrInstallation"
select select "other"
select select "84"
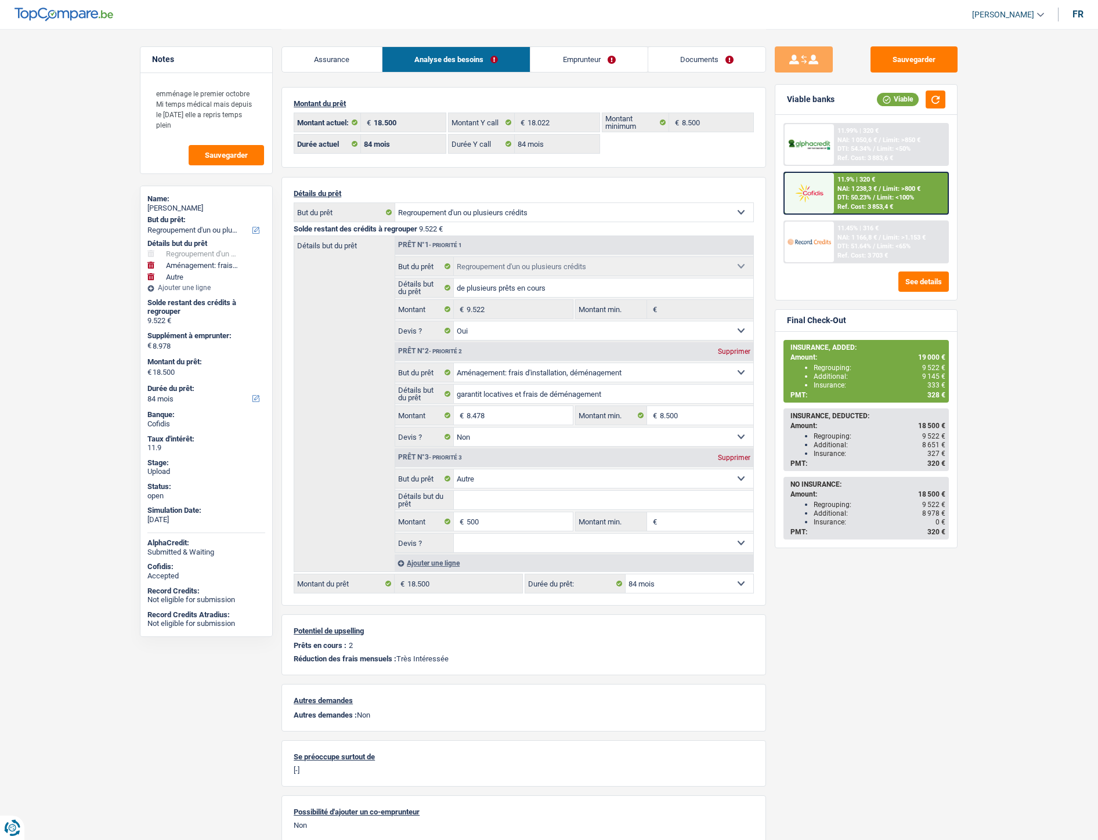
select select "84"
select select "refinancing"
select select "yes"
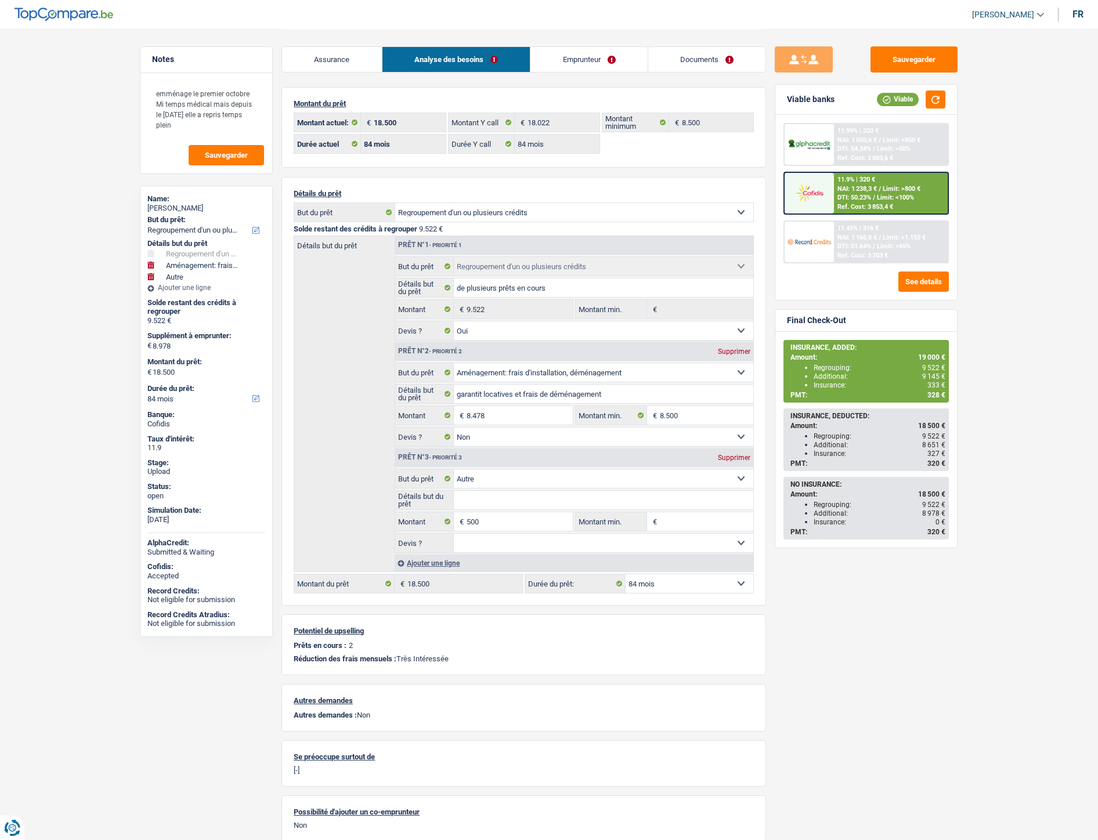
select select "movingOrInstallation"
select select "false"
select select "other"
select select "84"
click at [590, 59] on link "Documents" at bounding box center [607, 59] width 118 height 25
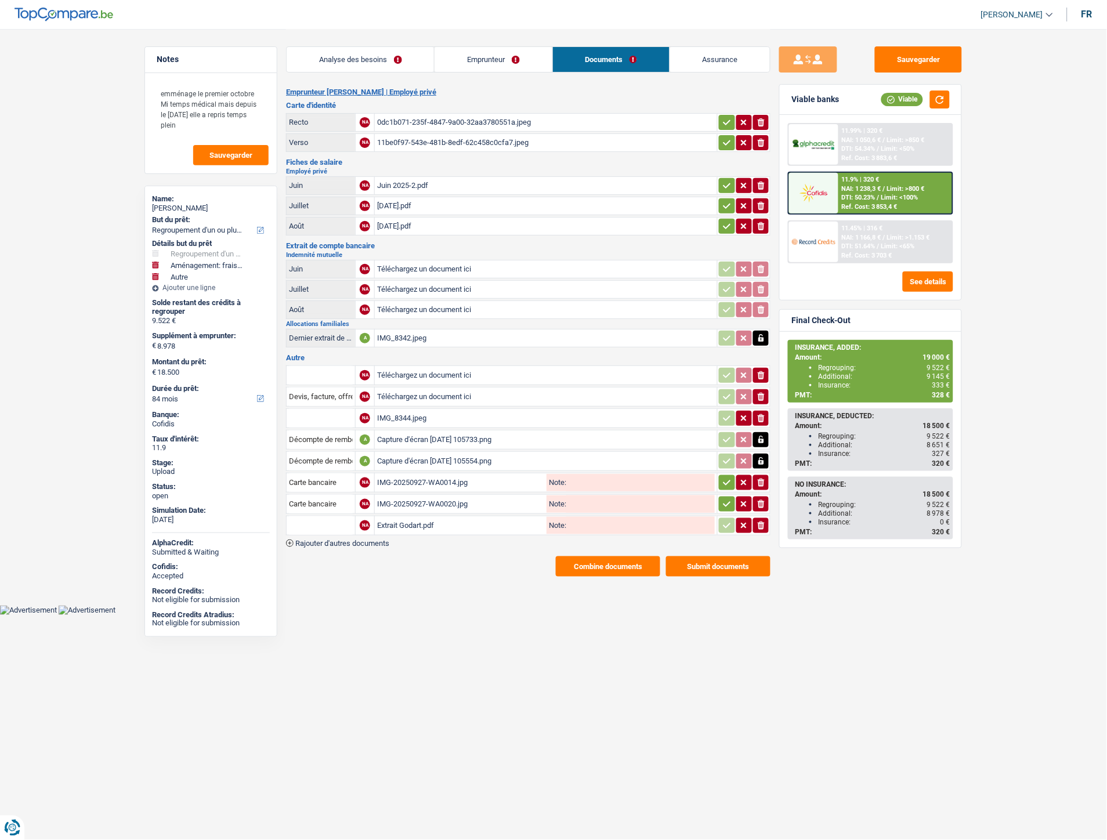
click at [486, 62] on link "Emprunteur" at bounding box center [493, 59] width 117 height 25
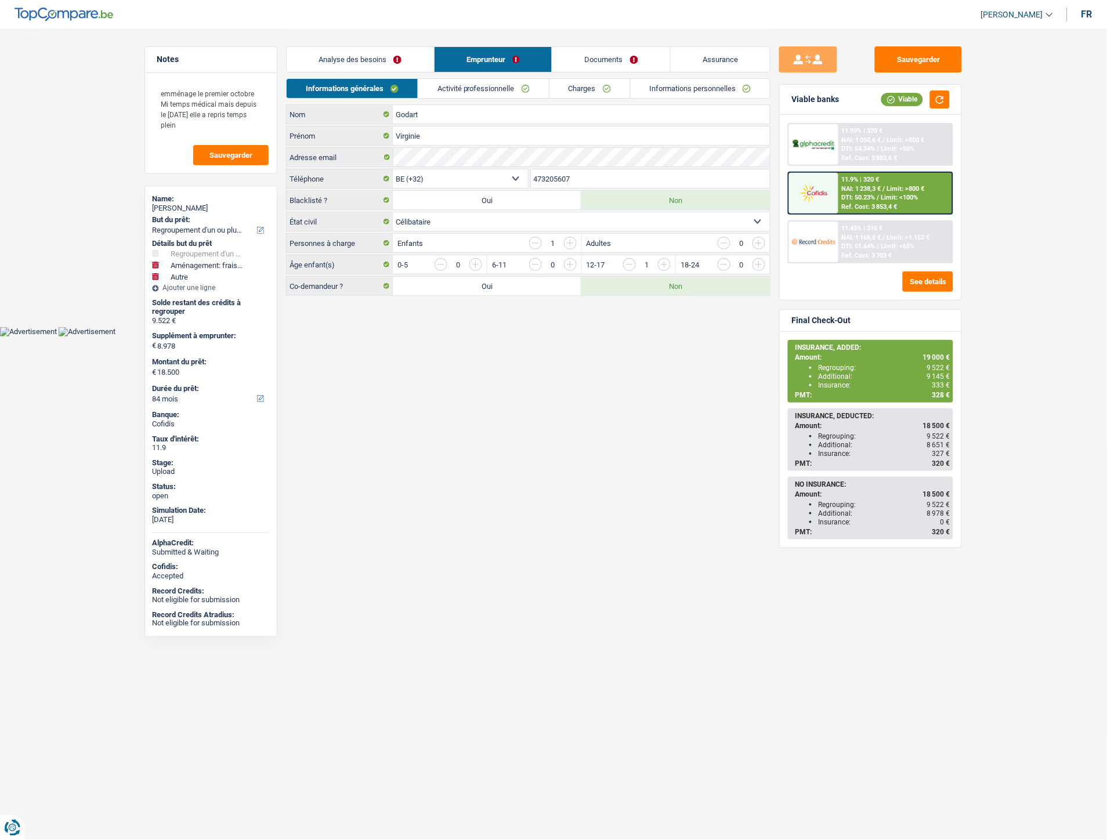
click at [737, 84] on link "Informations personnelles" at bounding box center [701, 88] width 140 height 19
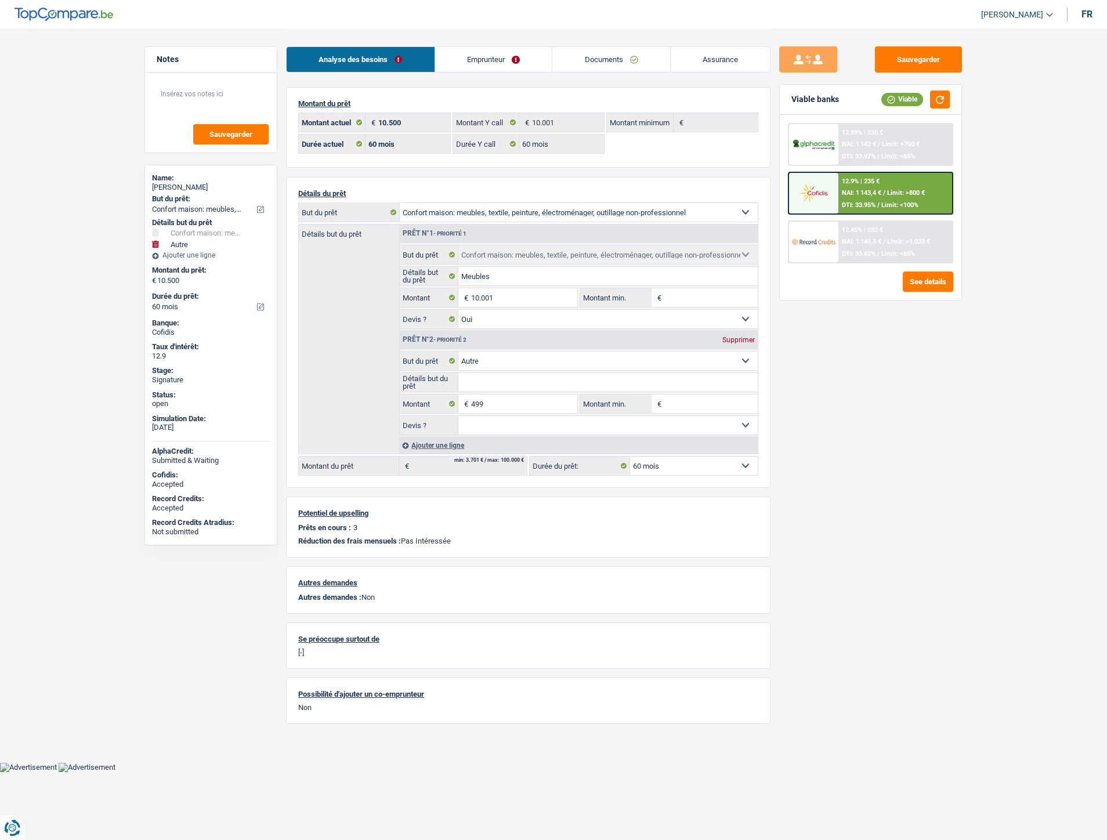
select select "household"
select select "other"
select select "60"
click at [604, 62] on link "Documents" at bounding box center [611, 59] width 118 height 25
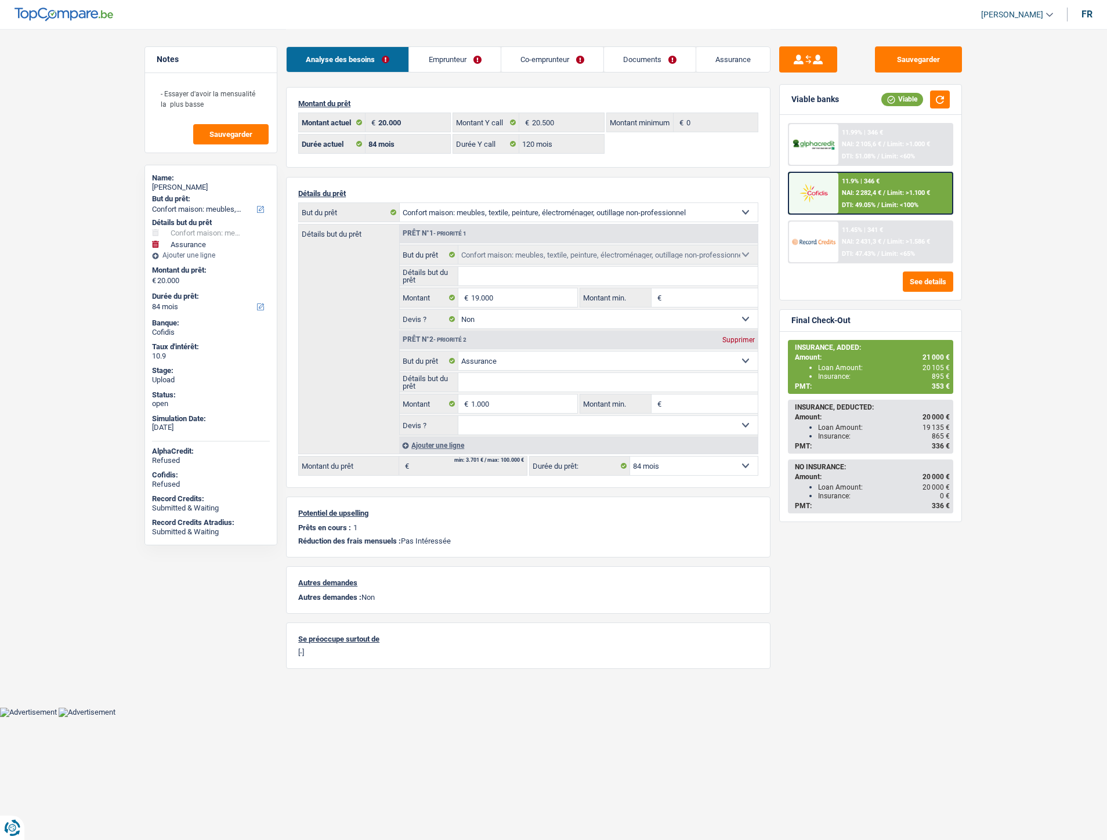
select select "household"
select select "insurance"
select select "84"
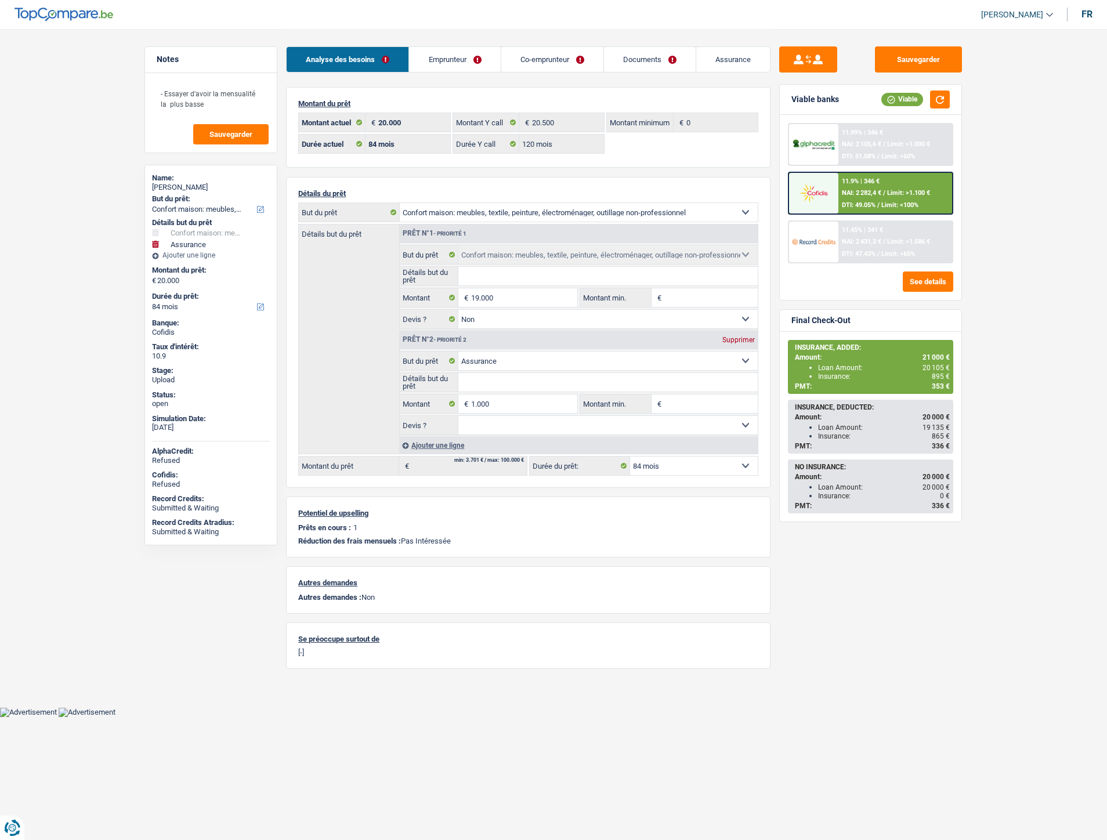
select select "120"
select select "household"
select select "false"
select select "insurance"
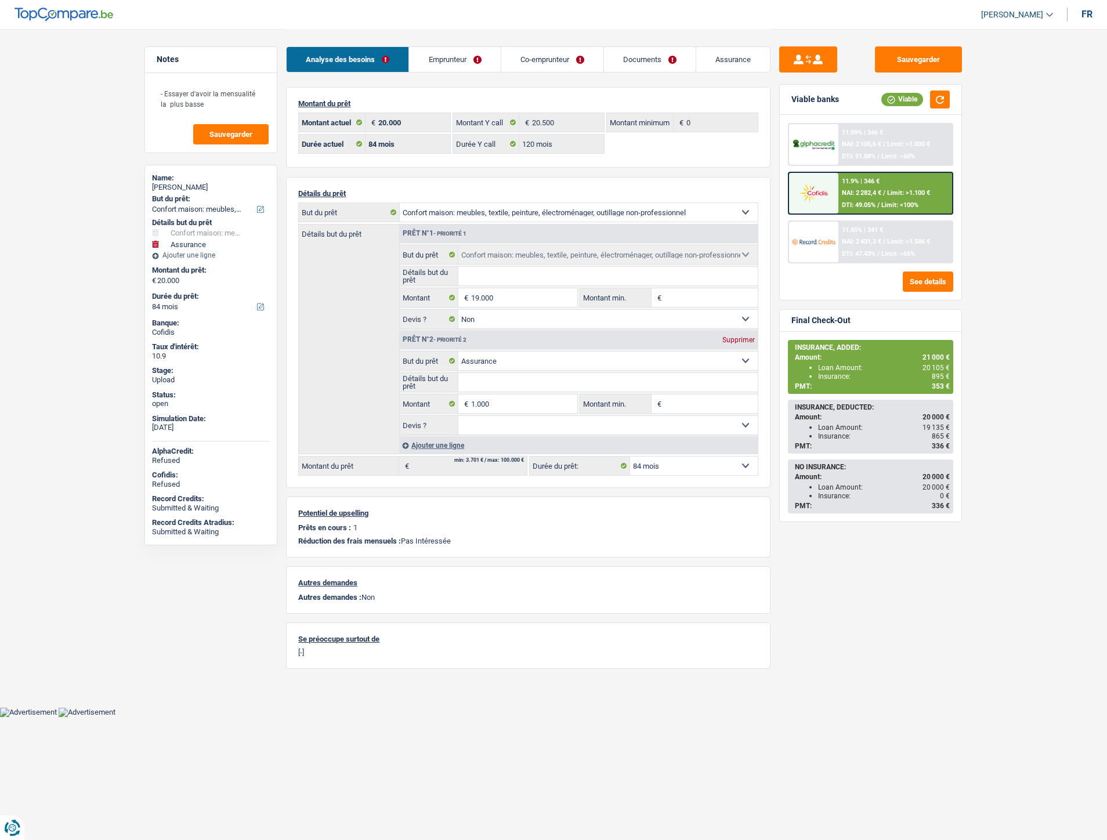
select select "84"
drag, startPoint x: 624, startPoint y: 54, endPoint x: 606, endPoint y: 52, distance: 18.1
click at [624, 54] on link "Documents" at bounding box center [650, 59] width 92 height 25
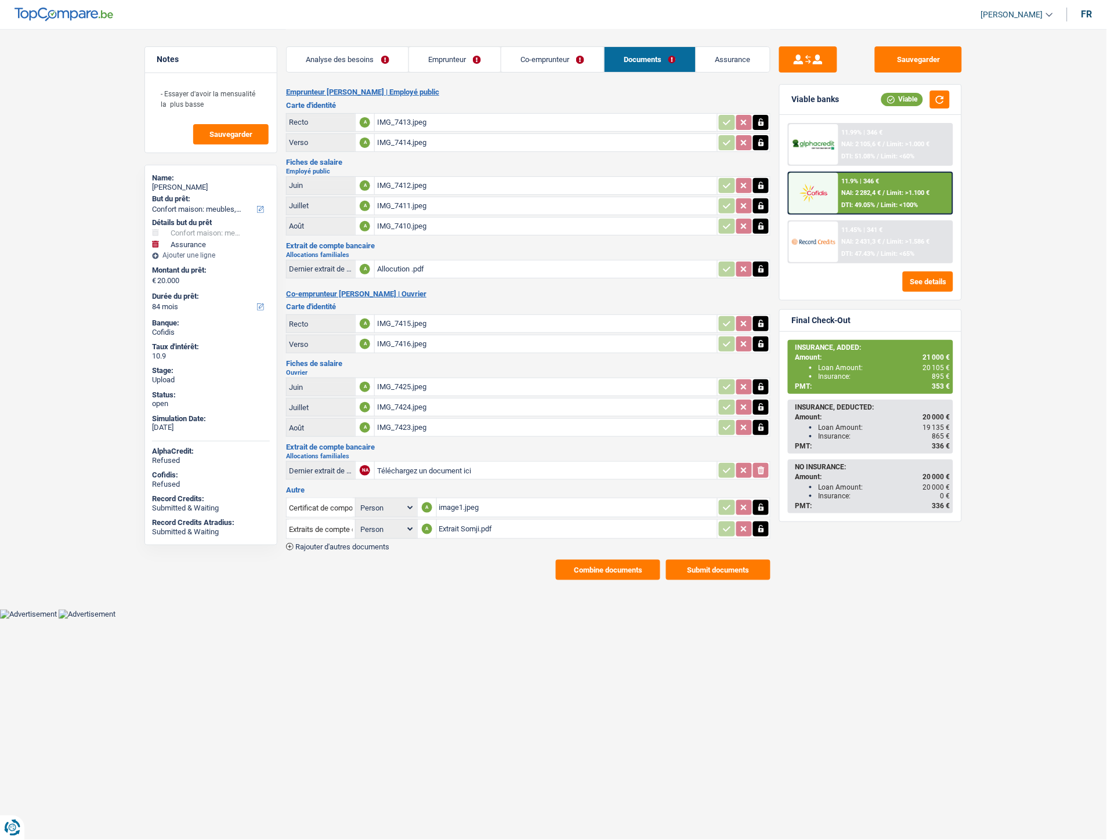
click at [560, 55] on link "Co-emprunteur" at bounding box center [552, 59] width 103 height 25
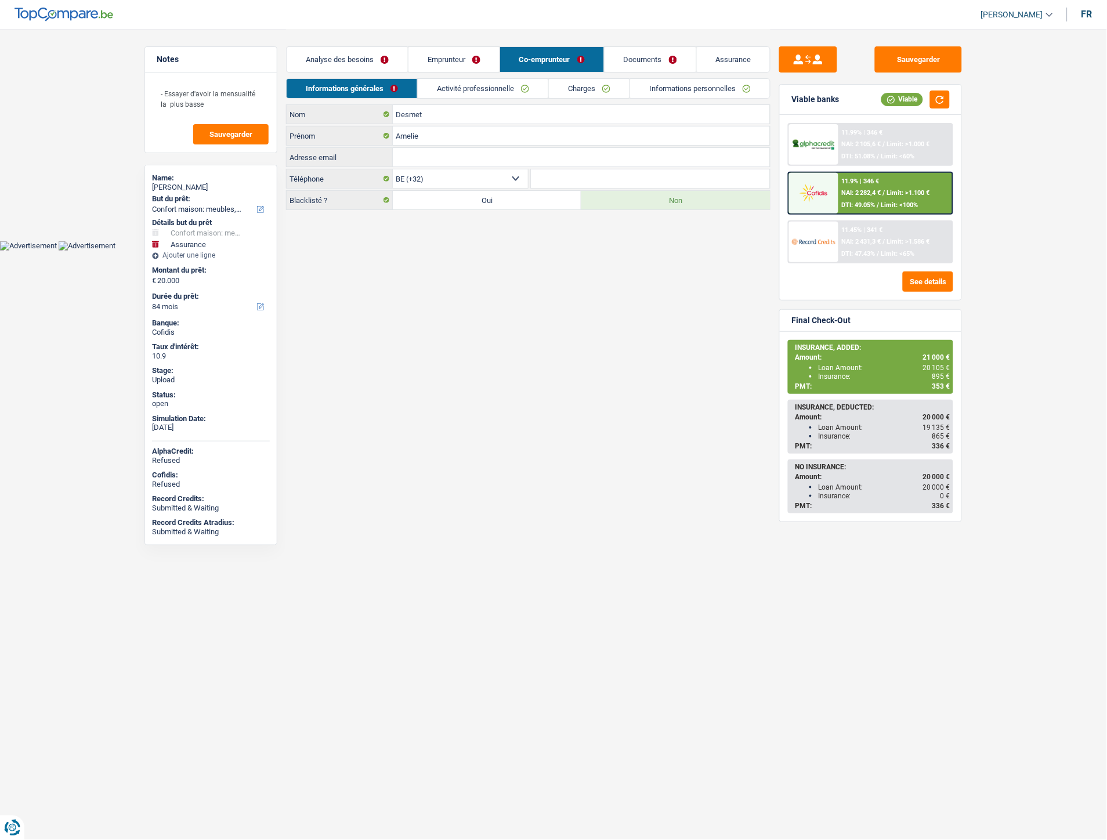
click at [464, 62] on link "Emprunteur" at bounding box center [453, 59] width 91 height 25
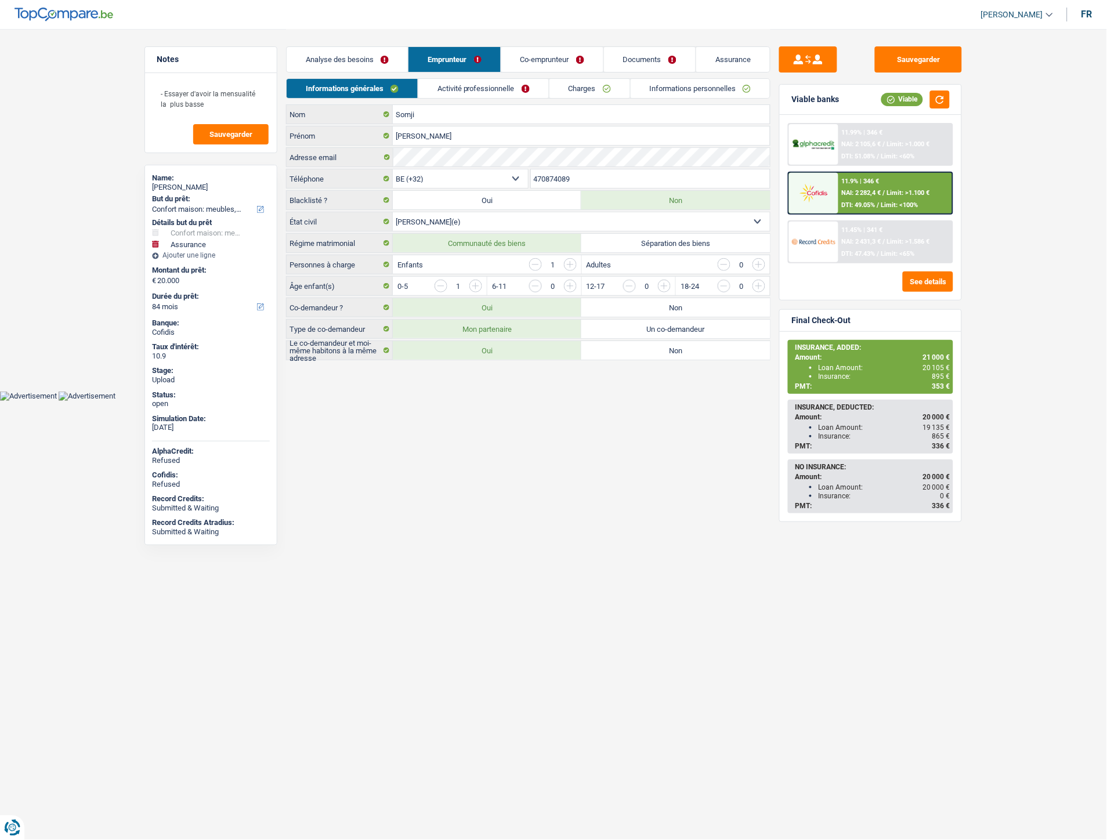
click at [680, 88] on link "Informations personnelles" at bounding box center [701, 88] width 140 height 19
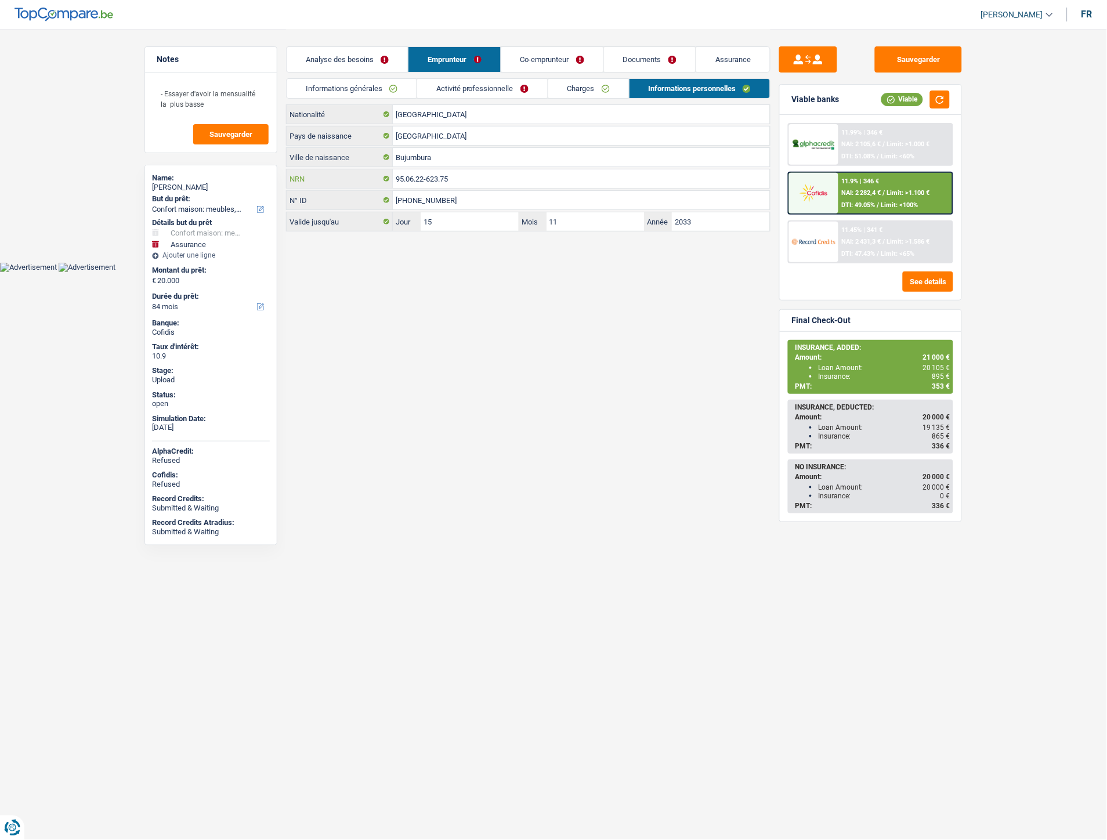
drag, startPoint x: 462, startPoint y: 180, endPoint x: 395, endPoint y: 176, distance: 66.8
click at [395, 176] on input "95.06.22-623.75" at bounding box center [581, 178] width 377 height 19
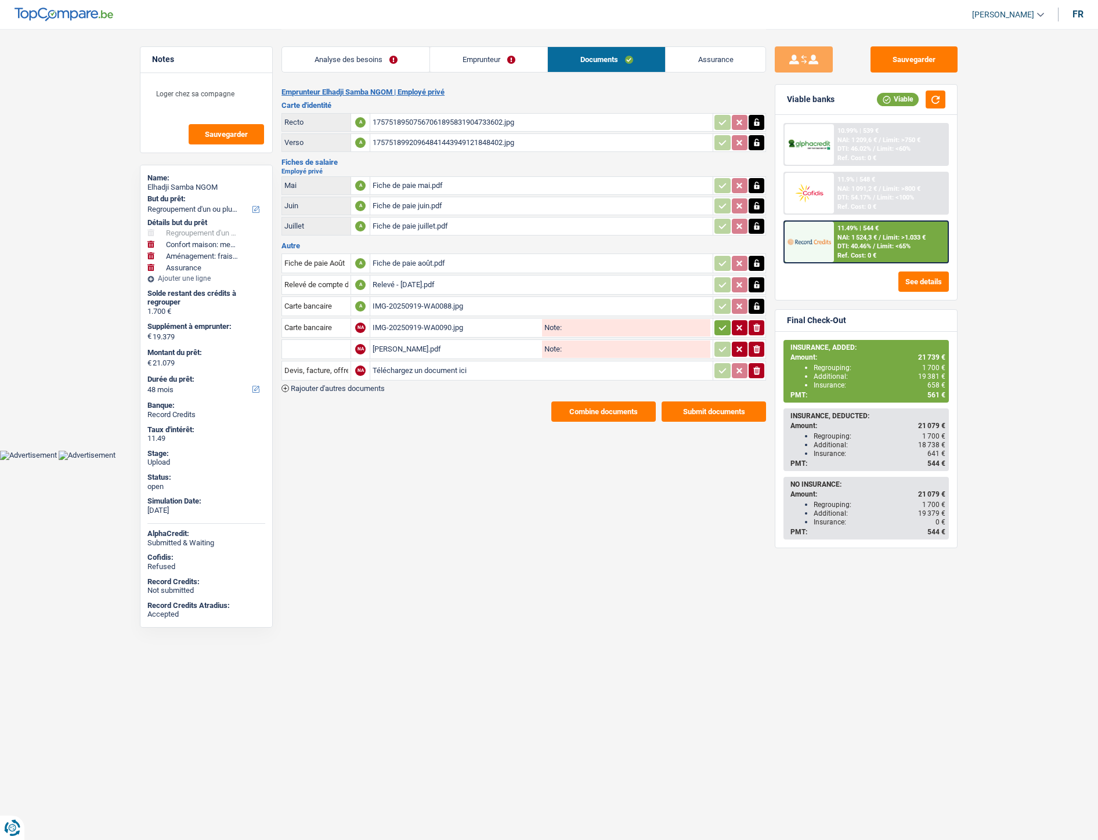
select select "refinancing"
select select "household"
select select "movingOrInstallation"
select select "insurance"
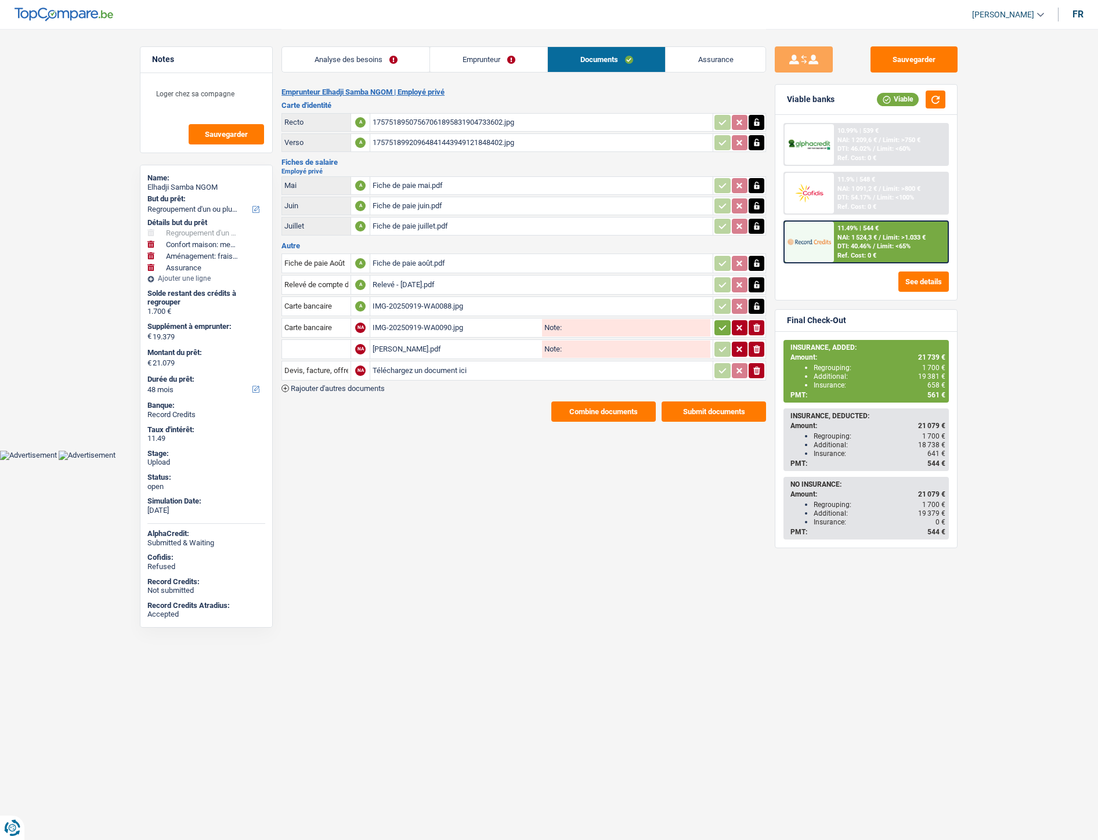
select select "48"
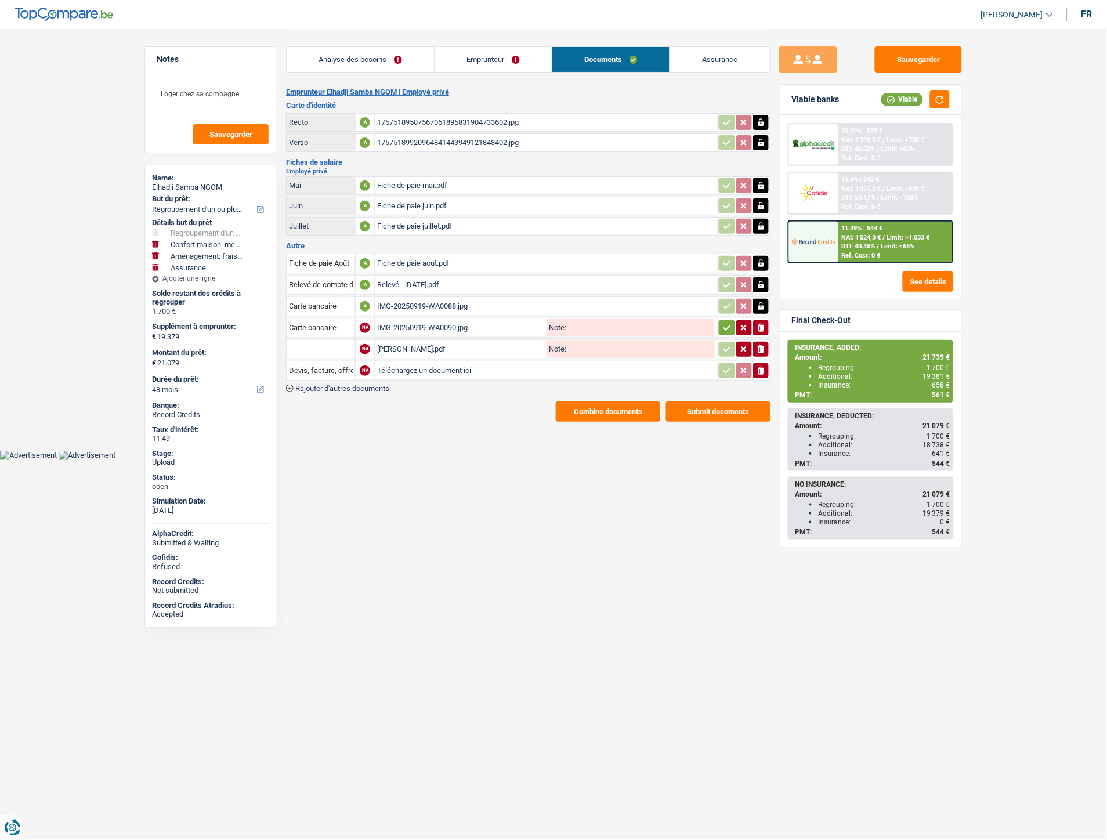
click at [428, 368] on input "Téléchargez un document ici" at bounding box center [546, 370] width 338 height 17
type input "C:\fakepath\New cetelem.pdf"
click at [343, 373] on input "Devis, facture, offre, bon de commande" at bounding box center [321, 370] width 64 height 19
click at [327, 390] on li "Décompte de remboursement anticipé" at bounding box center [369, 393] width 155 height 15
type input "Décompte de remboursement anticipé"
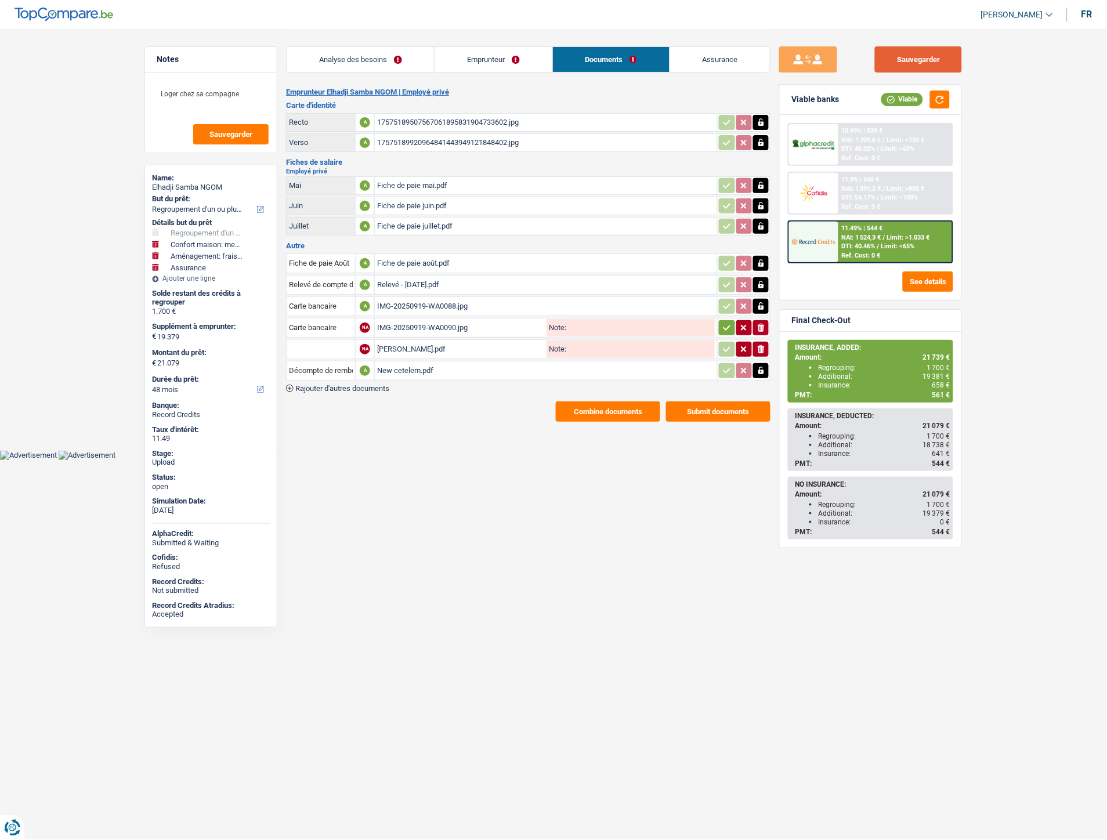
click at [894, 64] on button "Sauvegarder" at bounding box center [918, 59] width 87 height 26
click at [912, 58] on button "Sauvegarder" at bounding box center [918, 59] width 87 height 26
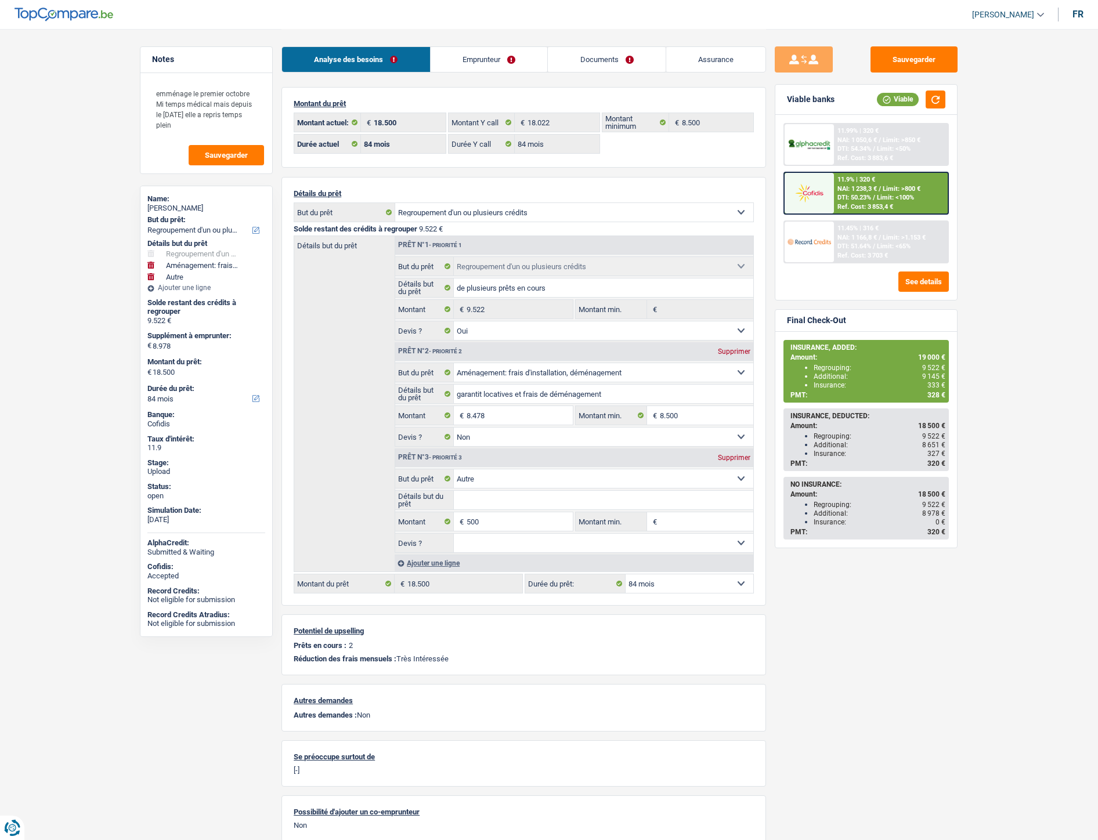
select select "refinancing"
select select "movingOrInstallation"
select select "other"
select select "84"
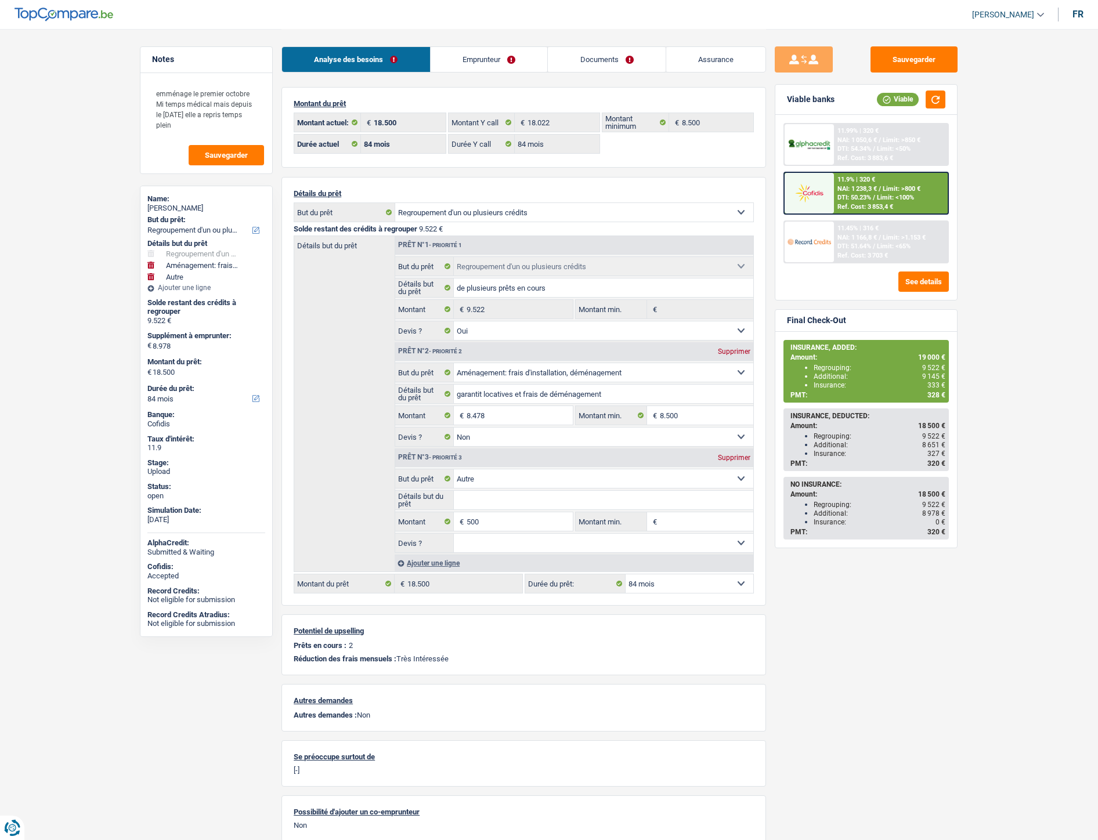
select select "84"
select select "refinancing"
select select "yes"
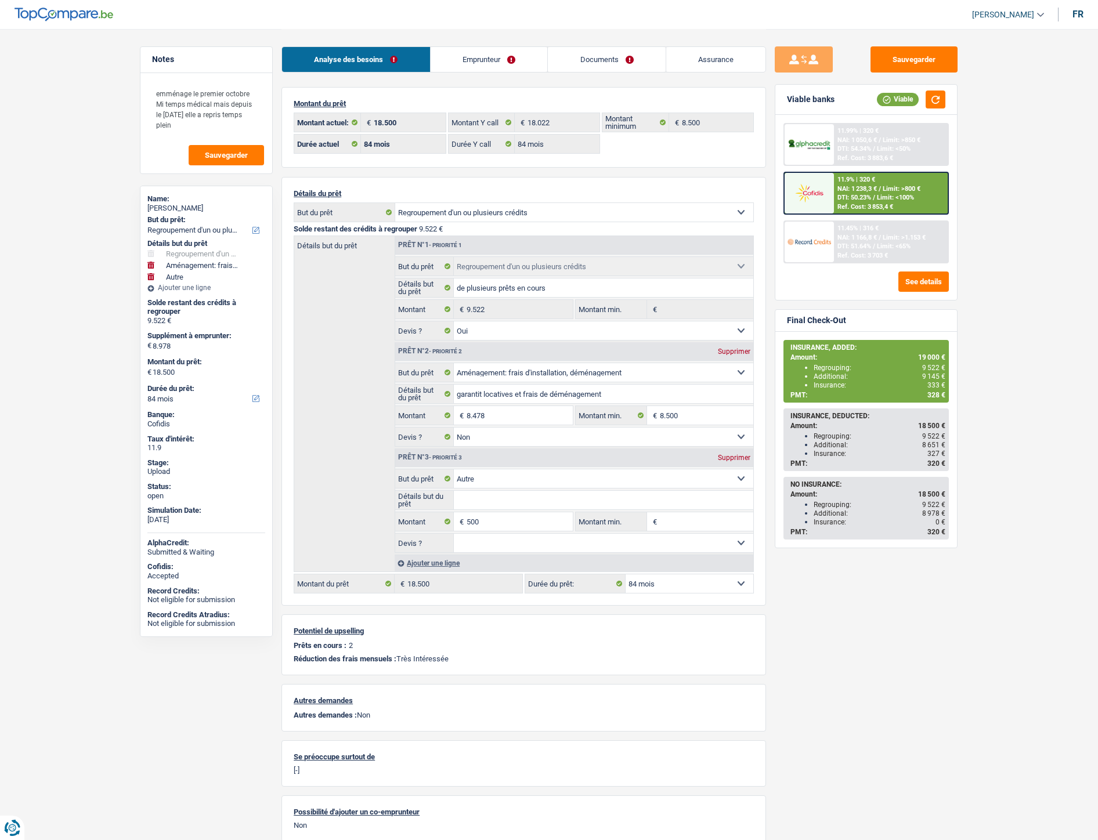
select select "movingOrInstallation"
select select "false"
select select "other"
select select "84"
select select "rents"
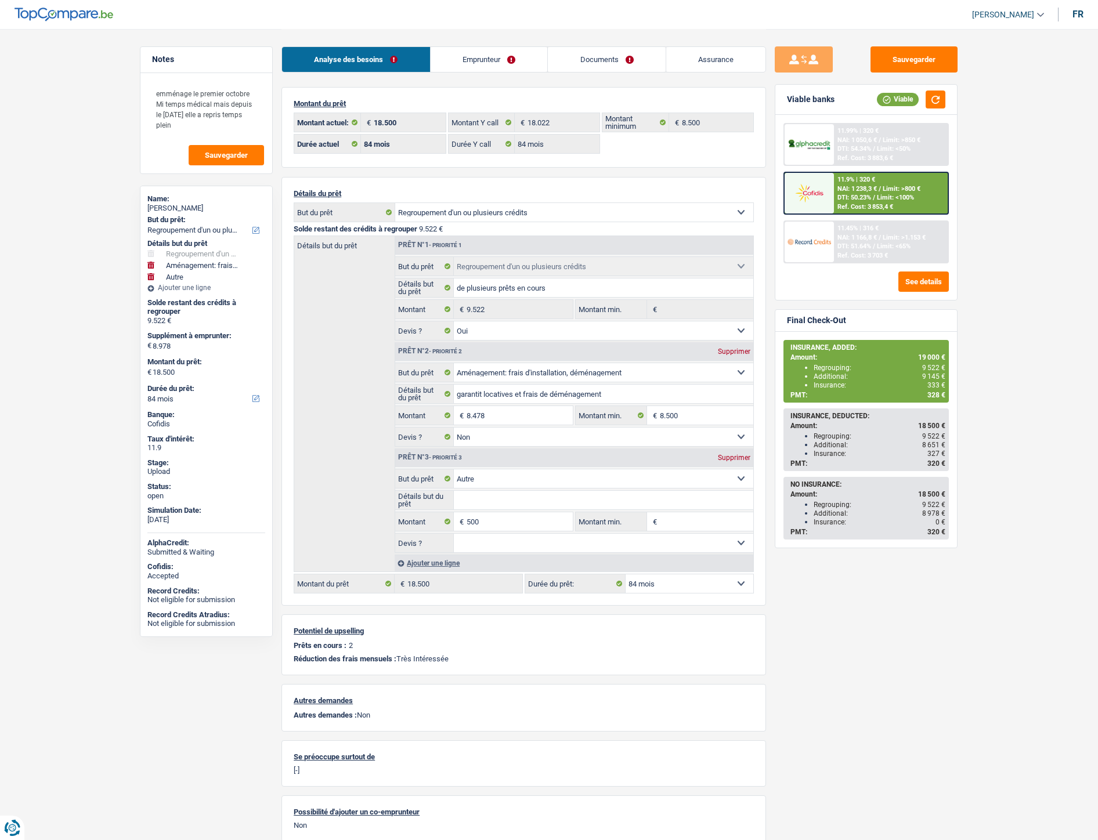
select select "BE"
select select "cardOrCredit"
select select "personalLoan"
select select "other"
select select "48"
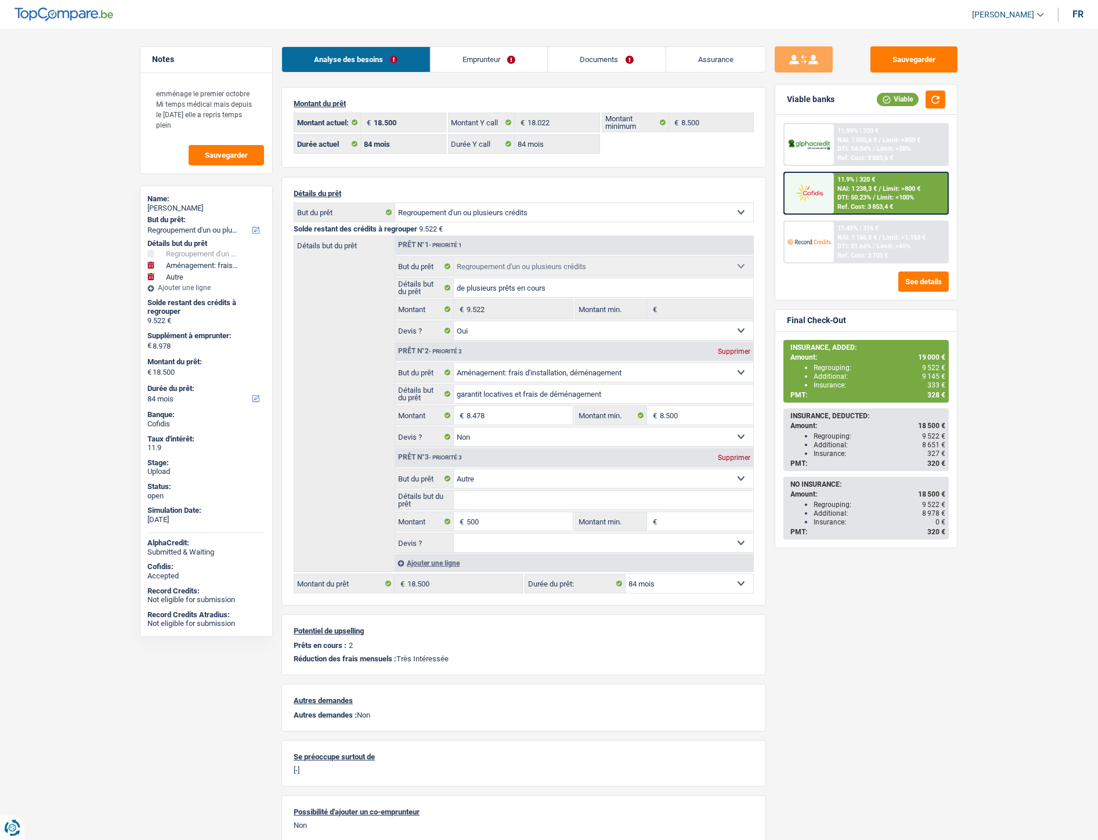
click at [581, 62] on link "Documents" at bounding box center [607, 59] width 118 height 25
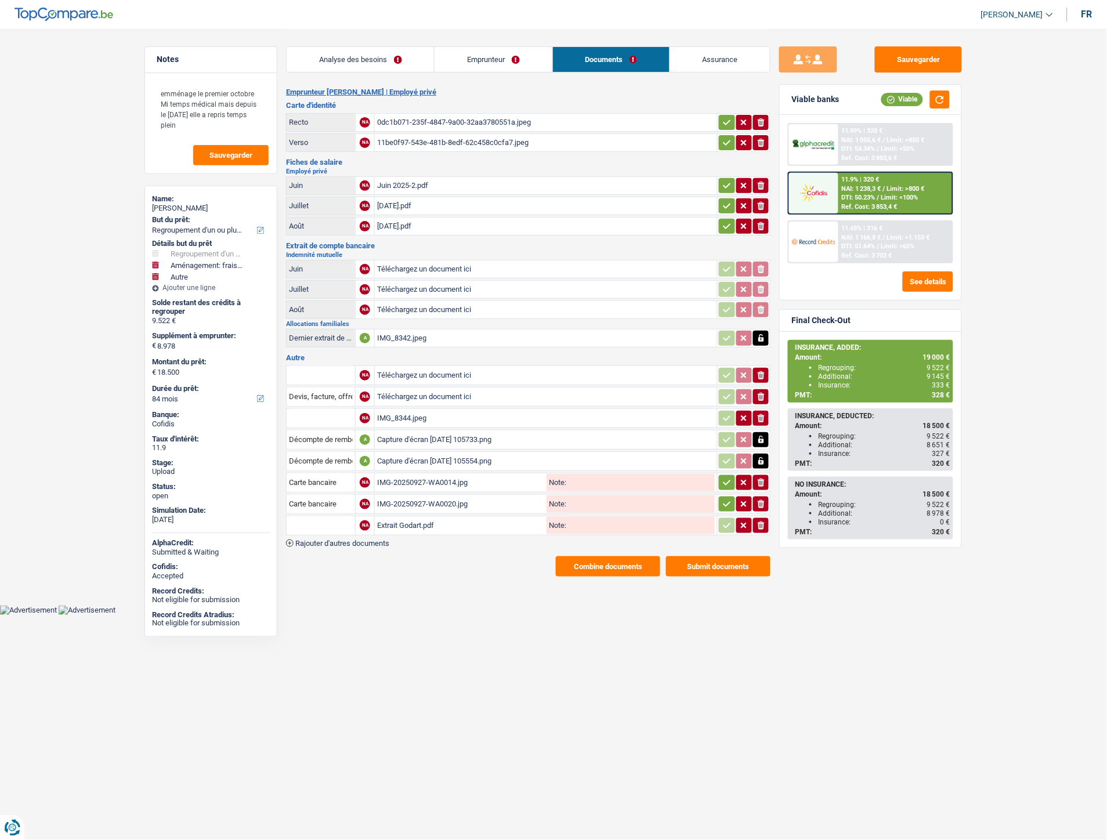
click at [493, 60] on link "Emprunteur" at bounding box center [493, 59] width 117 height 25
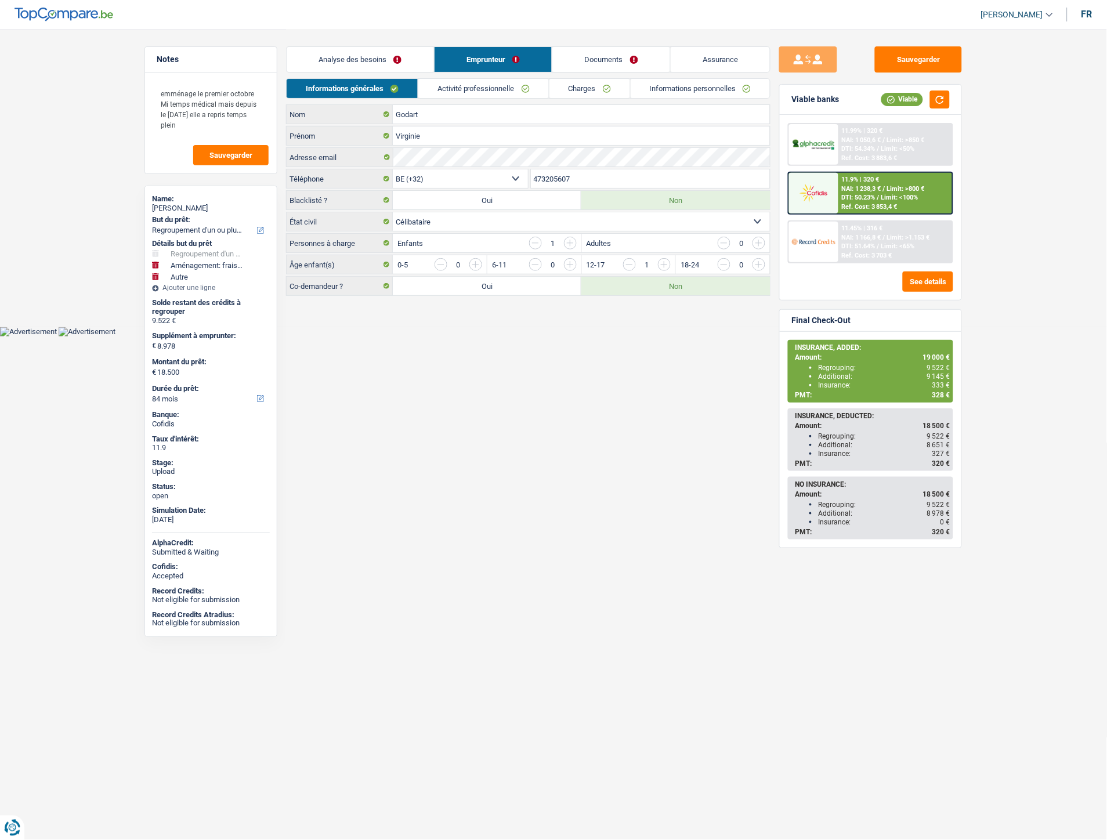
click at [576, 87] on link "Charges" at bounding box center [589, 88] width 81 height 19
